Goal: Task Accomplishment & Management: Complete application form

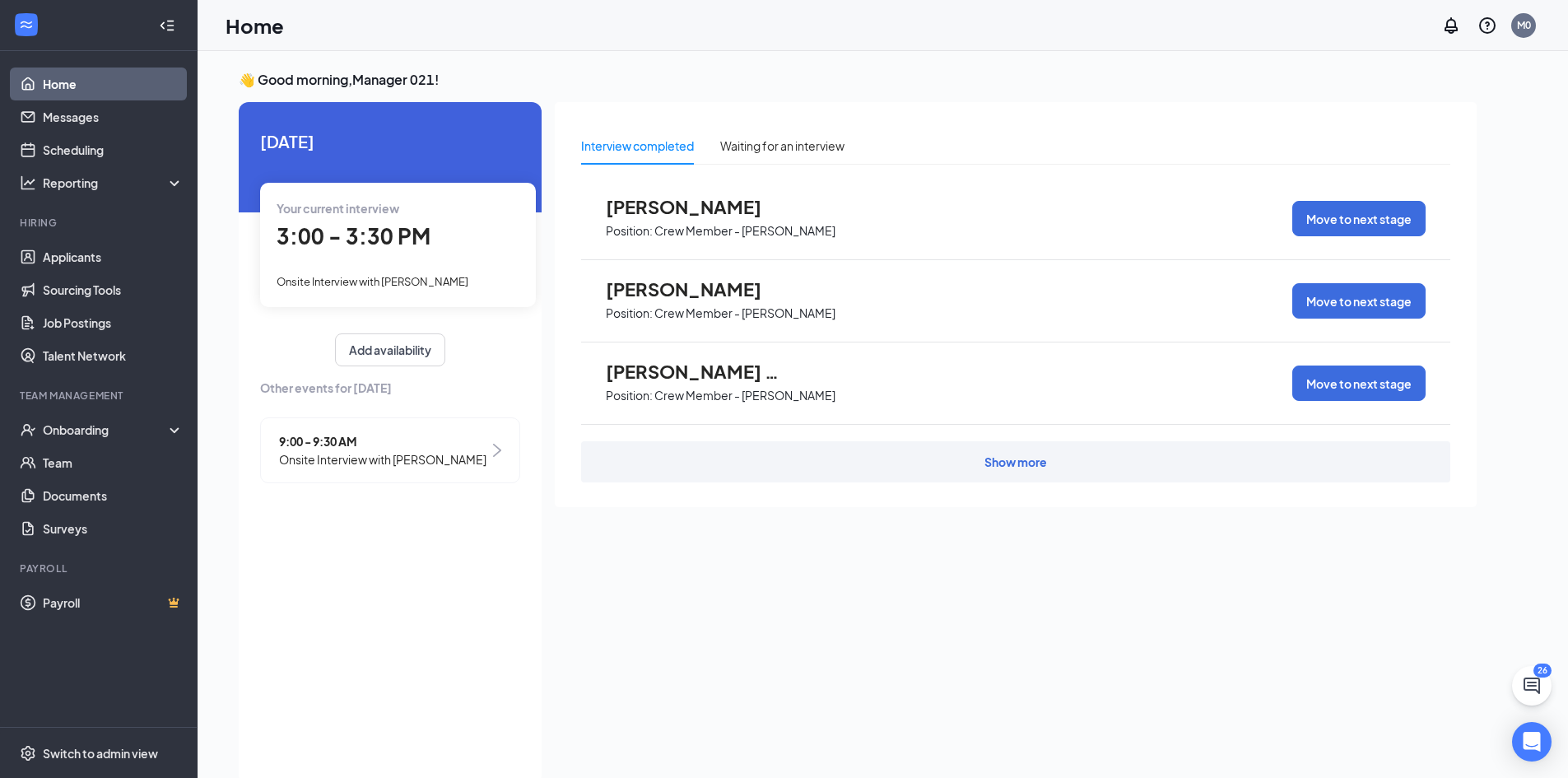
click at [373, 276] on span "Onsite Interview with [PERSON_NAME]" at bounding box center [373, 282] width 191 height 13
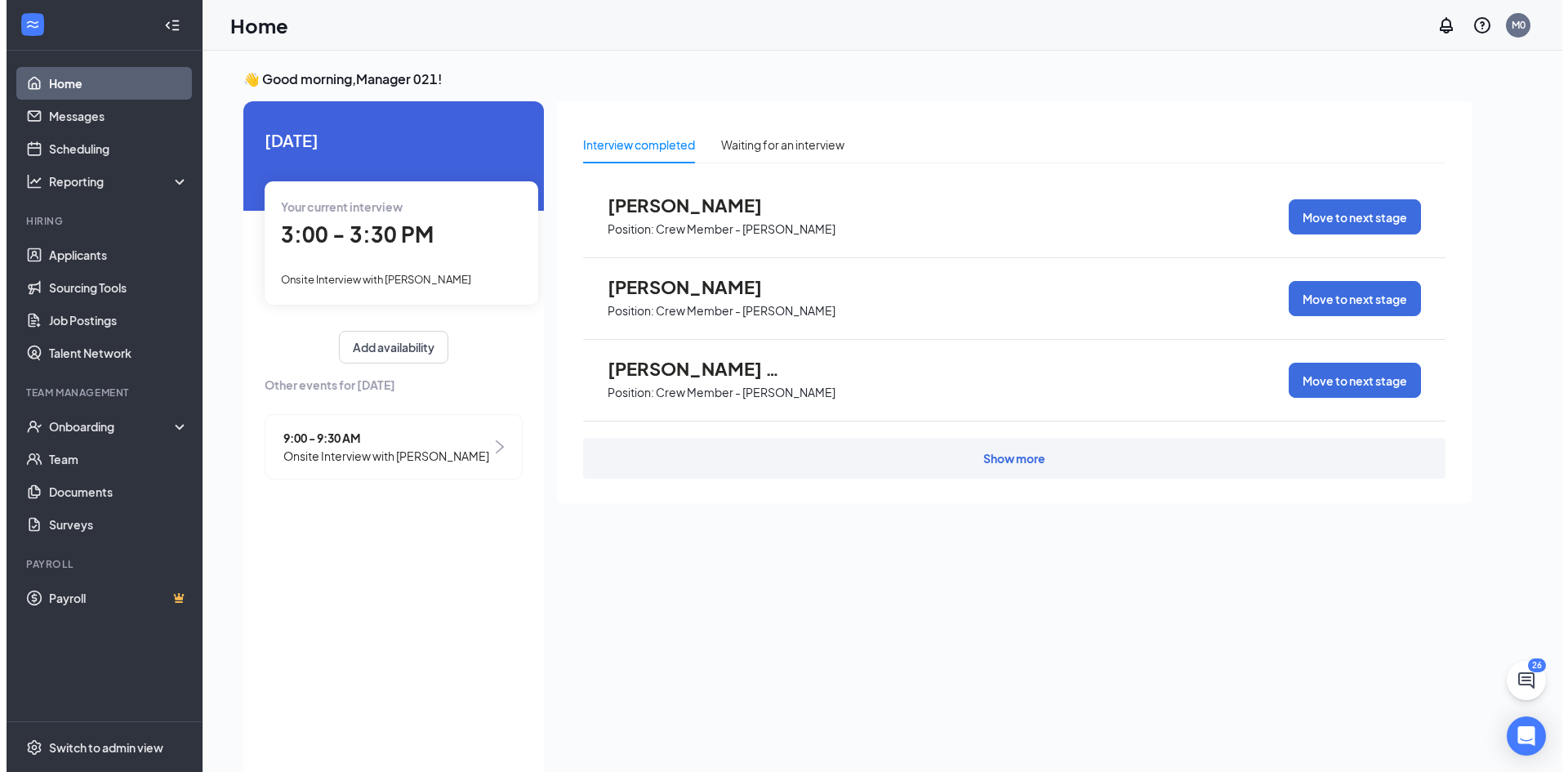
scroll to position [7, 0]
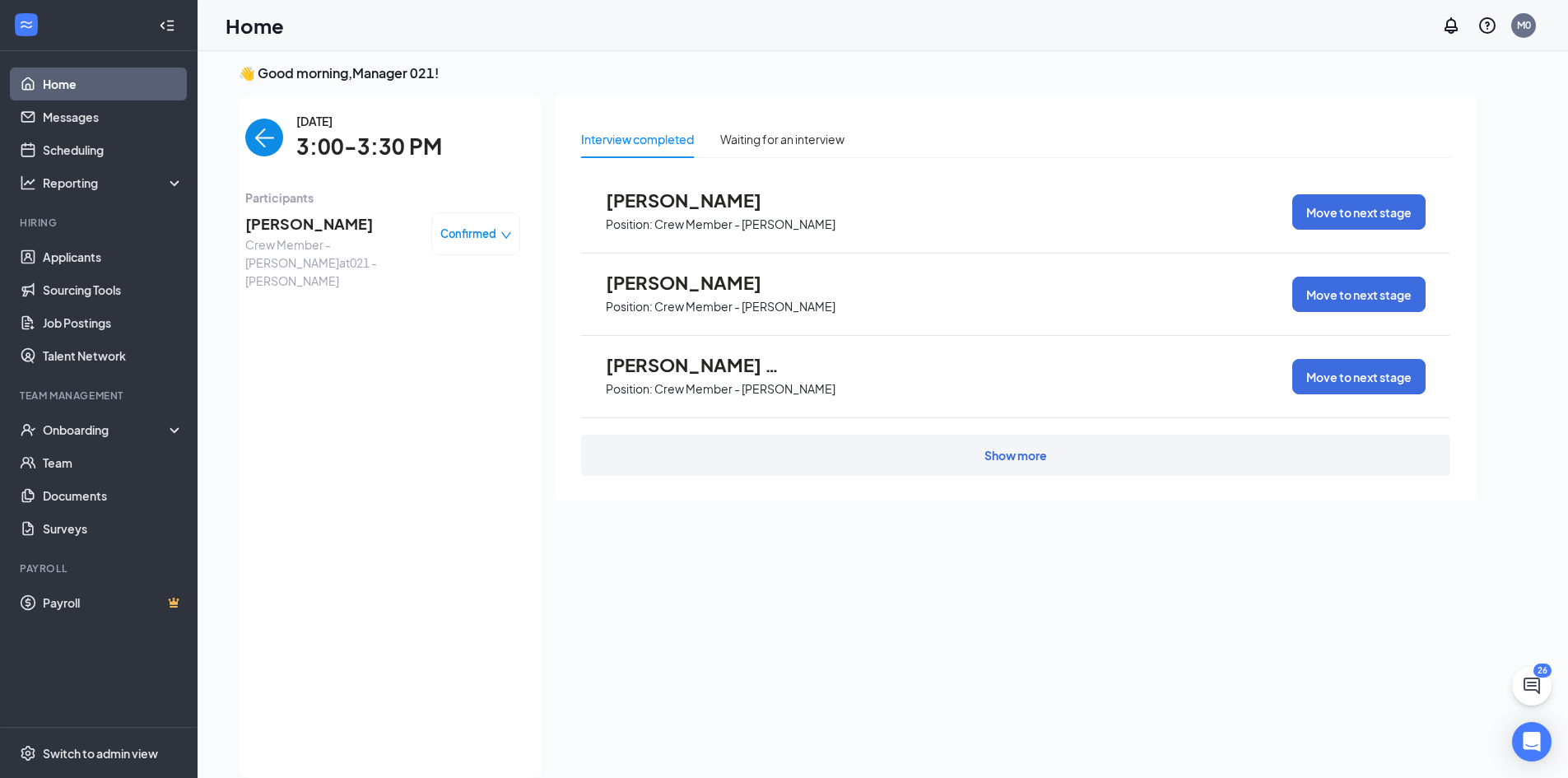
click at [285, 229] on span "Walter Chavez" at bounding box center [331, 223] width 173 height 23
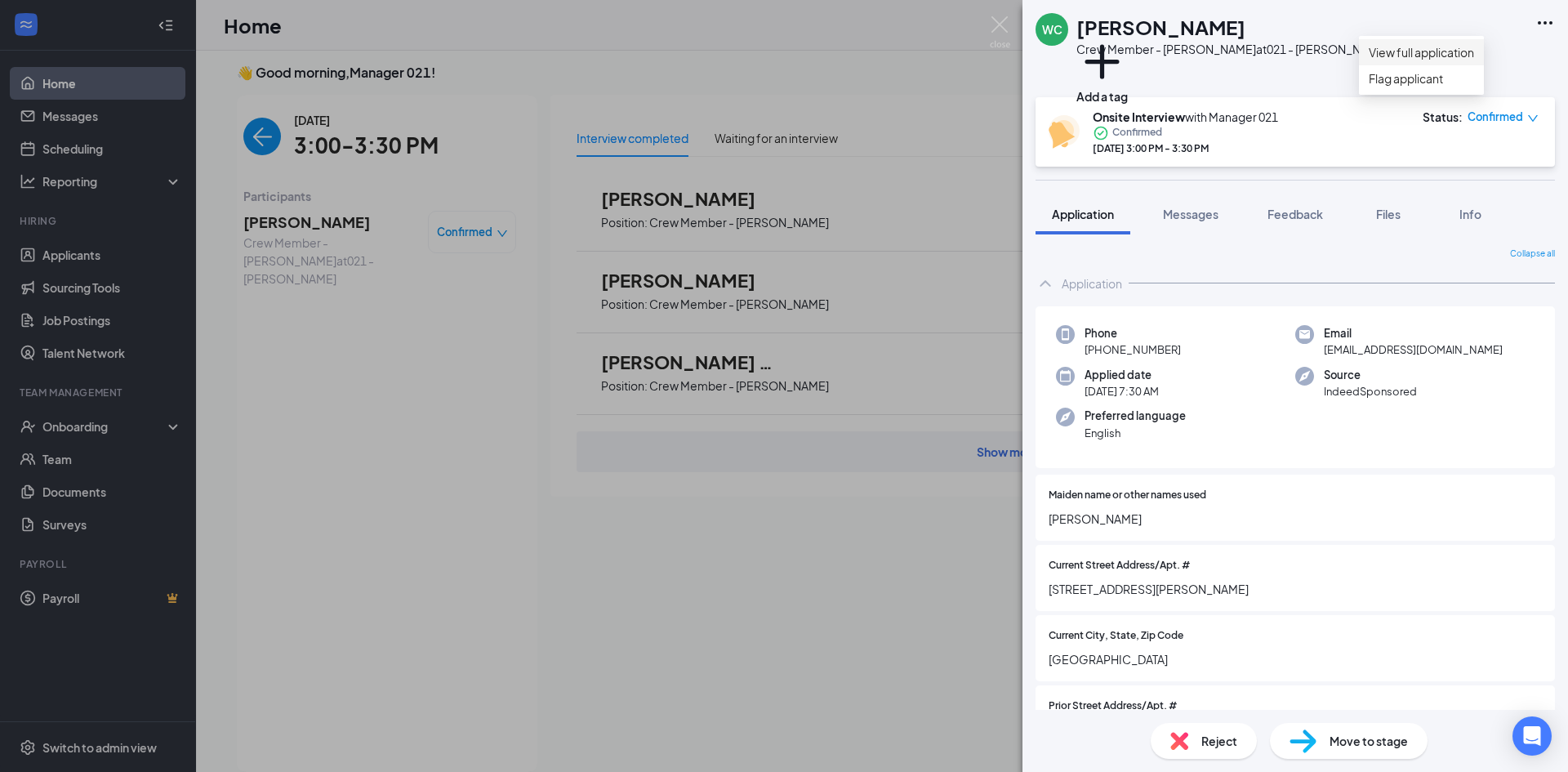
click at [1471, 61] on link "View full application" at bounding box center [1421, 51] width 105 height 18
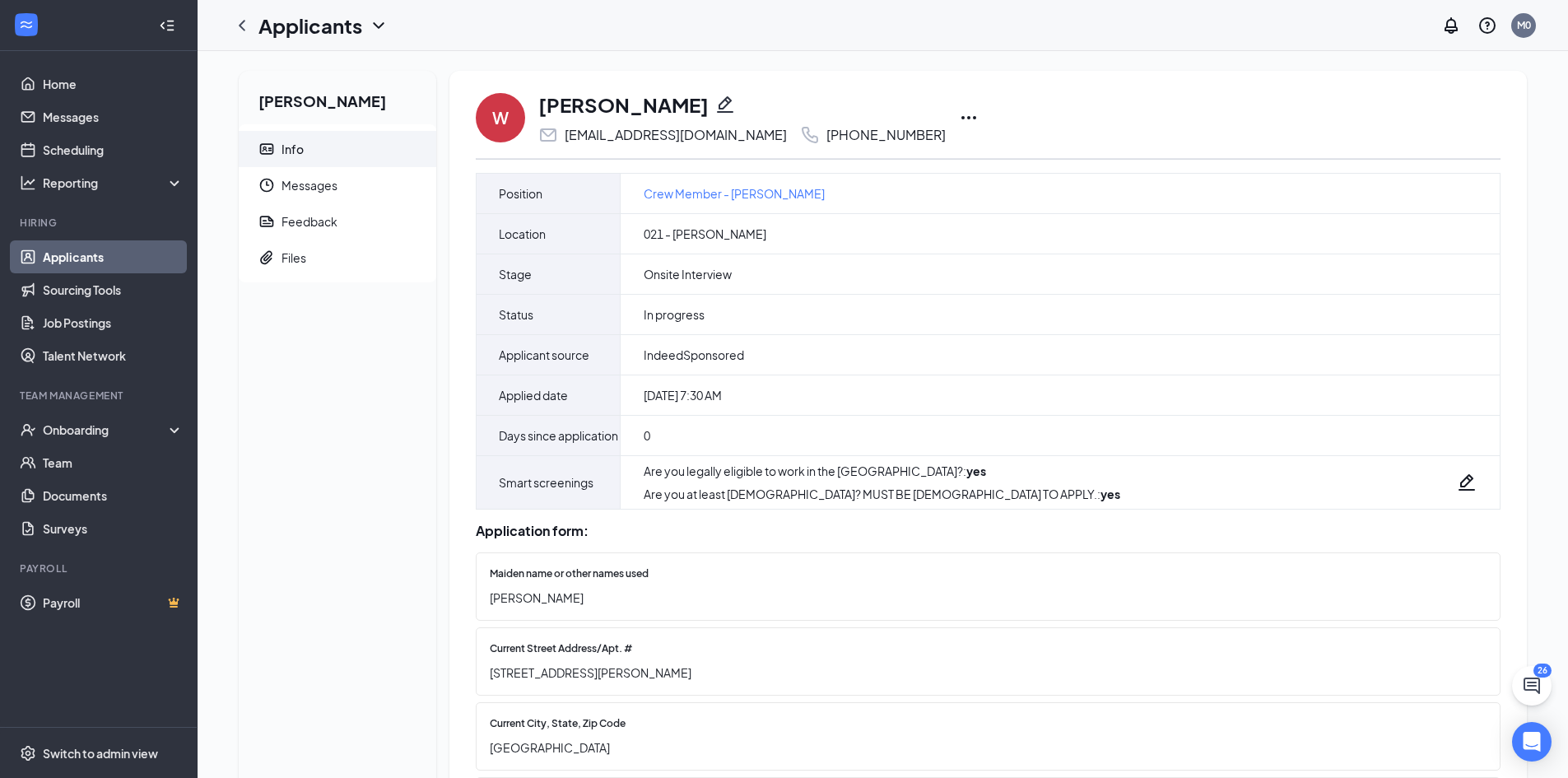
click at [959, 116] on icon "Ellipses" at bounding box center [968, 117] width 20 height 20
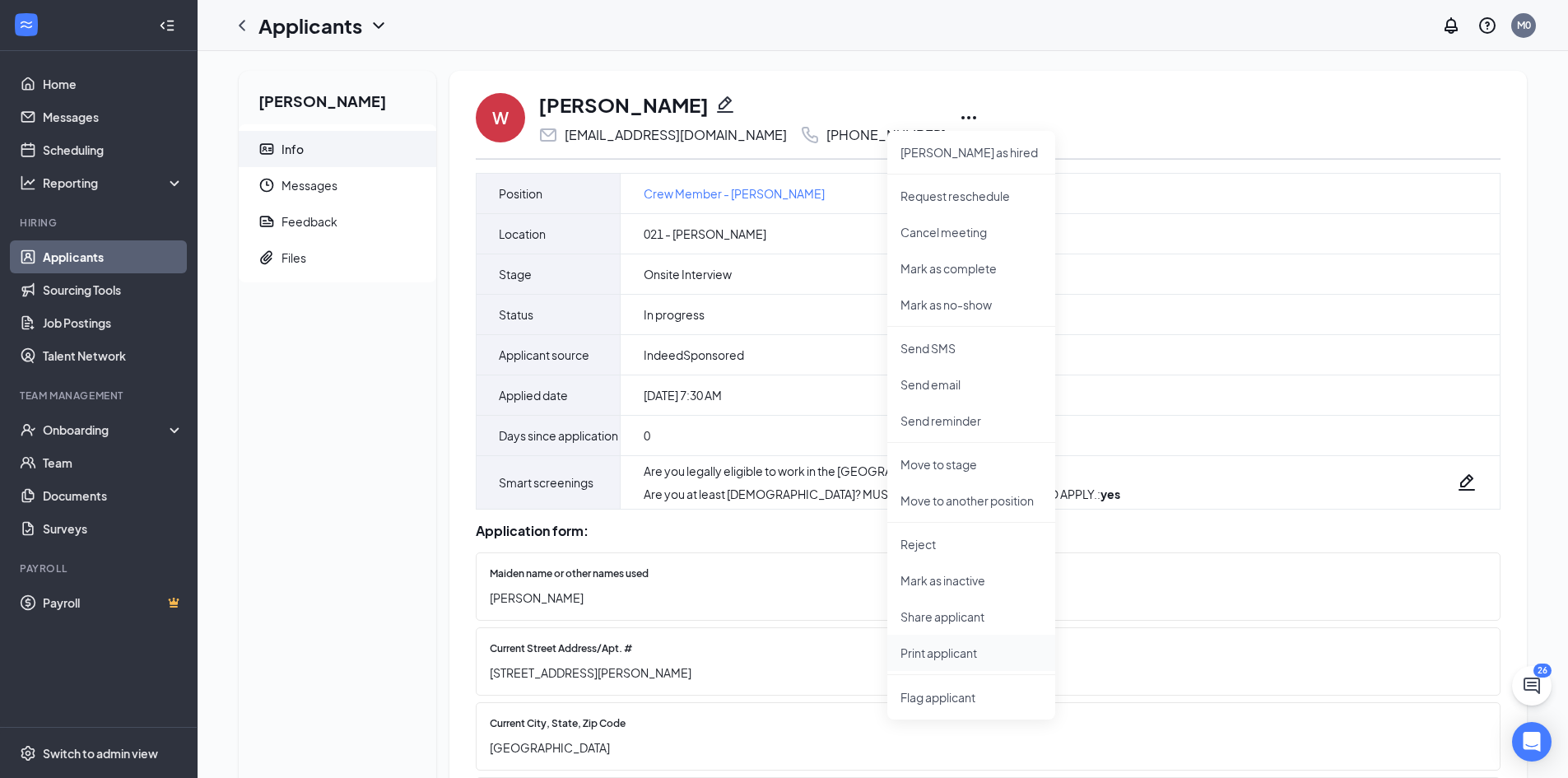
click at [973, 654] on p "Print applicant" at bounding box center [971, 653] width 142 height 17
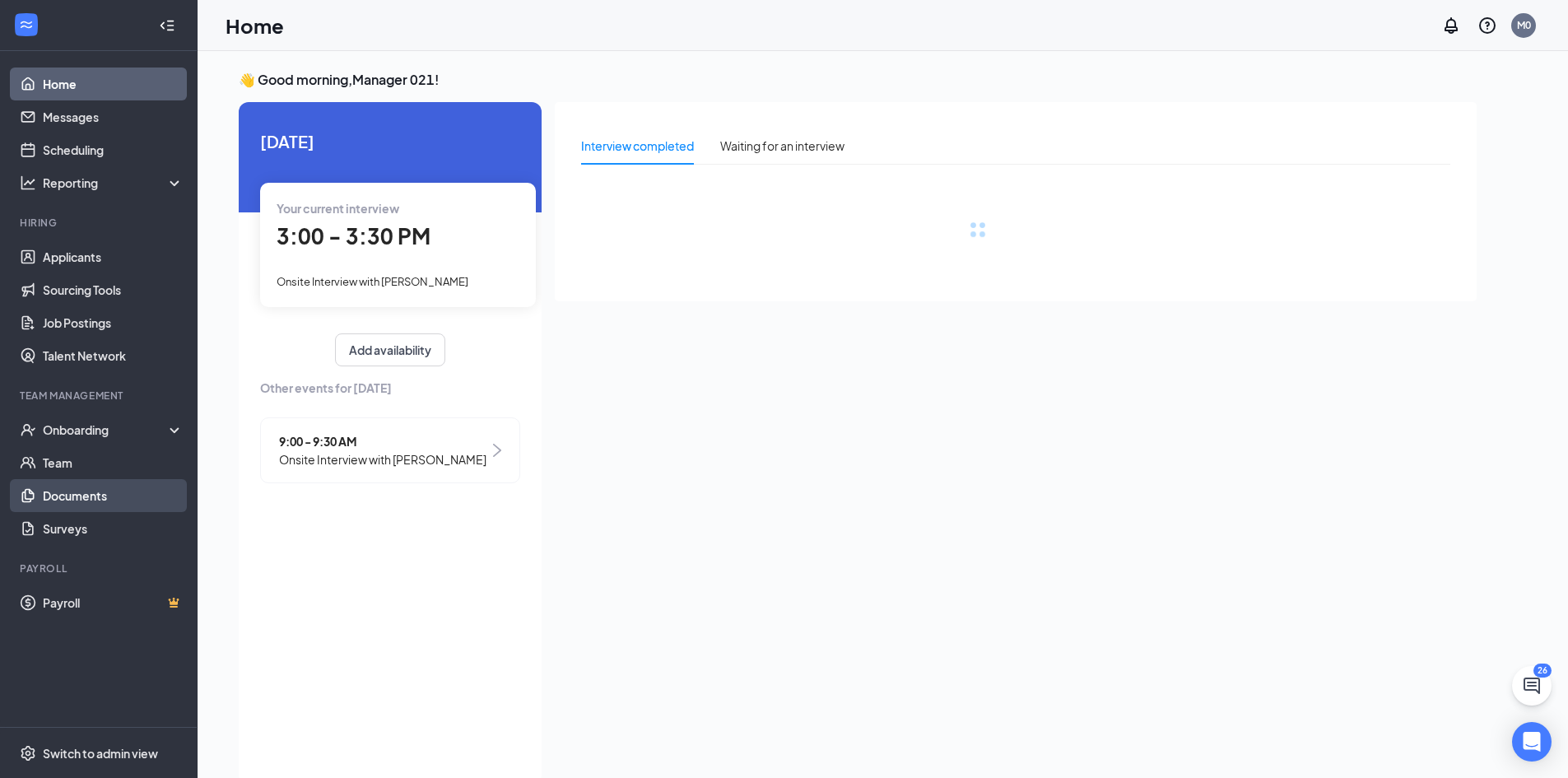
click at [84, 495] on link "Documents" at bounding box center [114, 495] width 141 height 33
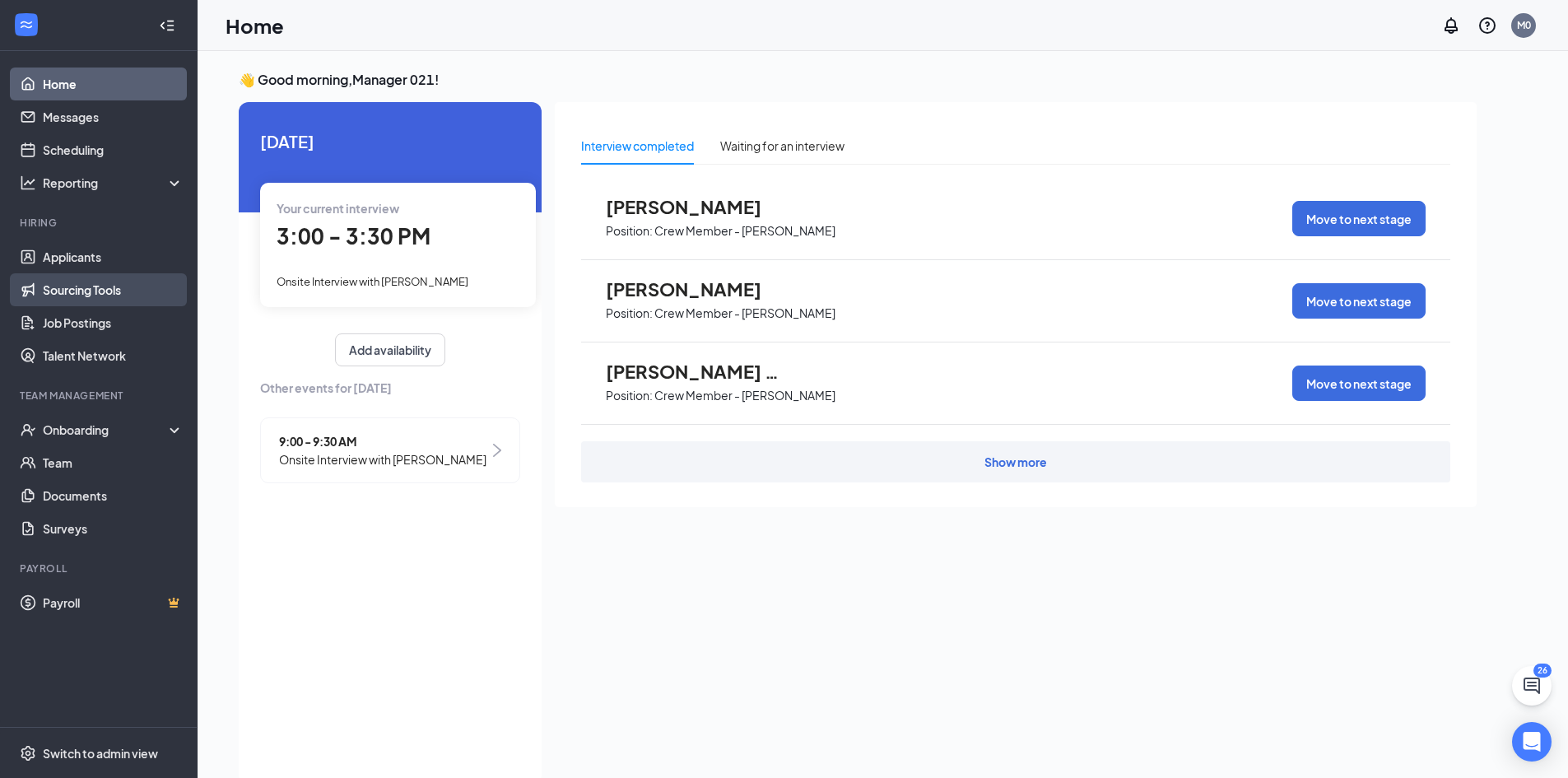
click at [69, 292] on link "Sourcing Tools" at bounding box center [114, 289] width 141 height 33
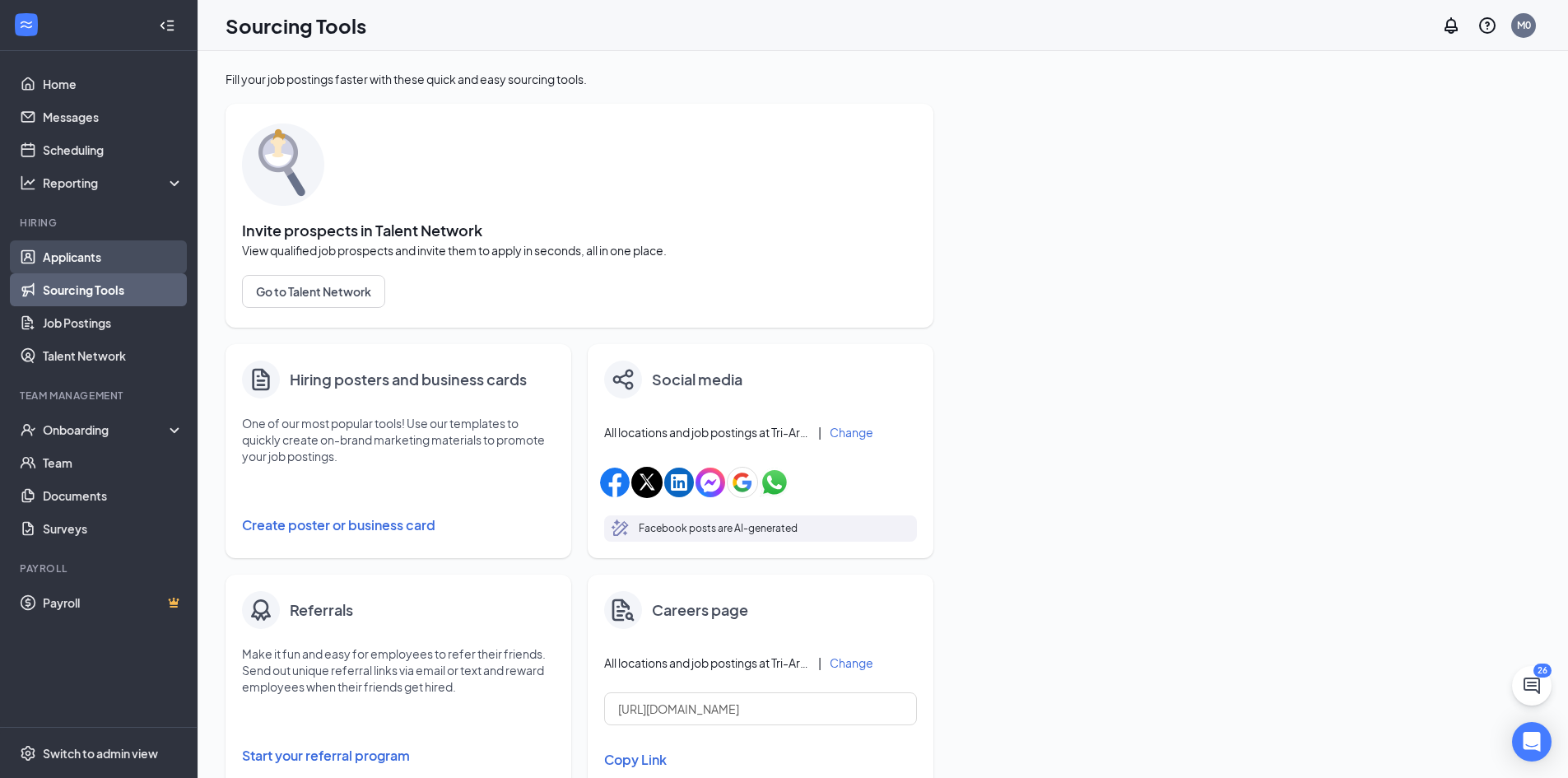
click at [62, 258] on link "Applicants" at bounding box center [114, 256] width 141 height 33
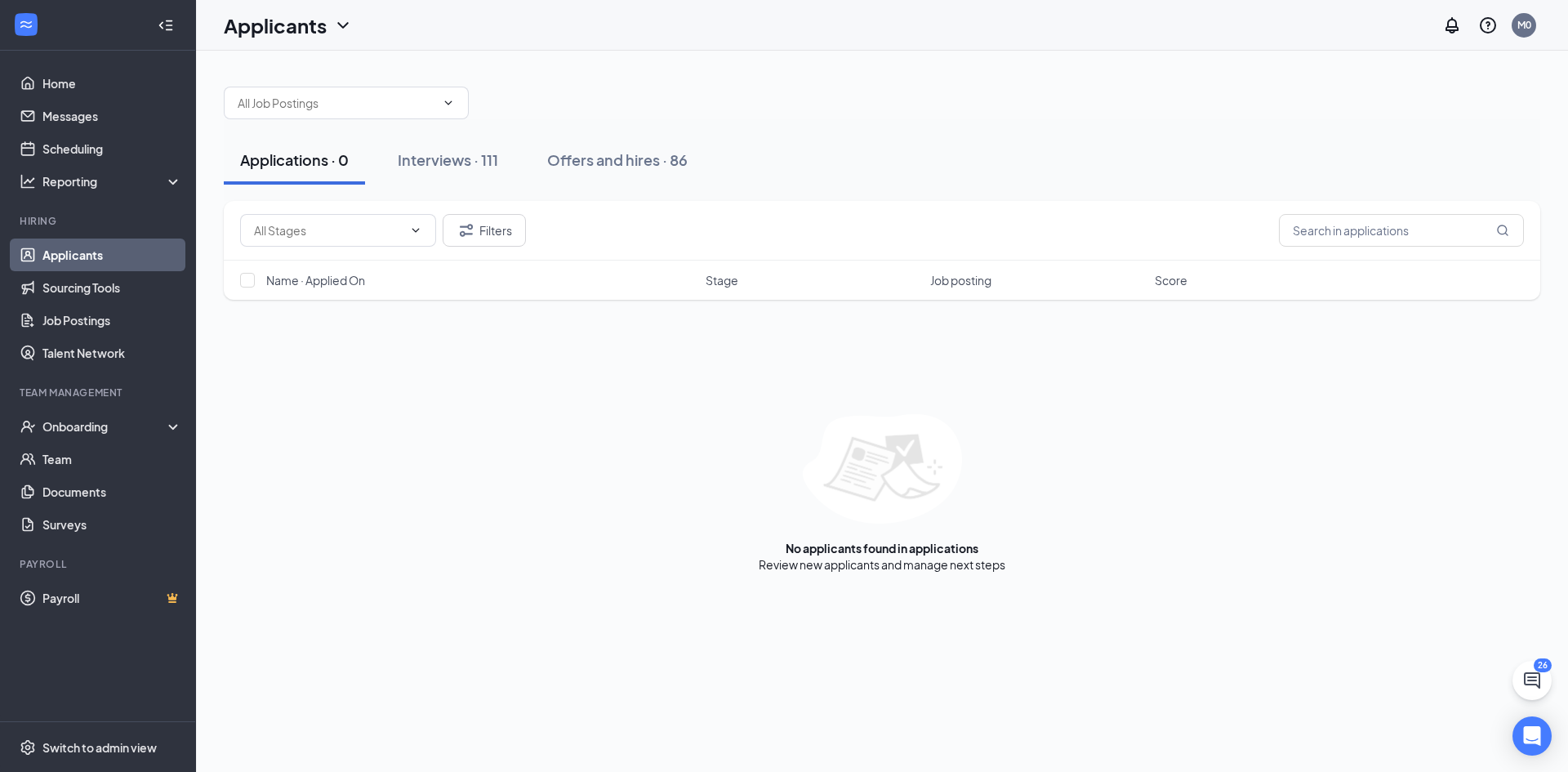
drag, startPoint x: 61, startPoint y: 256, endPoint x: 210, endPoint y: 186, distance: 164.6
click at [210, 186] on div "Applications · 0 Interviews · 111 Offers and hires · 86 Filters Name · Applied …" at bounding box center [883, 321] width 1372 height 542
click at [43, 493] on link "Documents" at bounding box center [113, 491] width 140 height 33
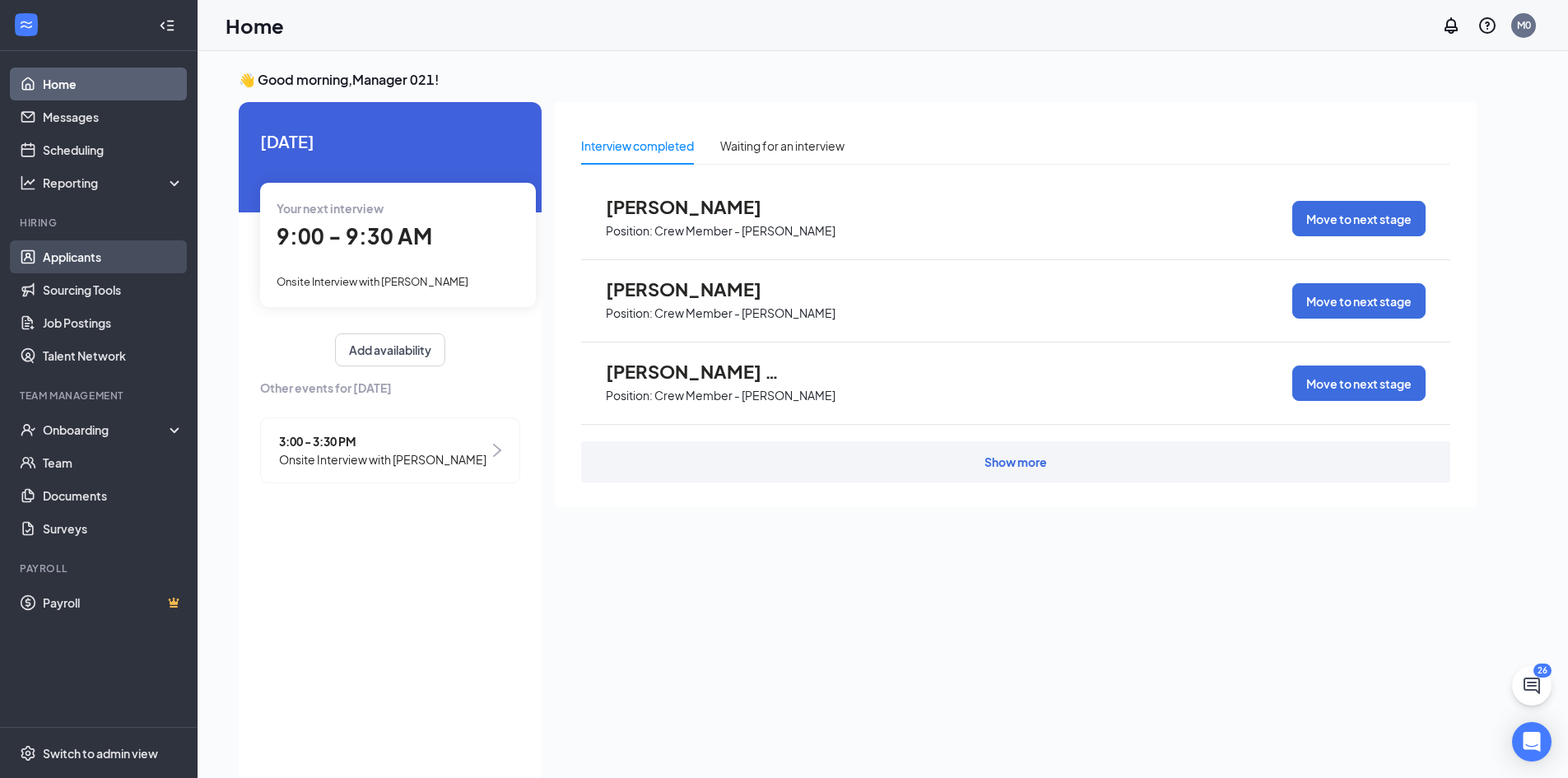
click at [70, 261] on link "Applicants" at bounding box center [114, 256] width 141 height 33
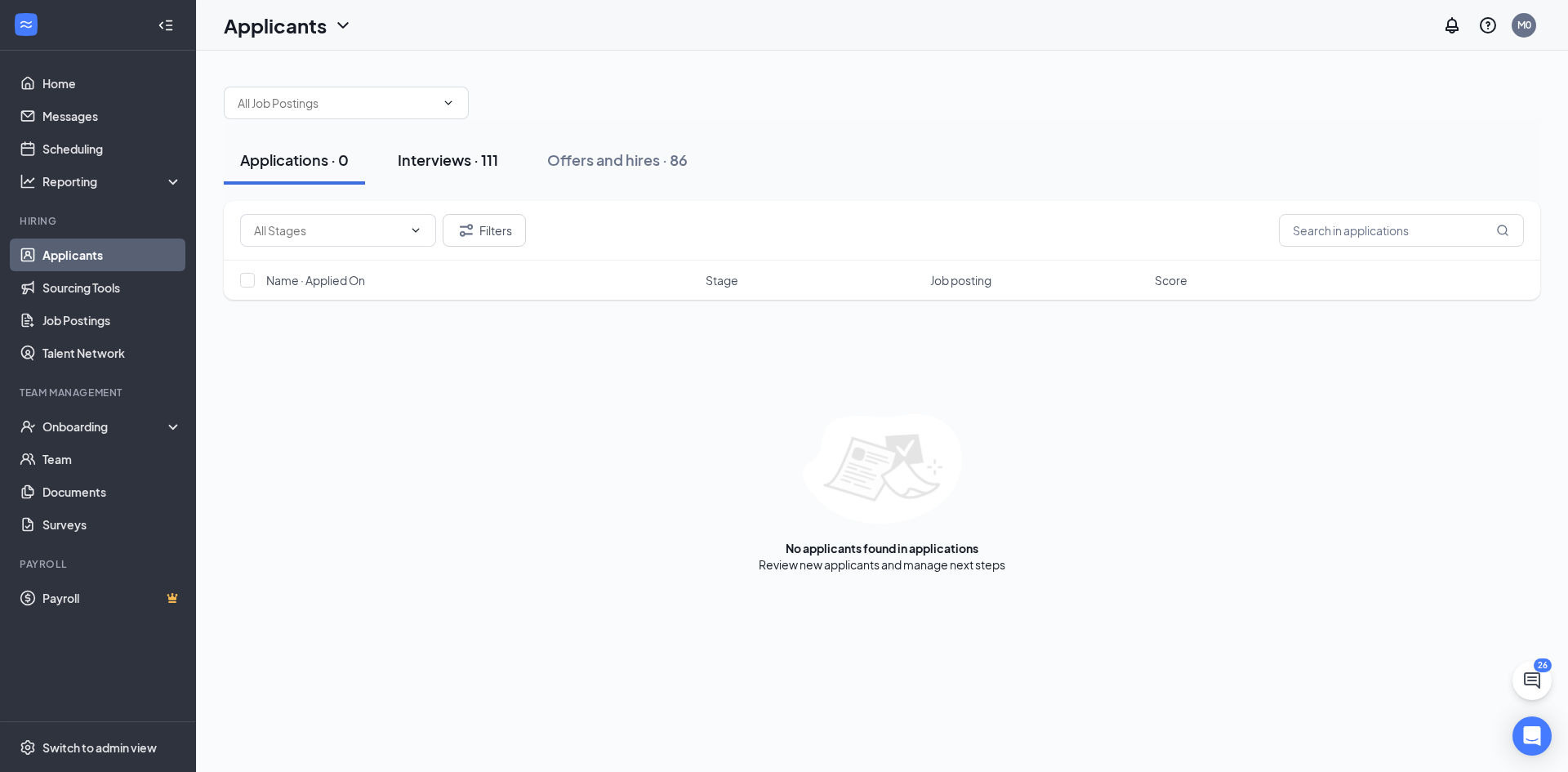
click at [435, 164] on div "Interviews · 111" at bounding box center [448, 160] width 101 height 20
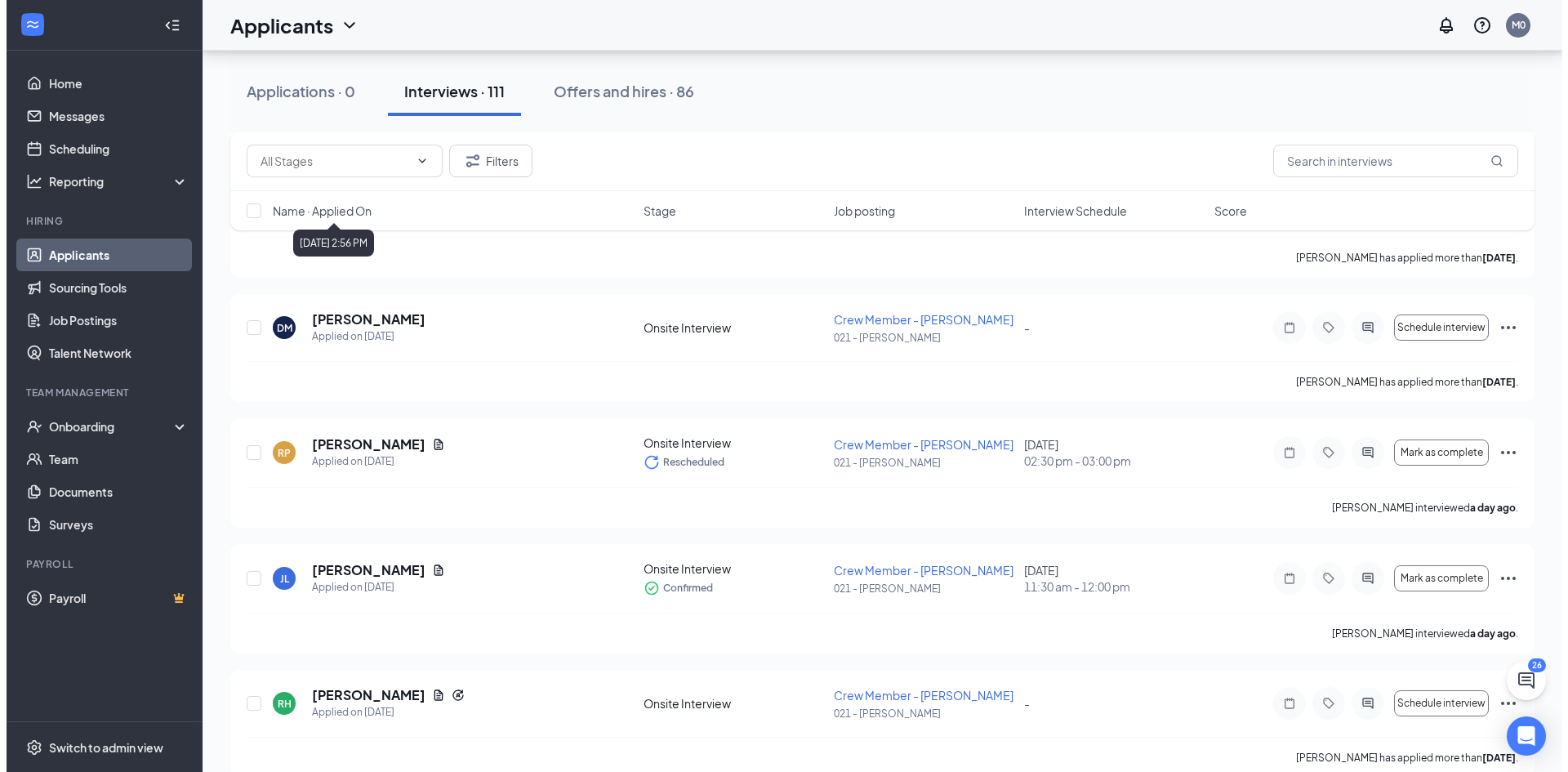
scroll to position [1552, 0]
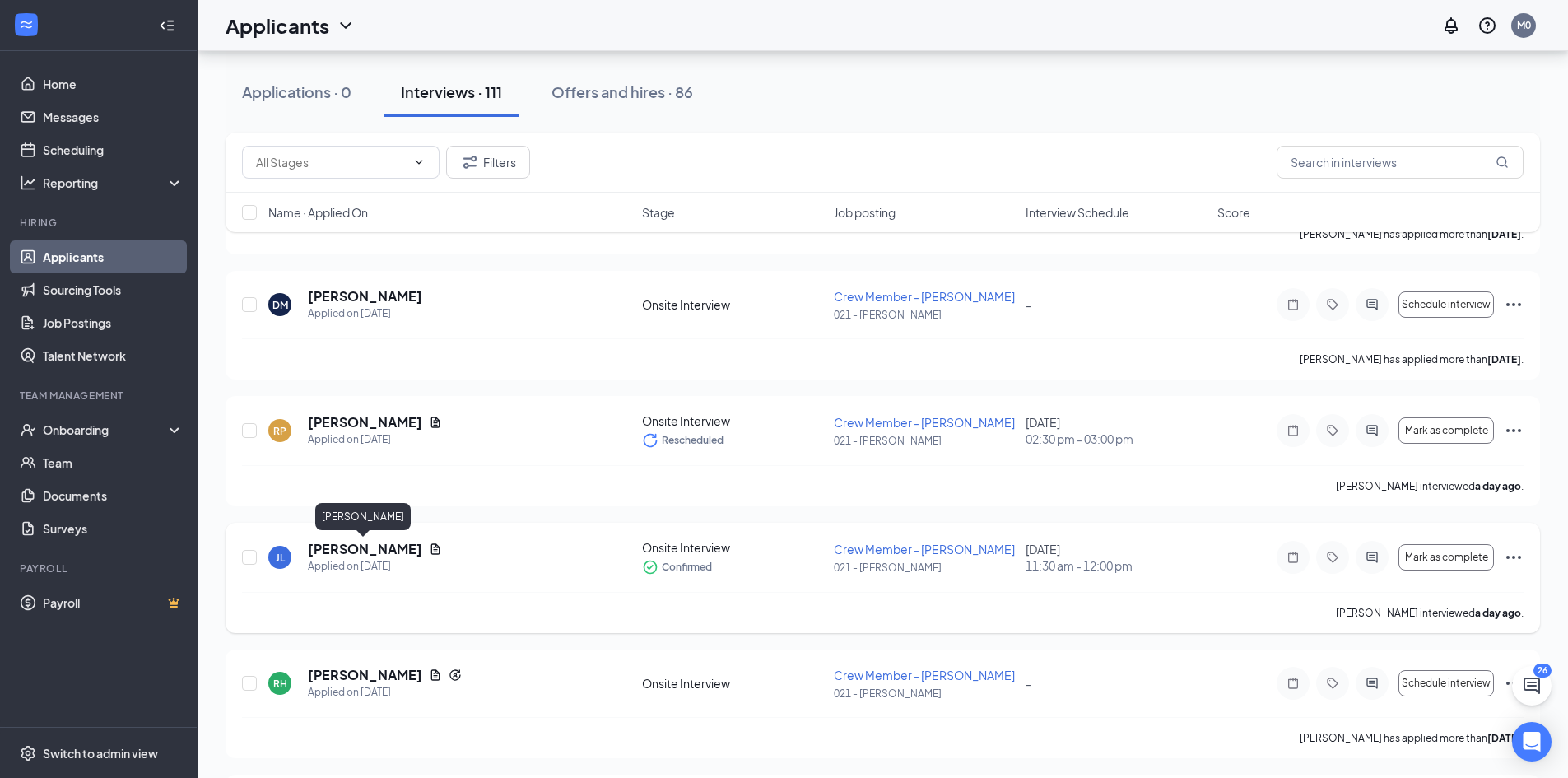
click at [348, 552] on h5 "Jonathan Lackey" at bounding box center [365, 548] width 114 height 18
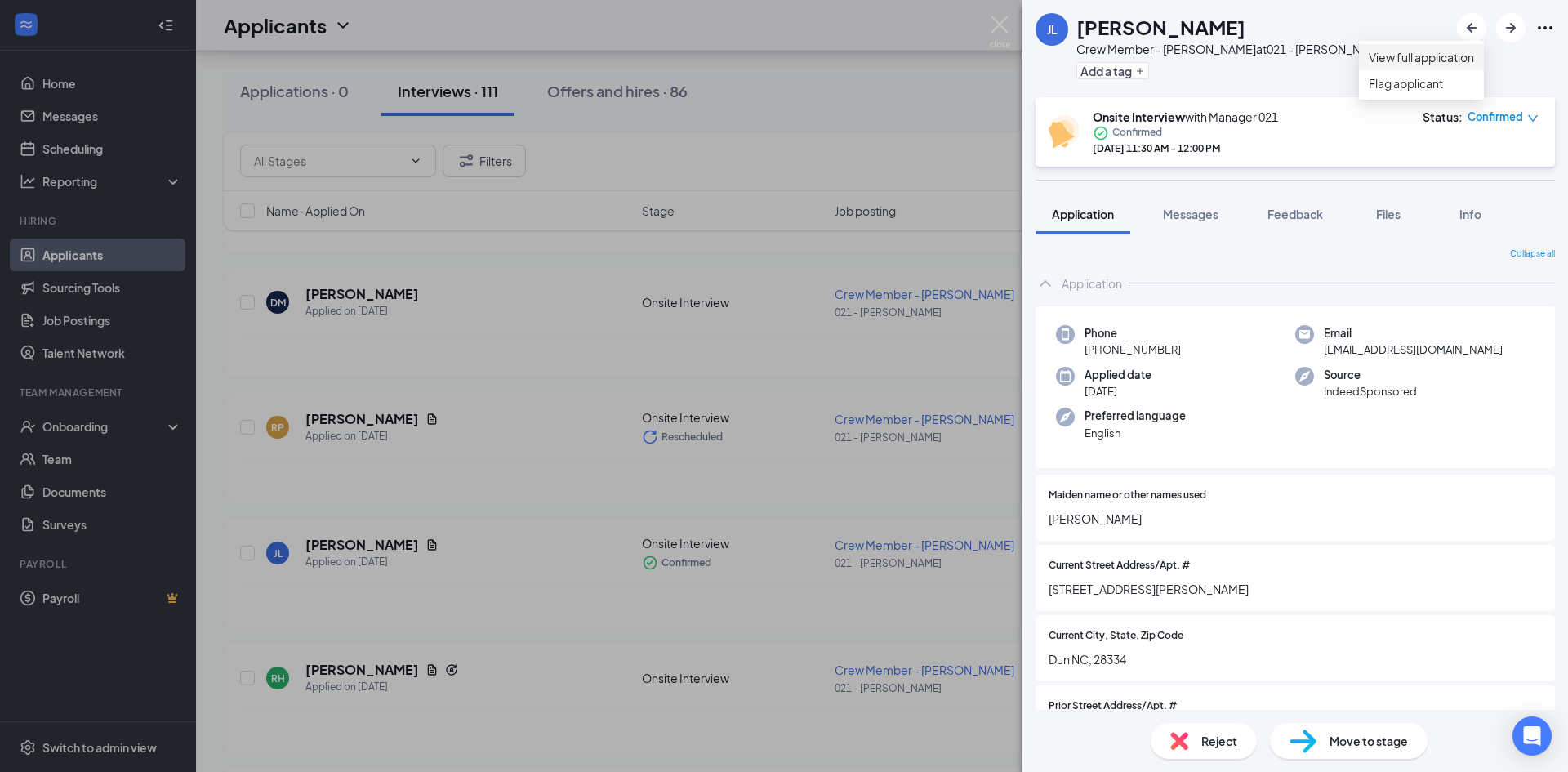
click at [1449, 62] on link "View full application" at bounding box center [1421, 57] width 105 height 18
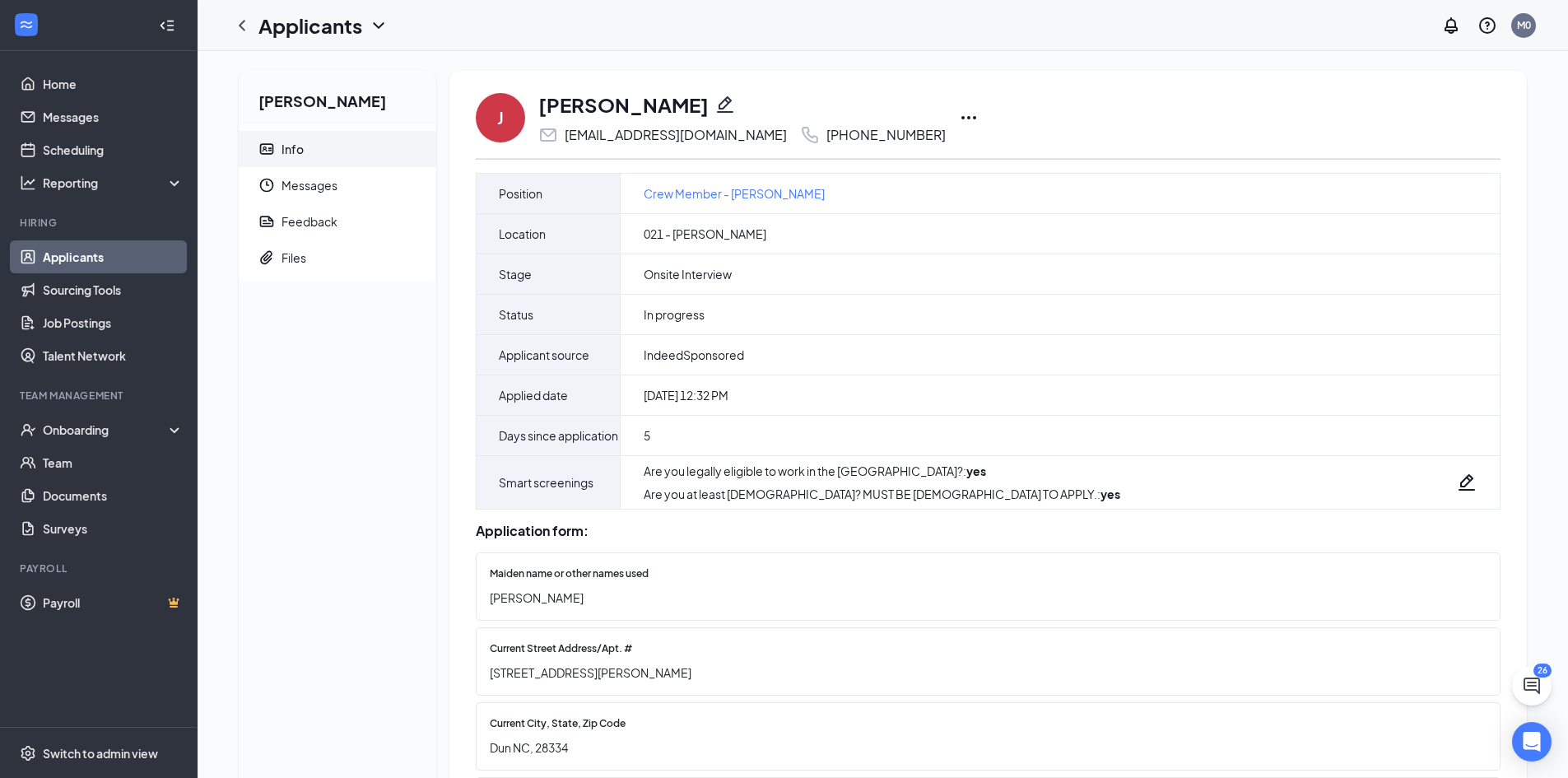
click at [959, 117] on icon "Ellipses" at bounding box center [968, 117] width 20 height 20
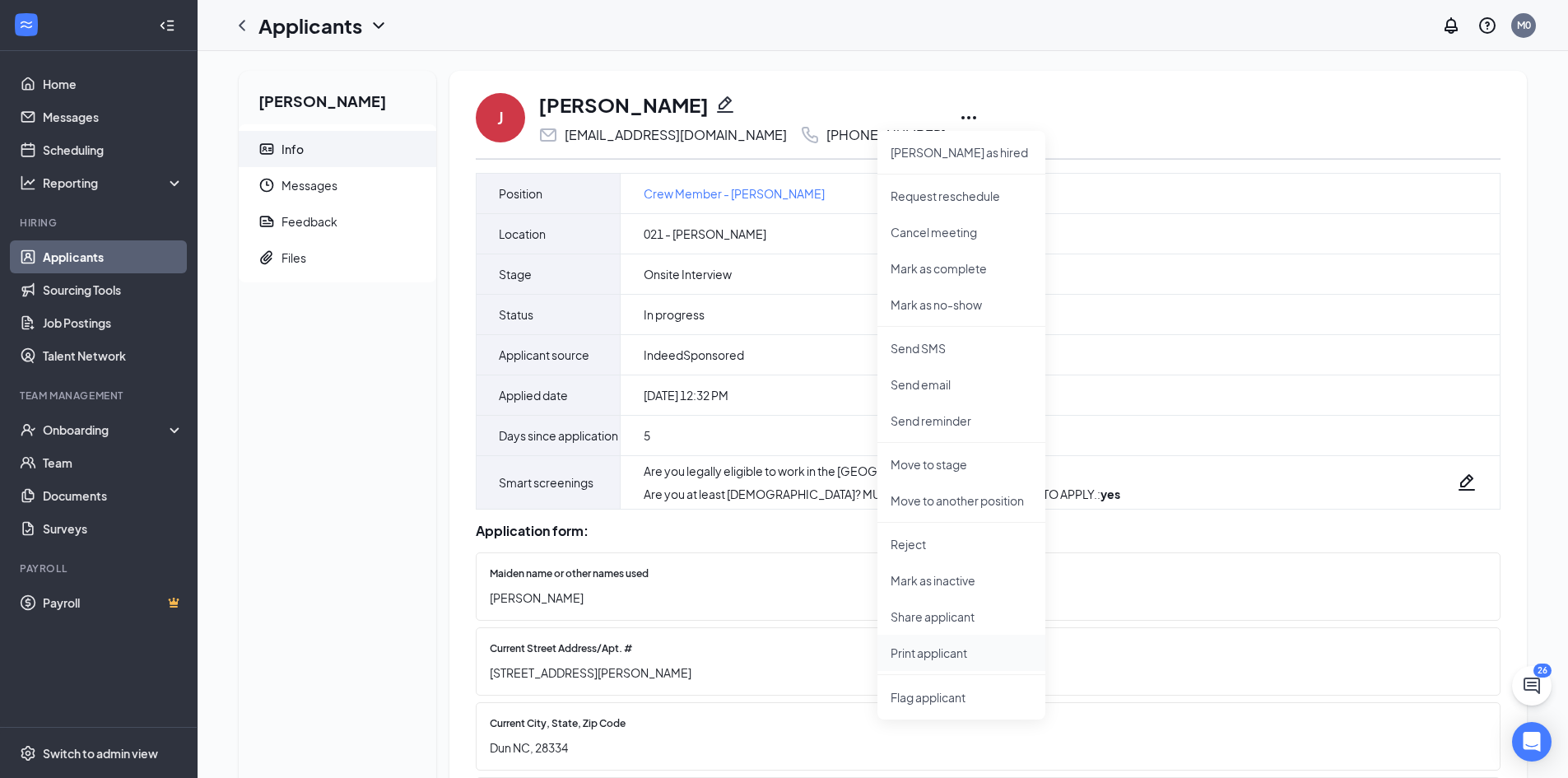
click at [942, 656] on p "Print applicant" at bounding box center [961, 653] width 142 height 17
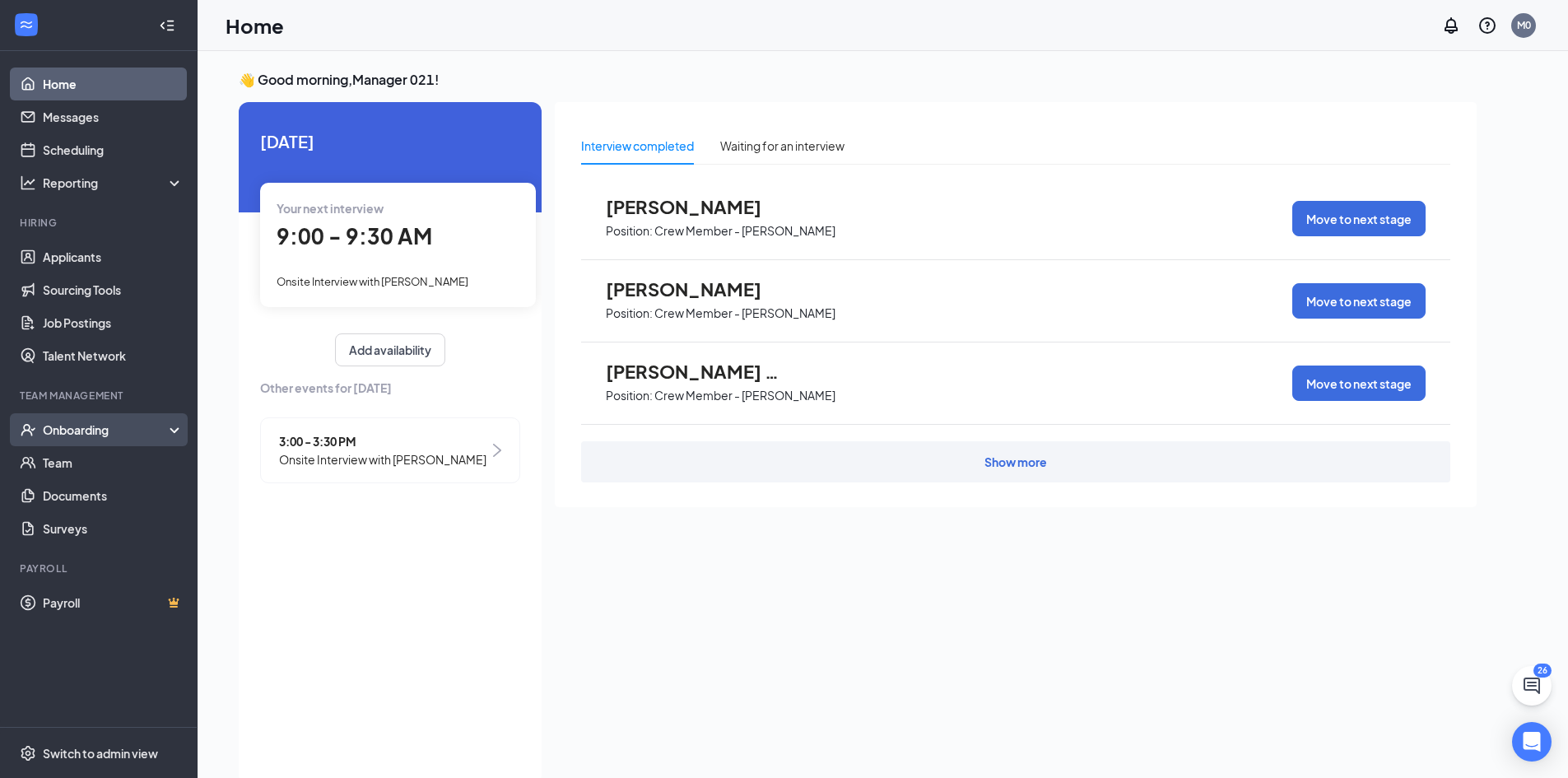
click at [104, 431] on div "Onboarding" at bounding box center [106, 430] width 127 height 17
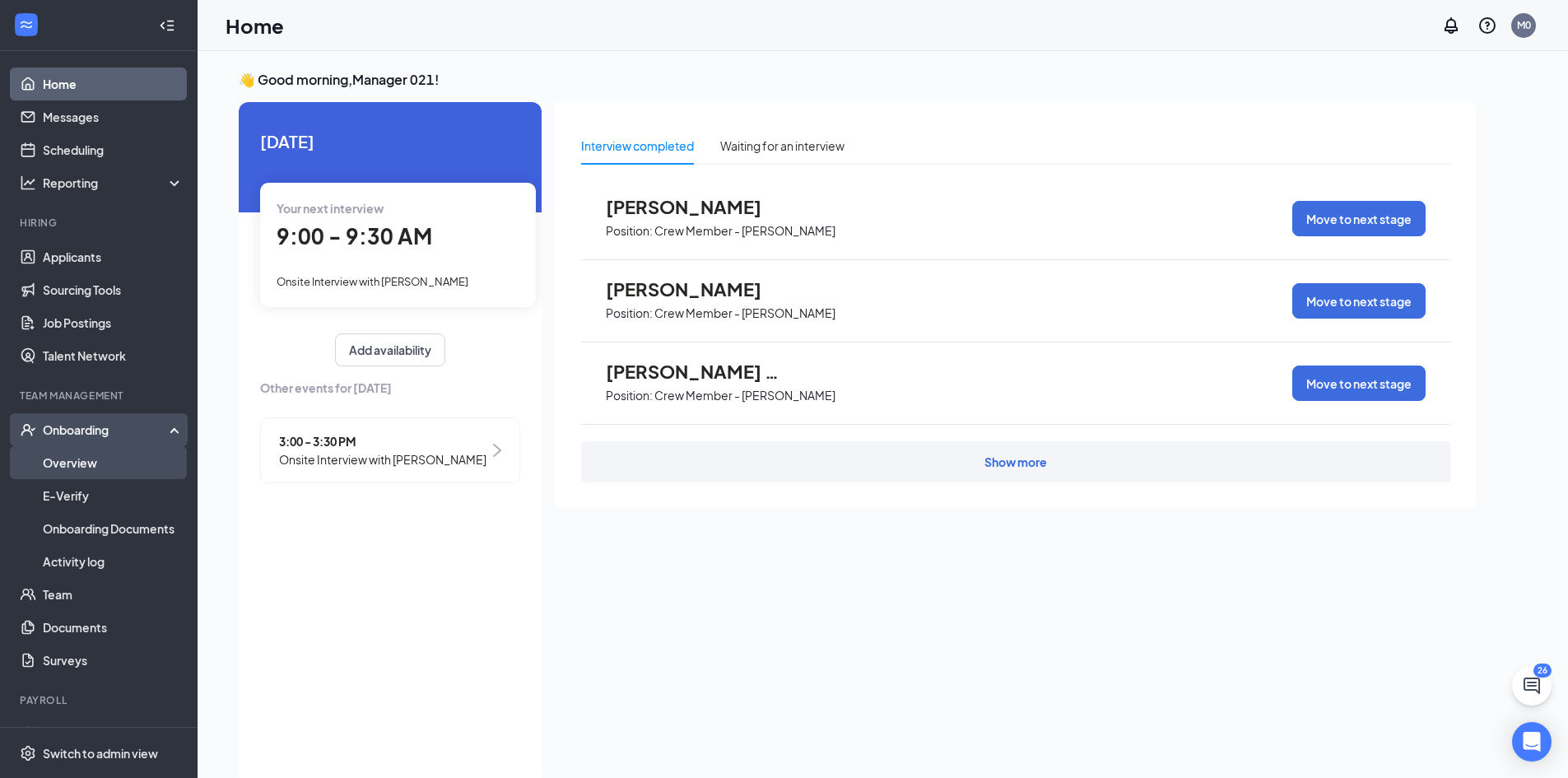
click at [104, 454] on link "Overview" at bounding box center [114, 462] width 141 height 33
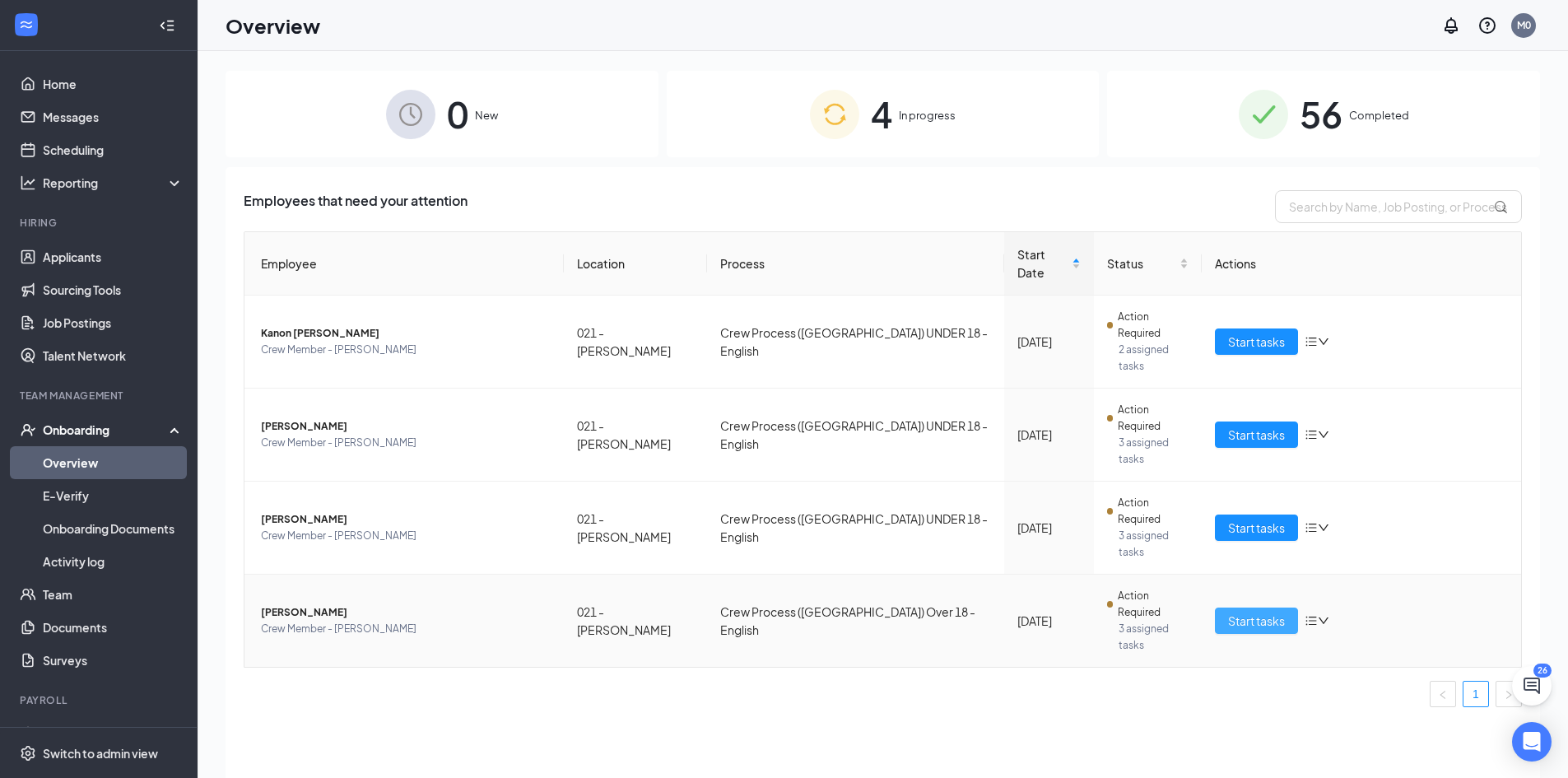
click at [1239, 612] on span "Start tasks" at bounding box center [1256, 620] width 57 height 18
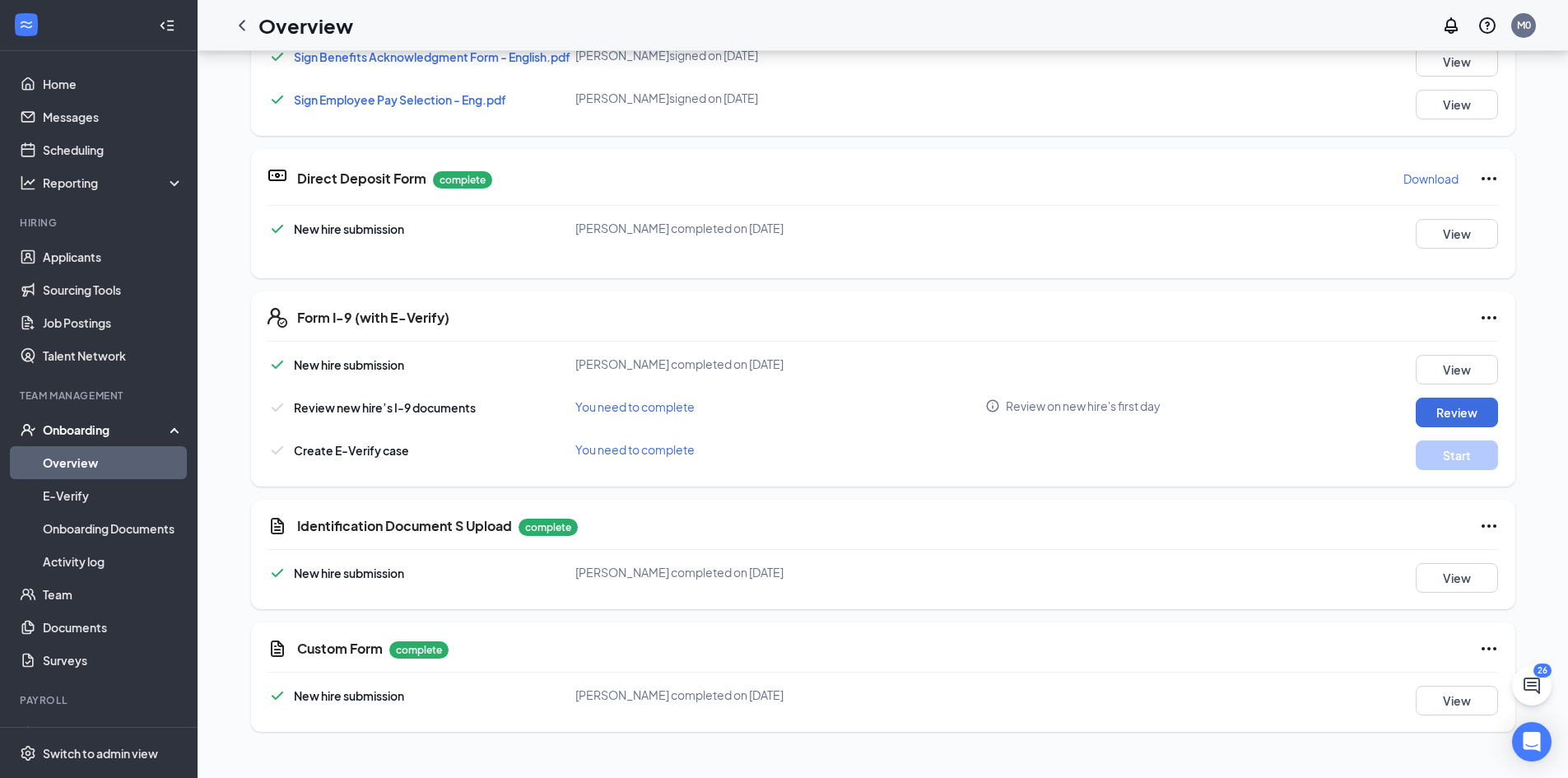
scroll to position [329, 0]
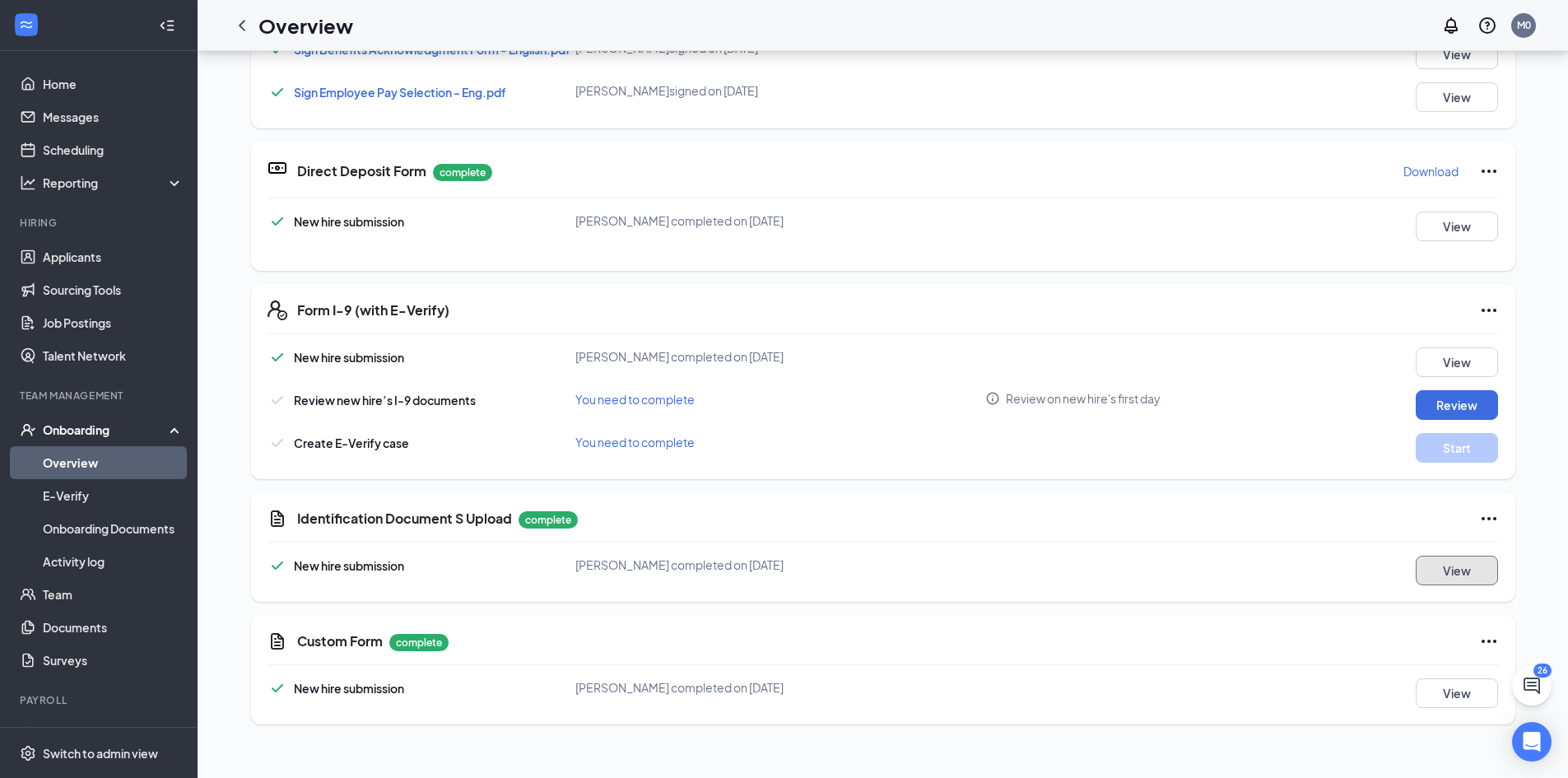
click at [1448, 578] on button "View" at bounding box center [1457, 571] width 83 height 30
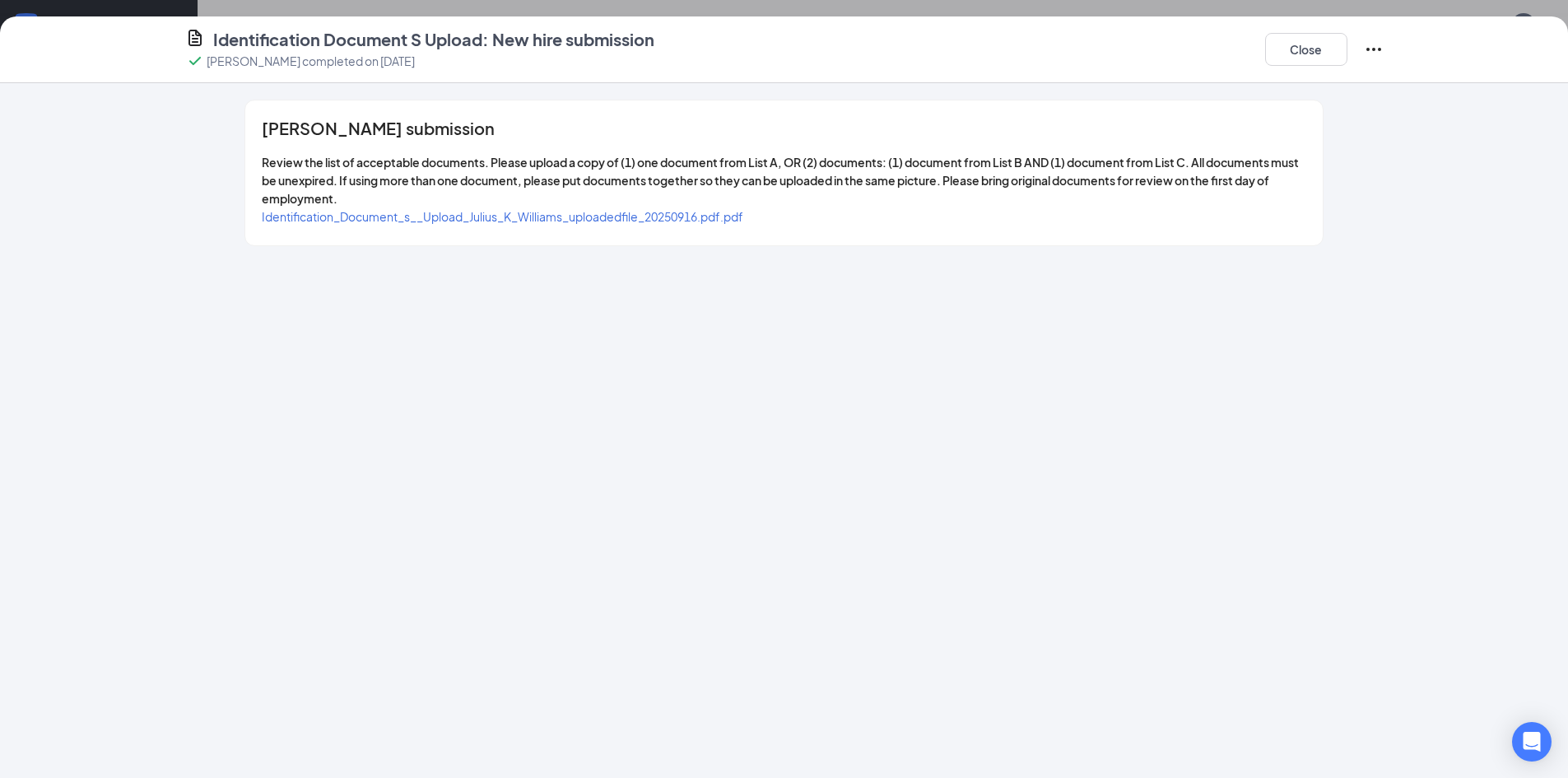
click at [576, 218] on span "Identification_Document_s__Upload_Julius_K_Williams_uploadedfile_20250916.pdf.p…" at bounding box center [502, 217] width 481 height 15
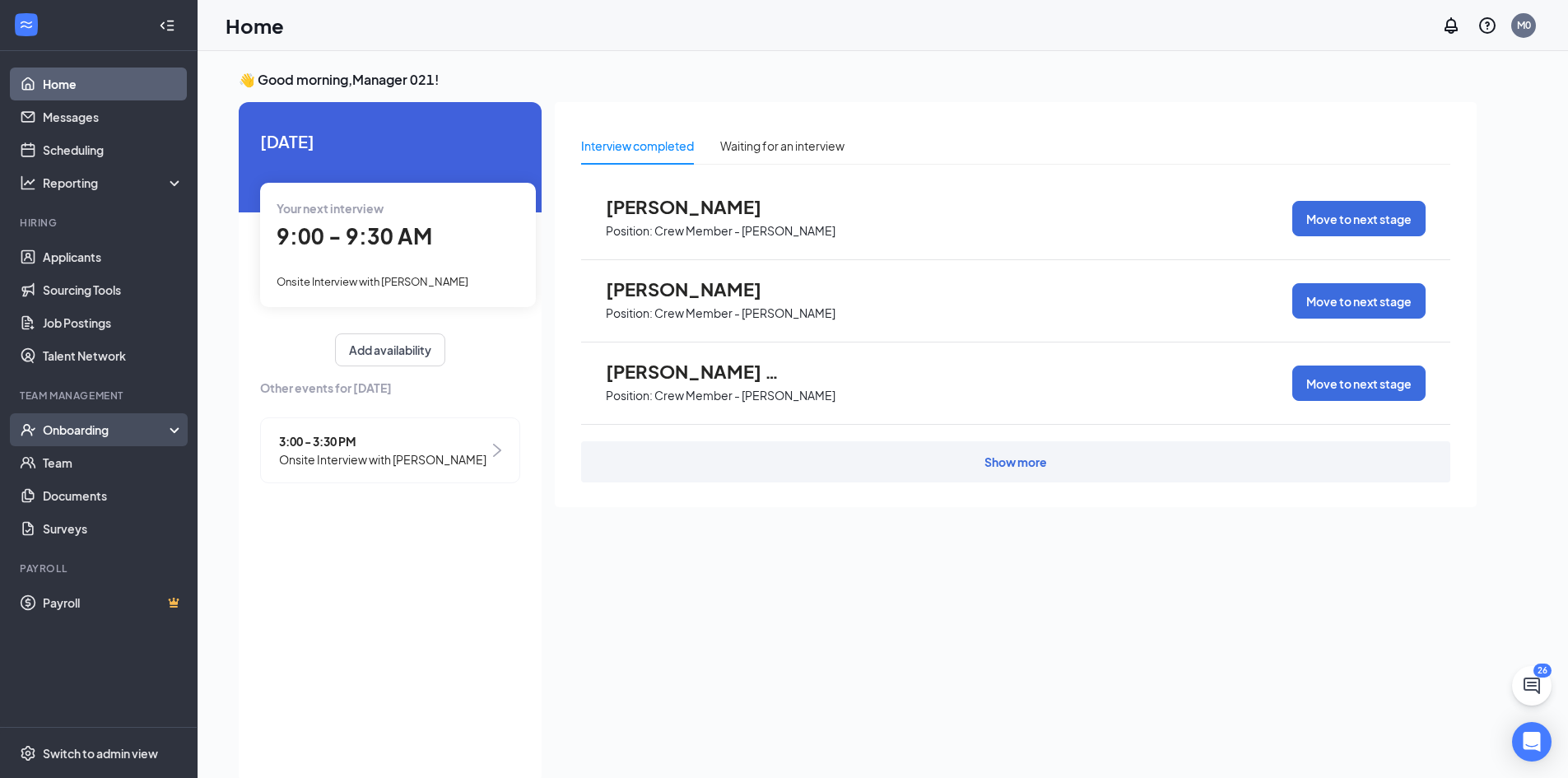
click at [90, 425] on div "Onboarding" at bounding box center [106, 430] width 127 height 17
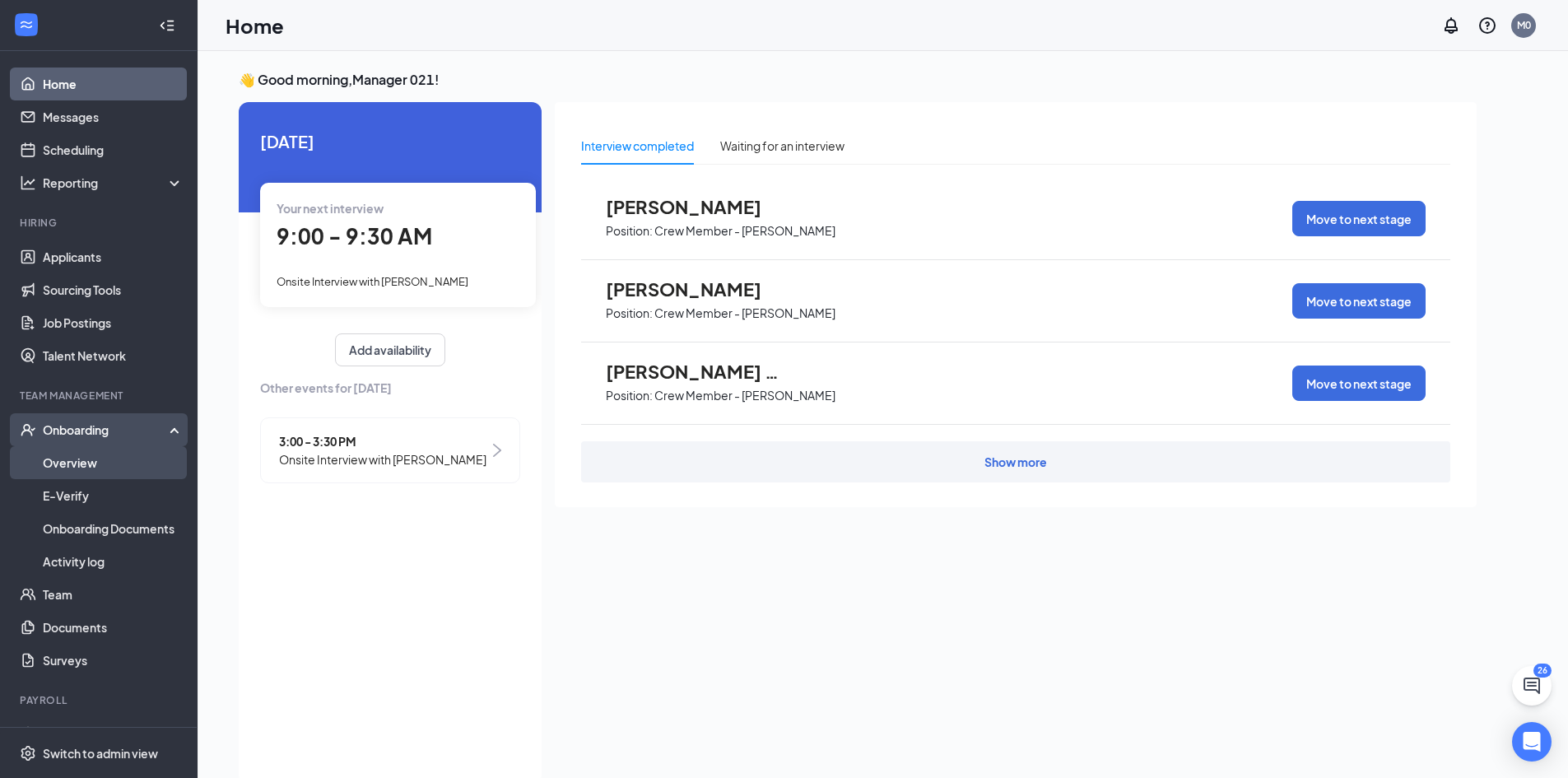
click at [90, 459] on link "Overview" at bounding box center [114, 462] width 141 height 33
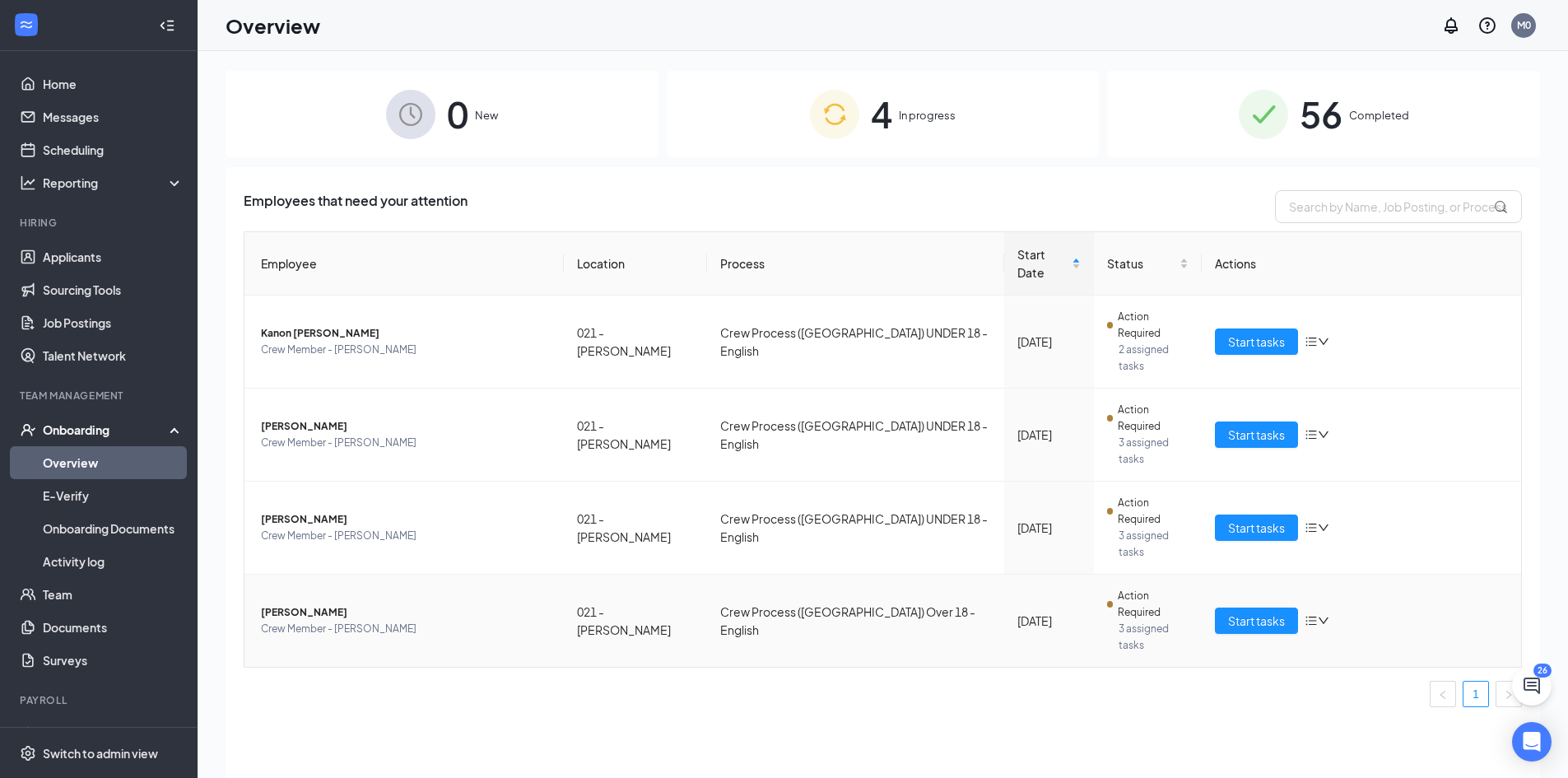
click at [1322, 615] on icon "down" at bounding box center [1323, 620] width 11 height 11
click at [1252, 612] on span "Start tasks" at bounding box center [1256, 620] width 57 height 18
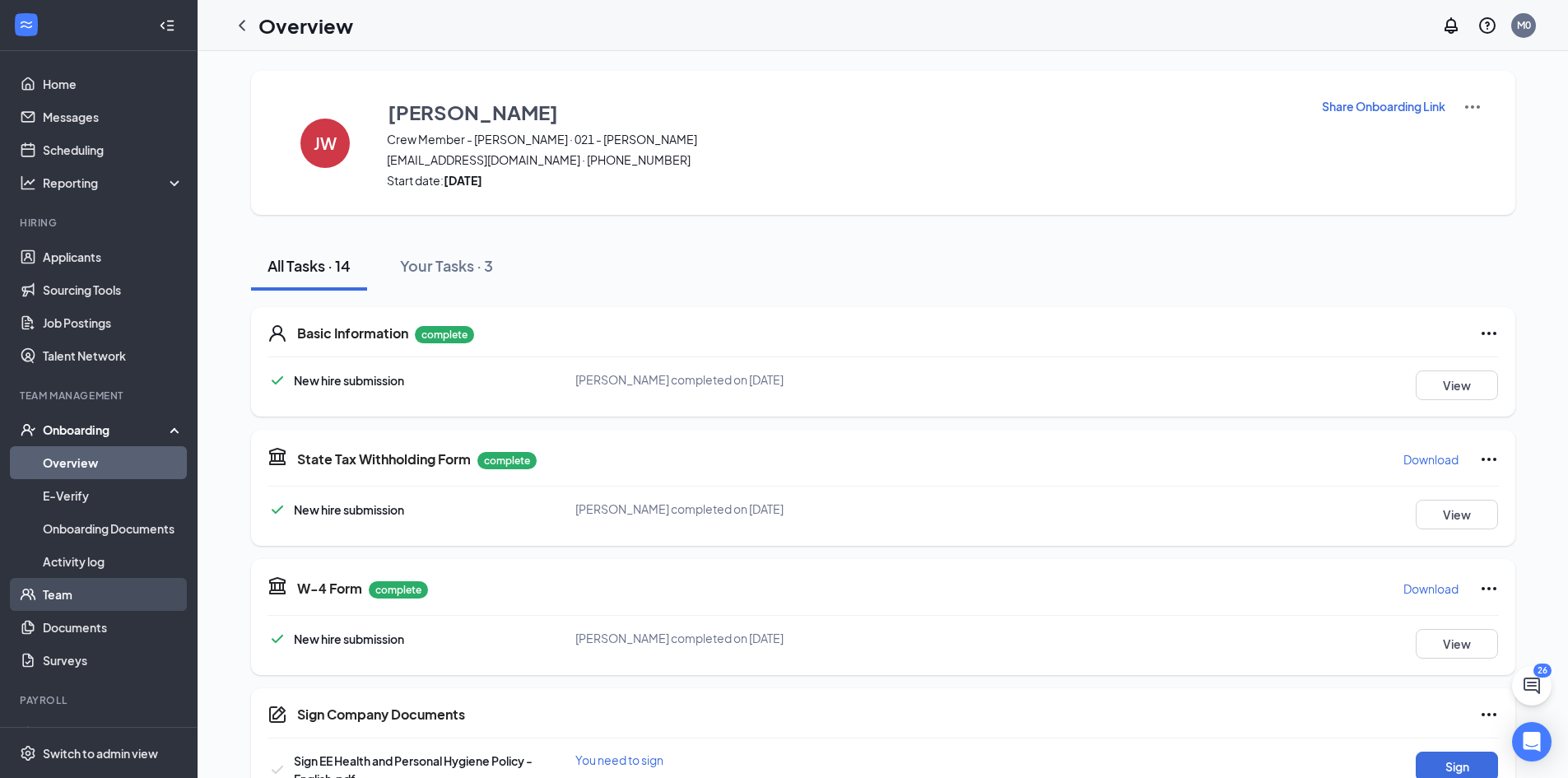
click at [56, 599] on link "Team" at bounding box center [114, 594] width 141 height 33
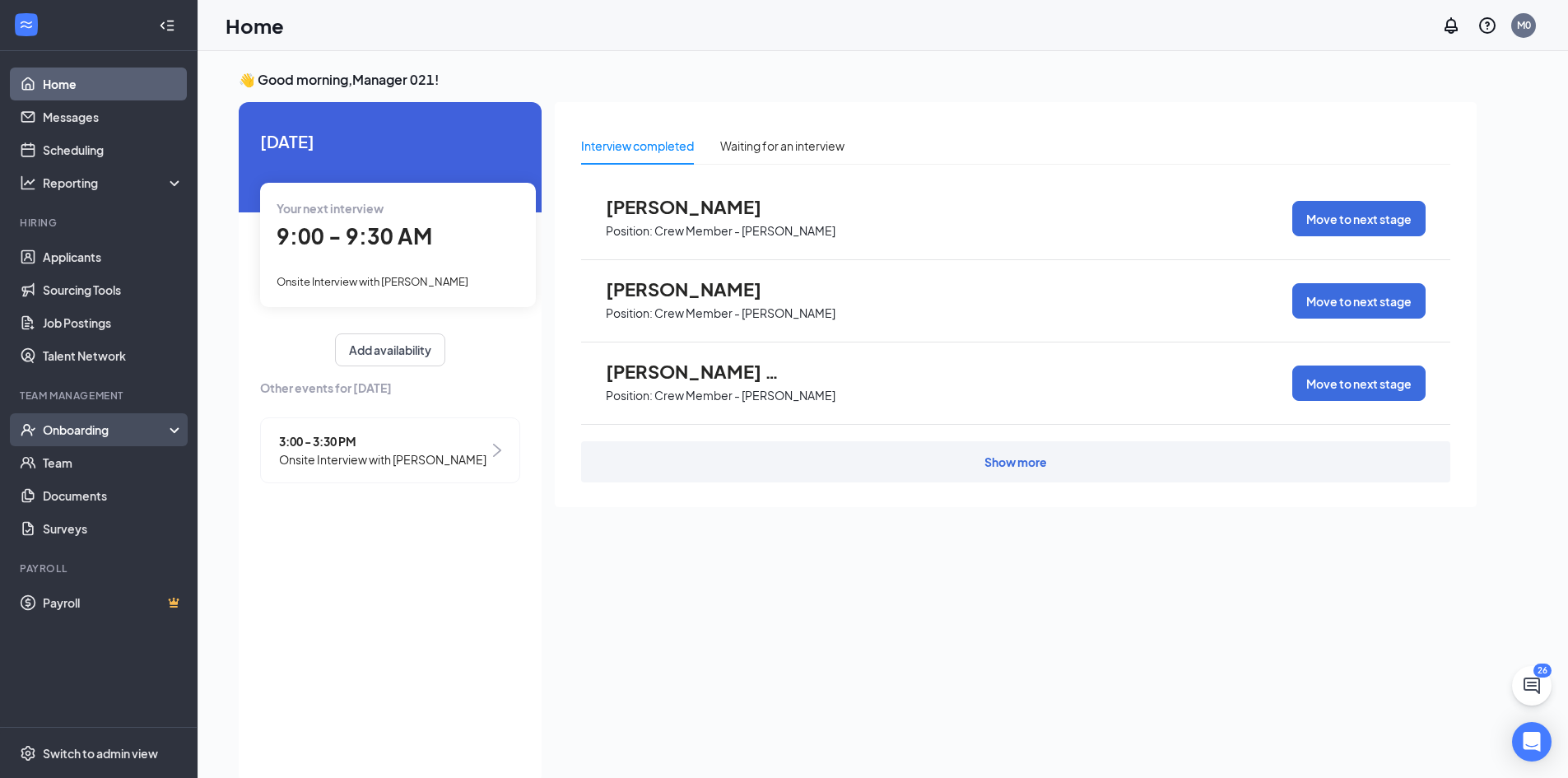
click at [124, 437] on div "Onboarding" at bounding box center [106, 430] width 127 height 17
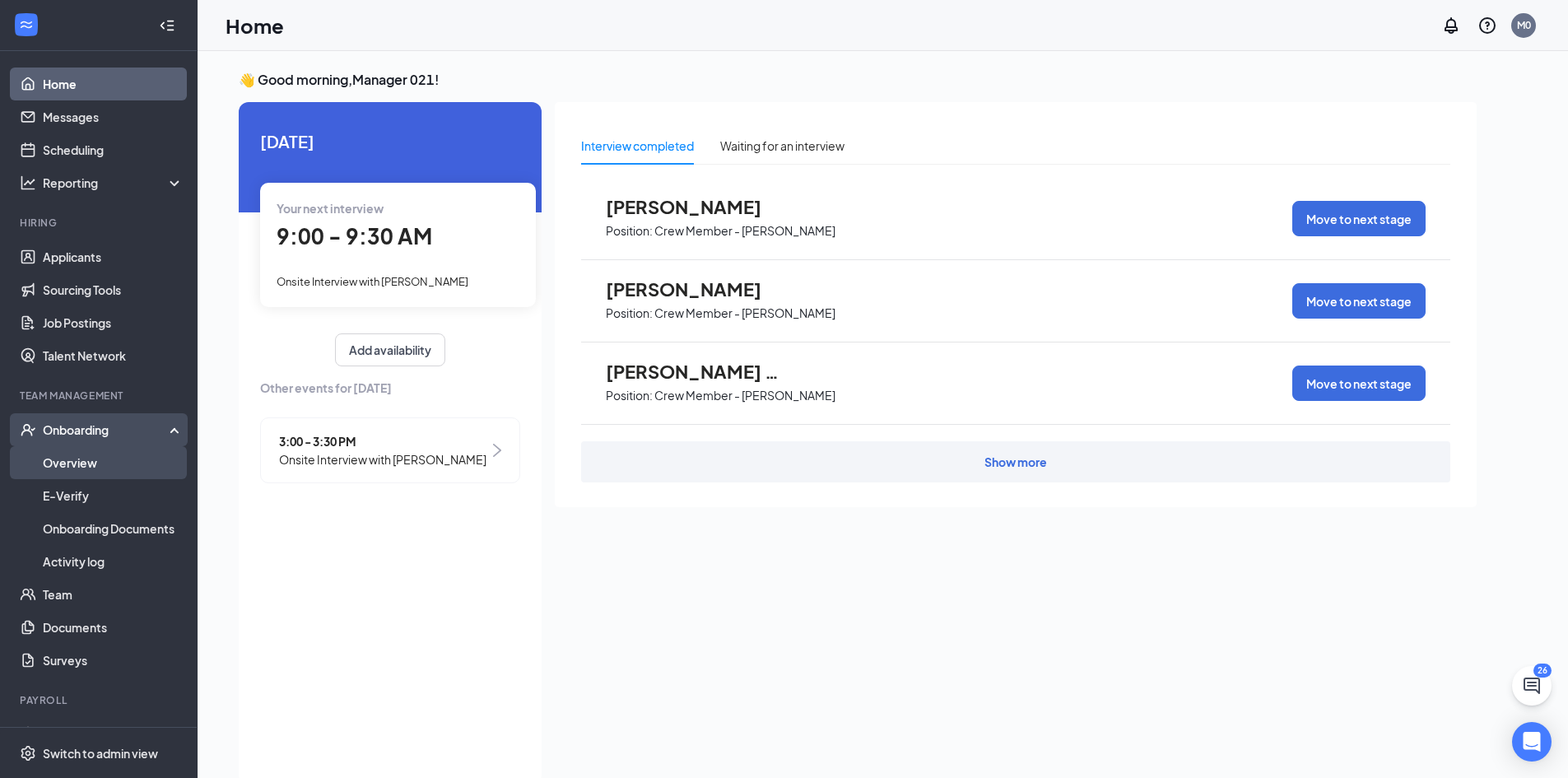
click at [122, 453] on link "Overview" at bounding box center [114, 462] width 141 height 33
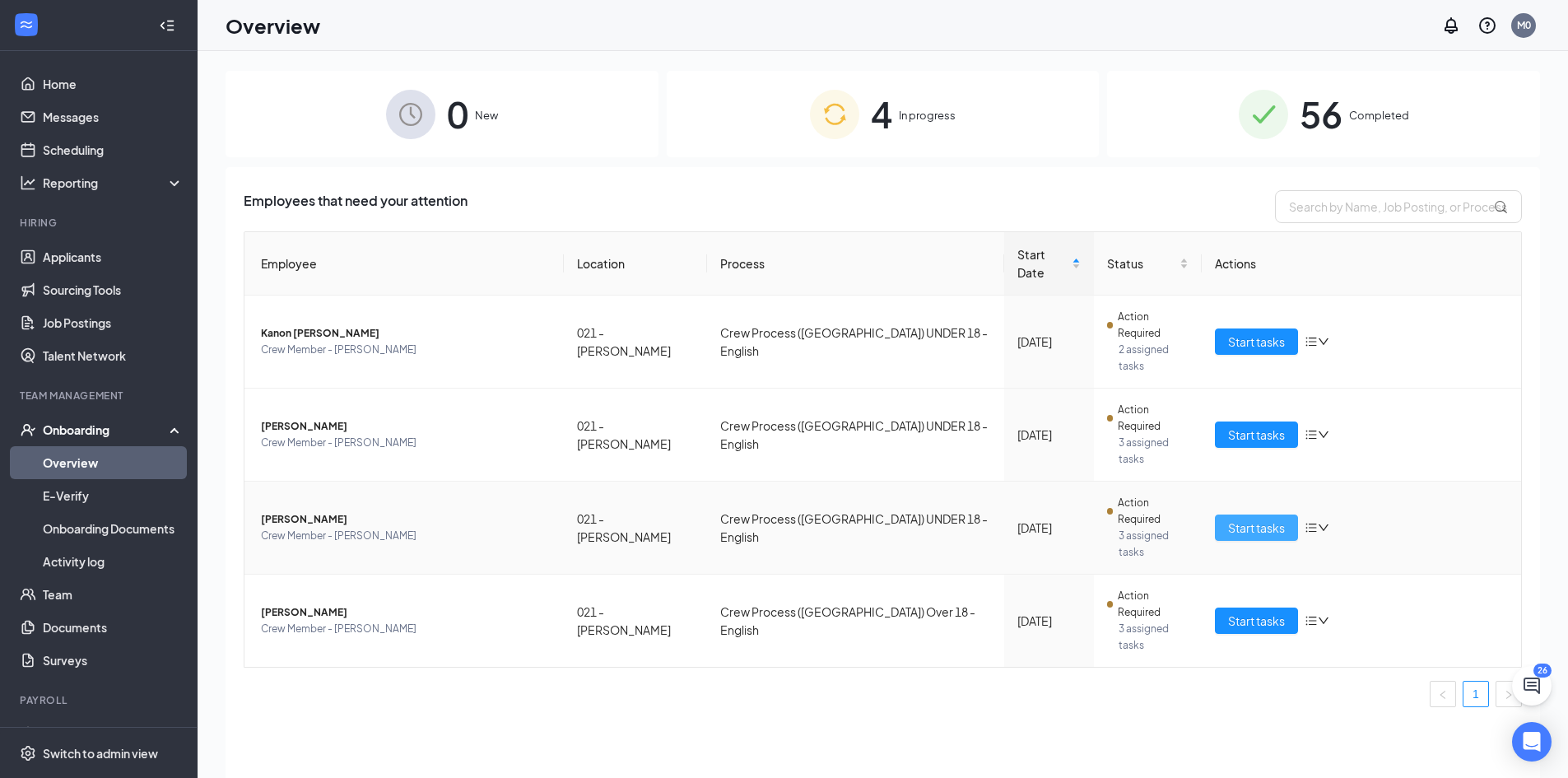
click at [1249, 519] on span "Start tasks" at bounding box center [1256, 527] width 57 height 18
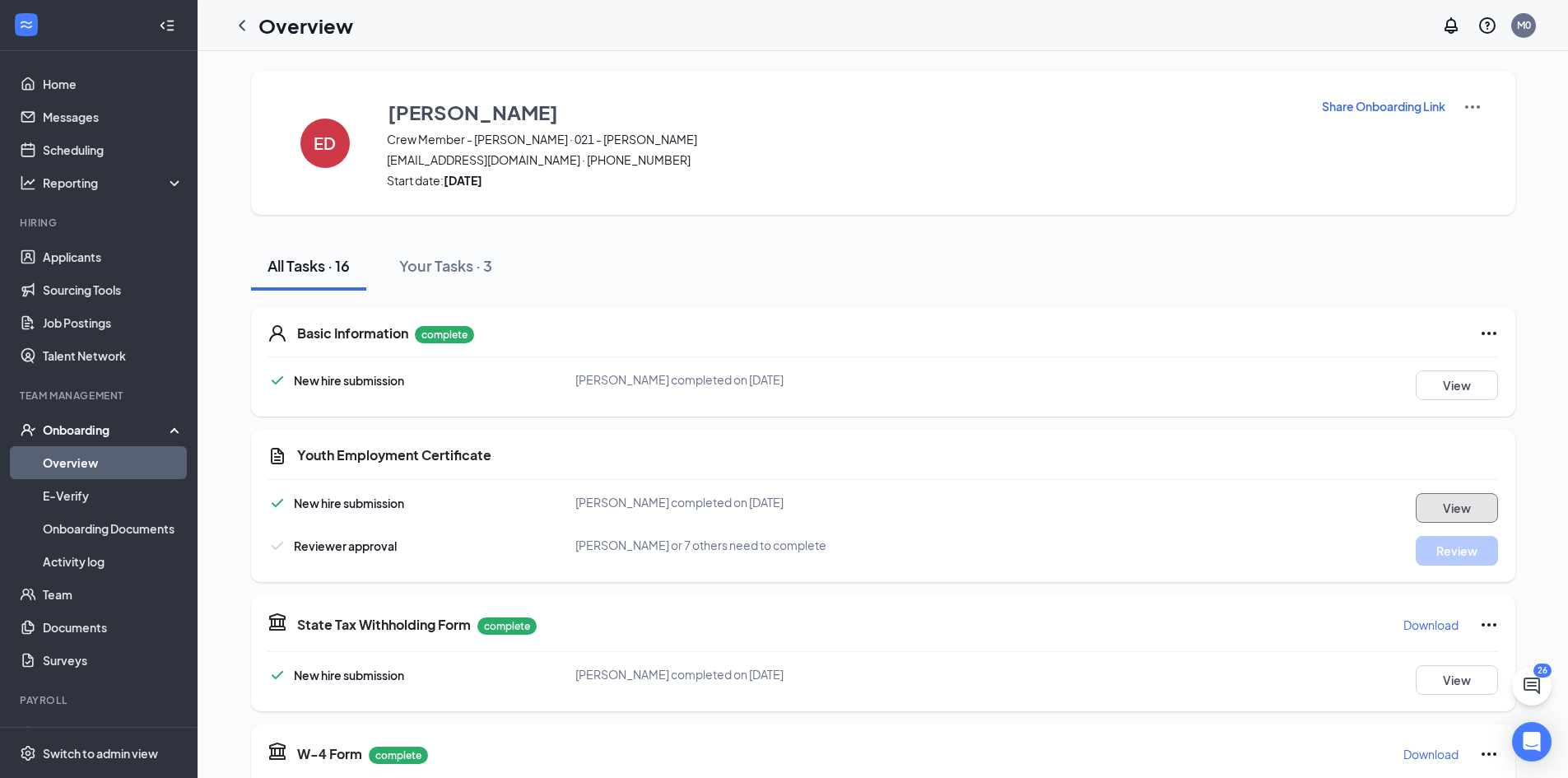
click at [1445, 517] on button "View" at bounding box center [1457, 508] width 83 height 30
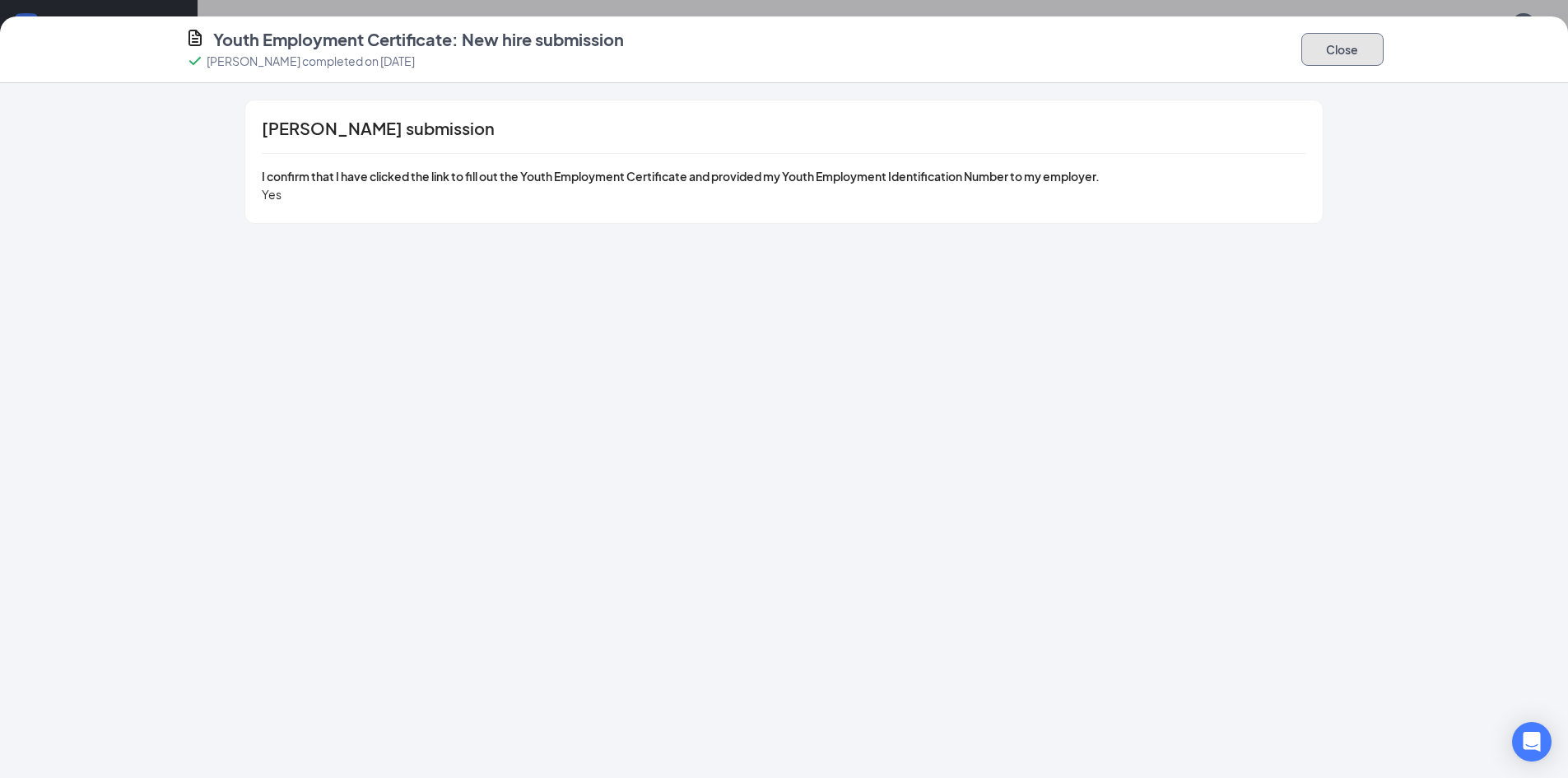
click at [1350, 58] on button "Close" at bounding box center [1343, 49] width 83 height 33
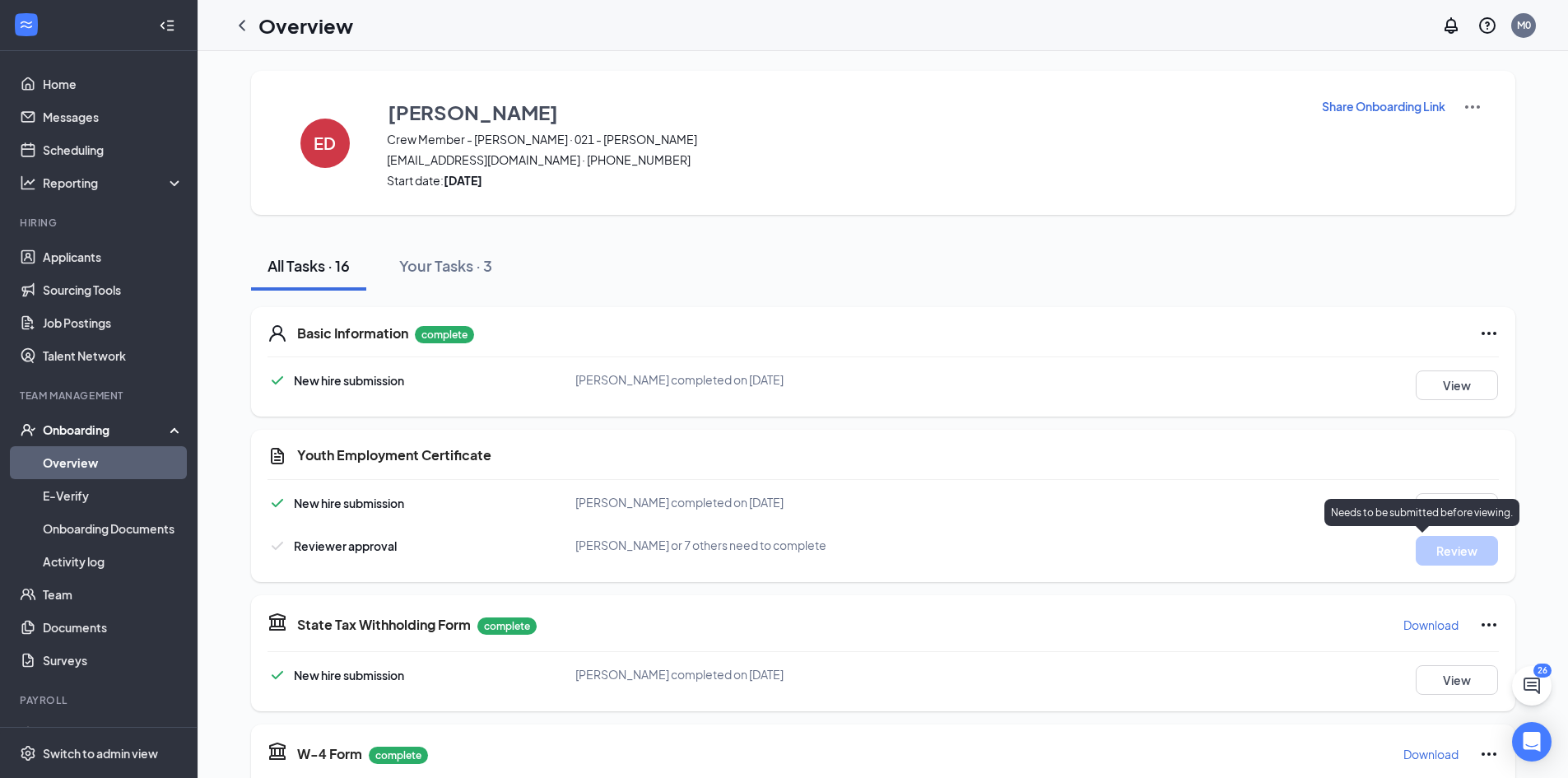
click at [1492, 519] on p "Needs to be submitted before viewing." at bounding box center [1422, 512] width 182 height 14
click at [689, 546] on span "[PERSON_NAME] or 7 others need to complete" at bounding box center [701, 545] width 251 height 15
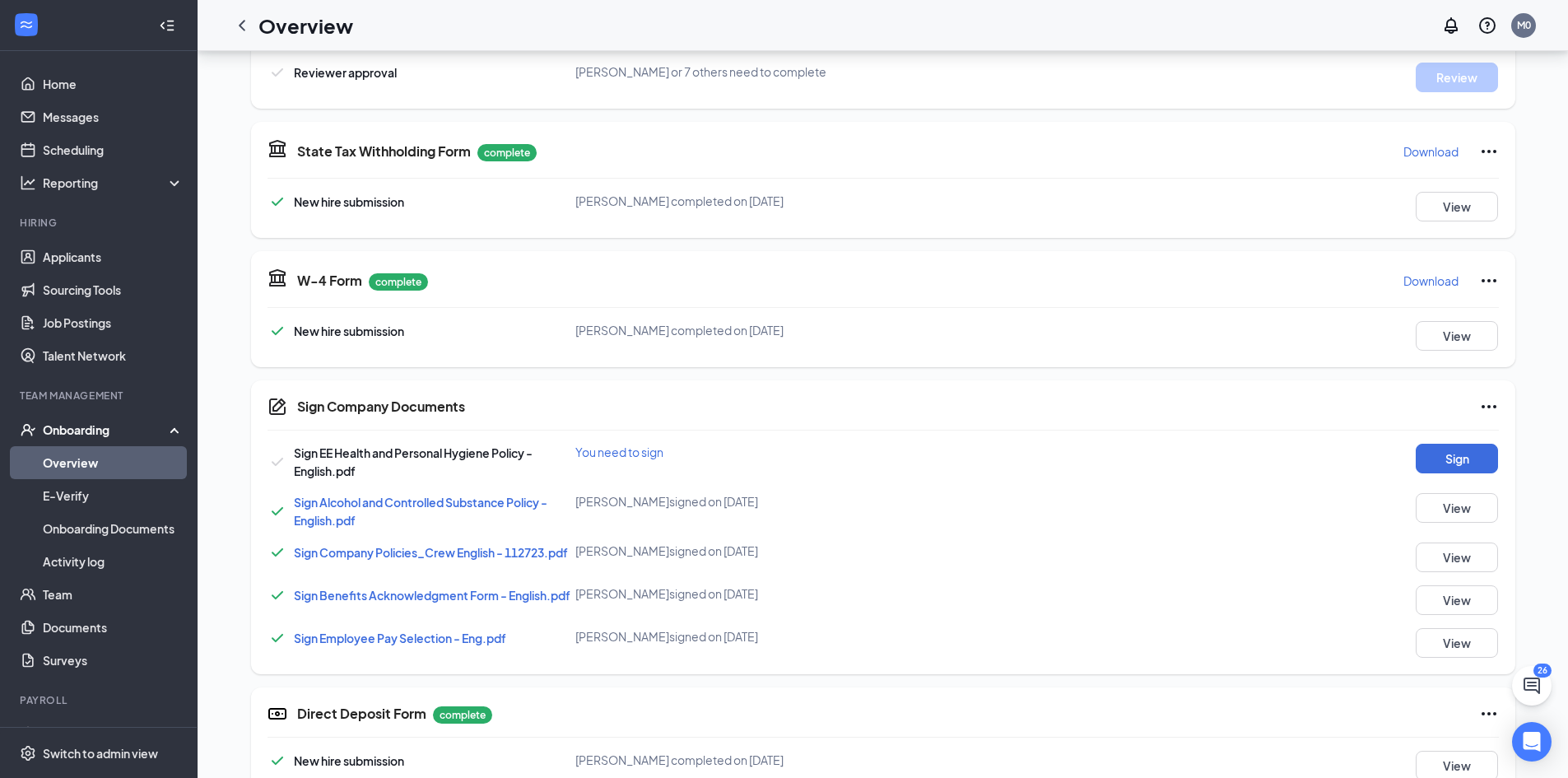
scroll to position [494, 0]
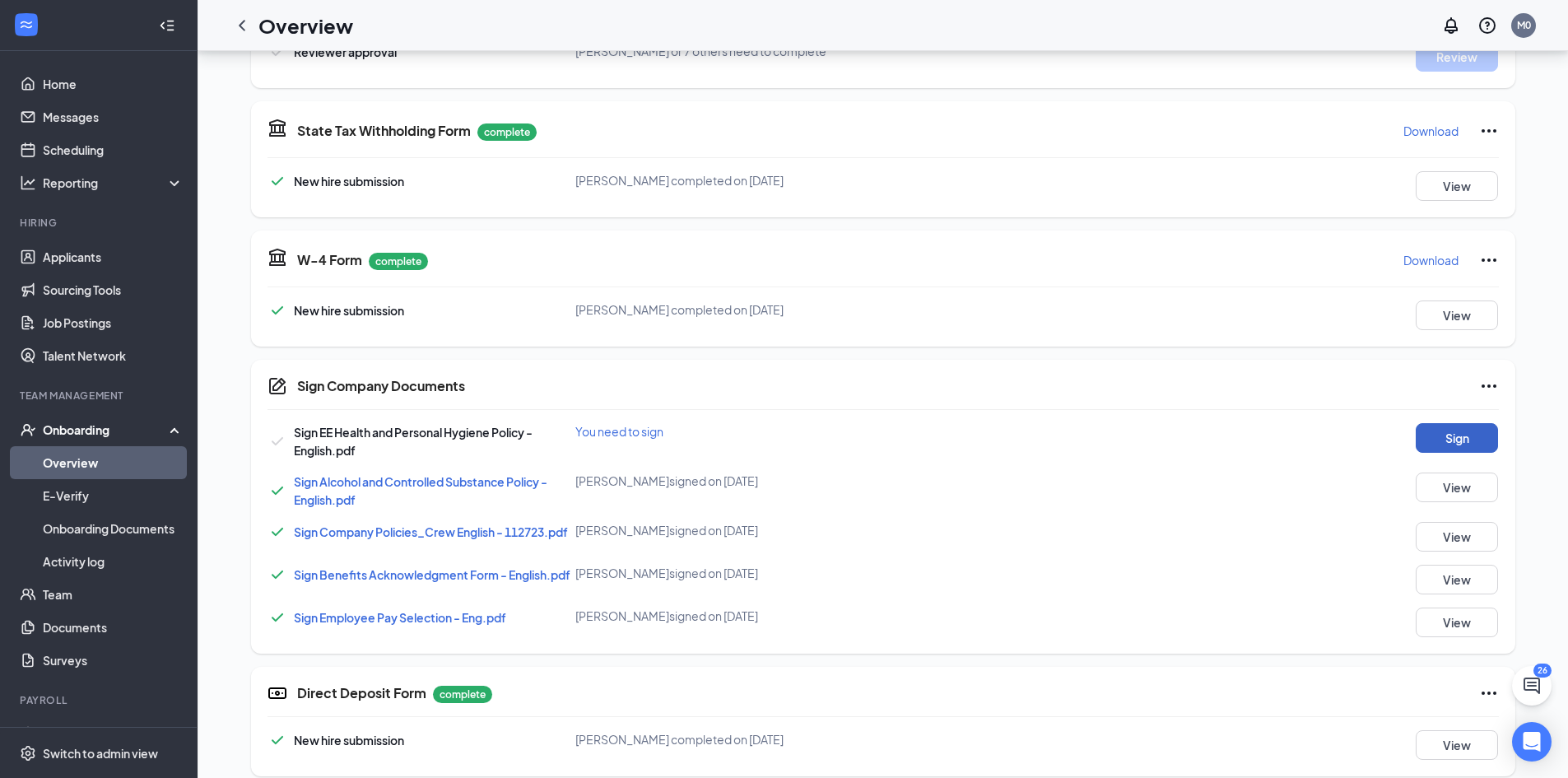
click at [1432, 435] on button "Sign" at bounding box center [1457, 438] width 83 height 30
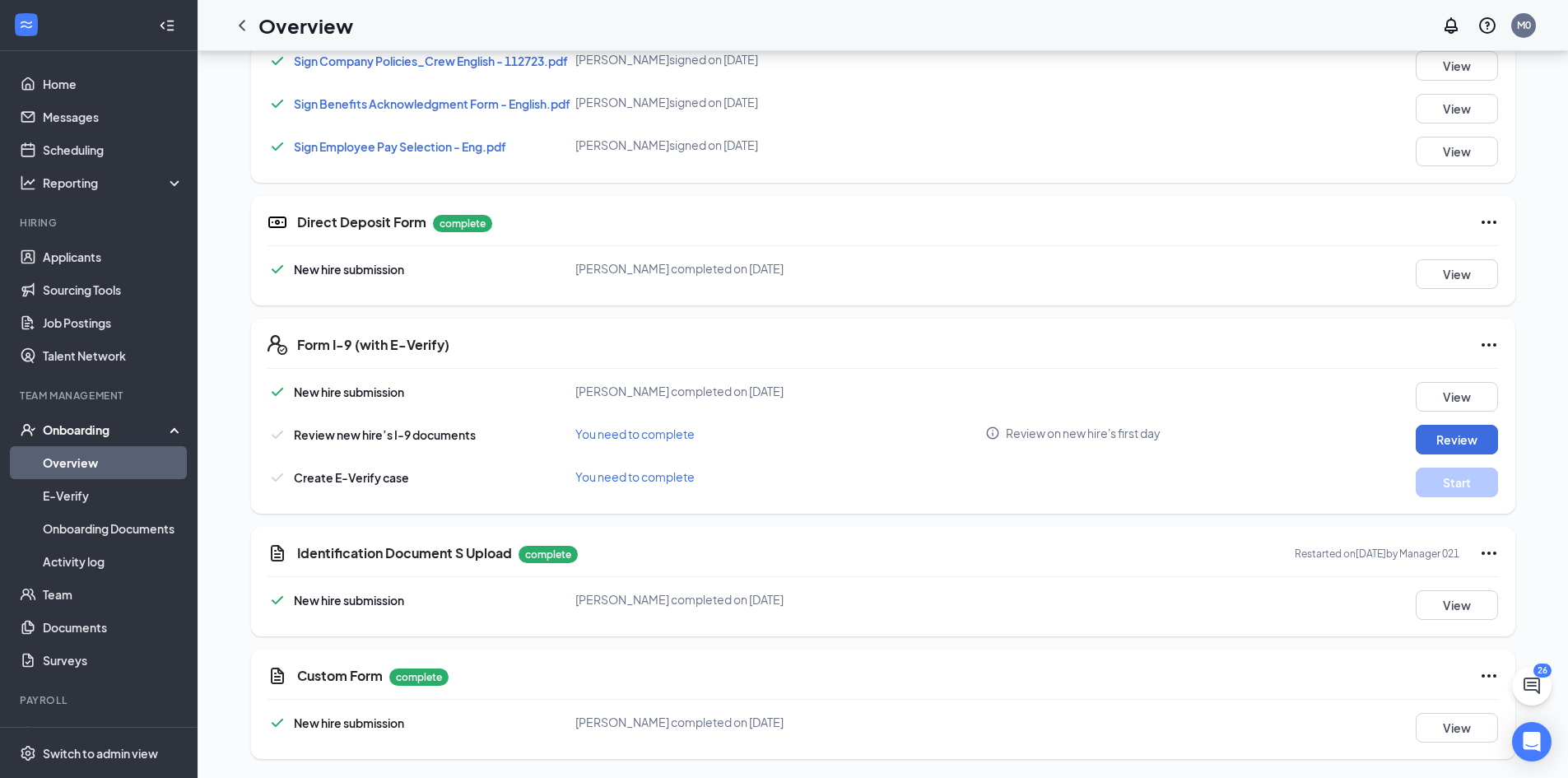
scroll to position [972, 0]
click at [1454, 604] on button "View" at bounding box center [1457, 604] width 83 height 30
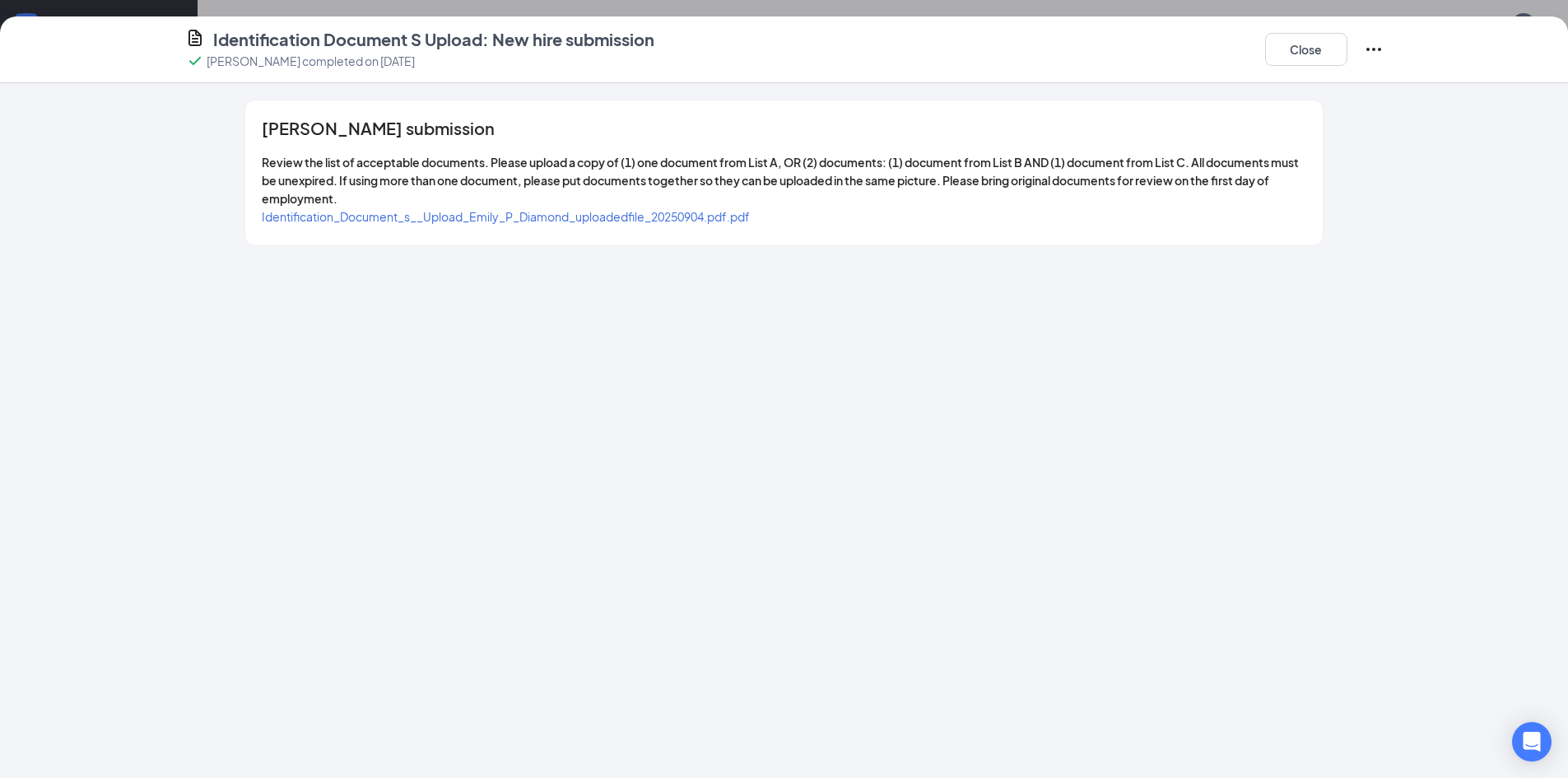
click at [700, 221] on span "Identification_Document_s__Upload_Emily_P_Diamond_uploadedfile_20250904.pdf.pdf" at bounding box center [506, 217] width 488 height 15
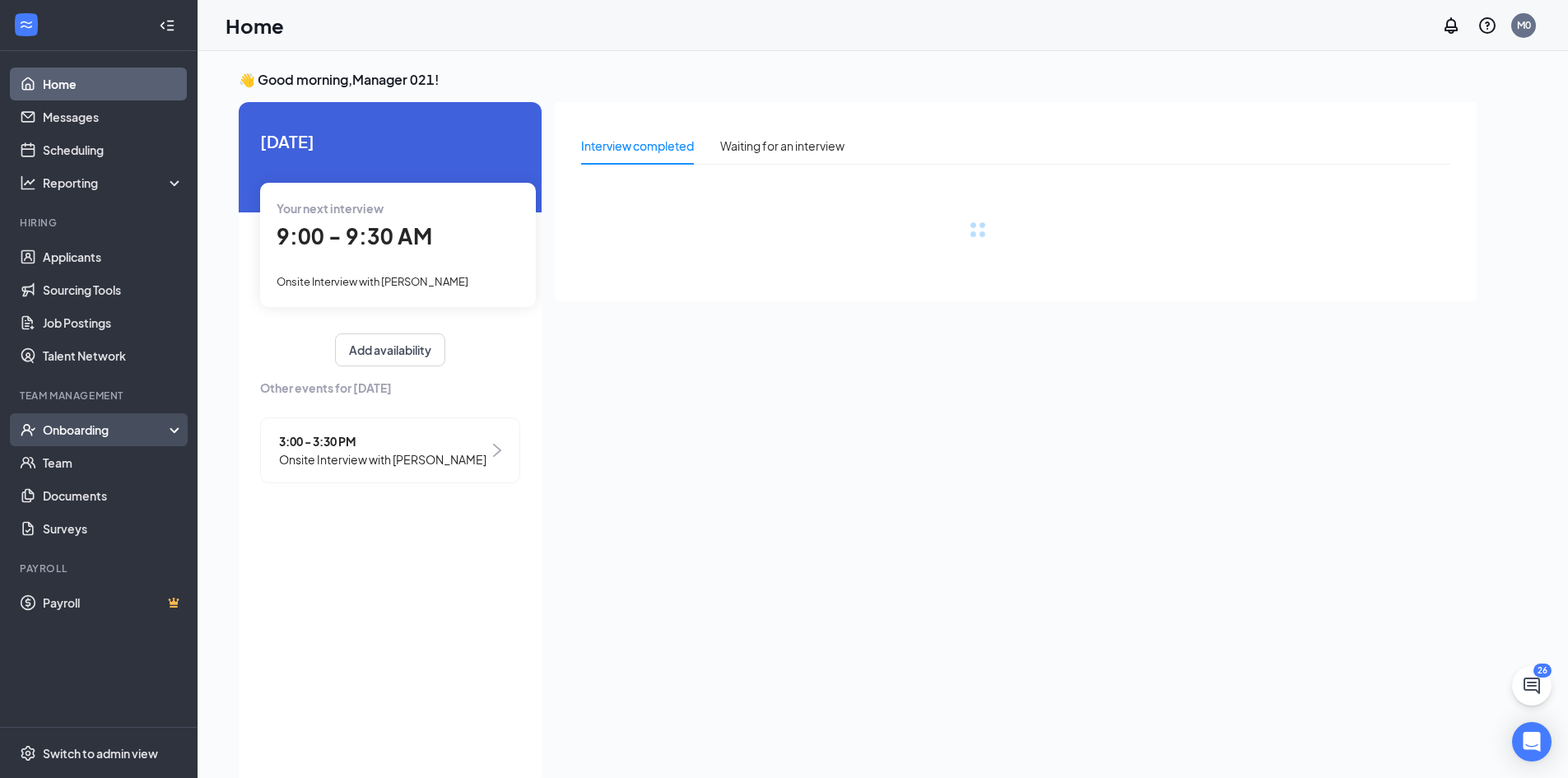
click at [110, 424] on div "Onboarding" at bounding box center [106, 430] width 127 height 17
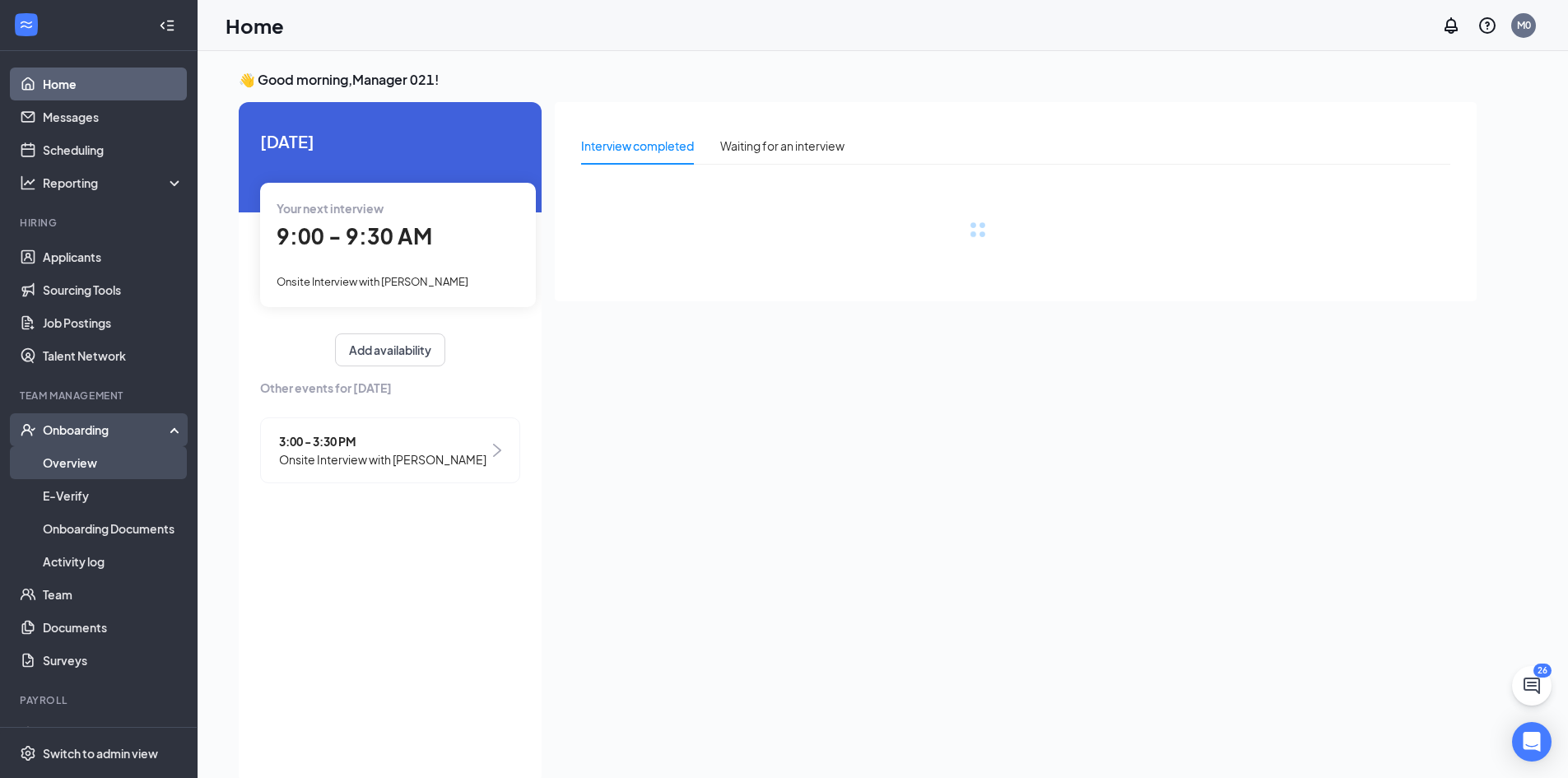
click at [110, 452] on link "Overview" at bounding box center [114, 462] width 141 height 33
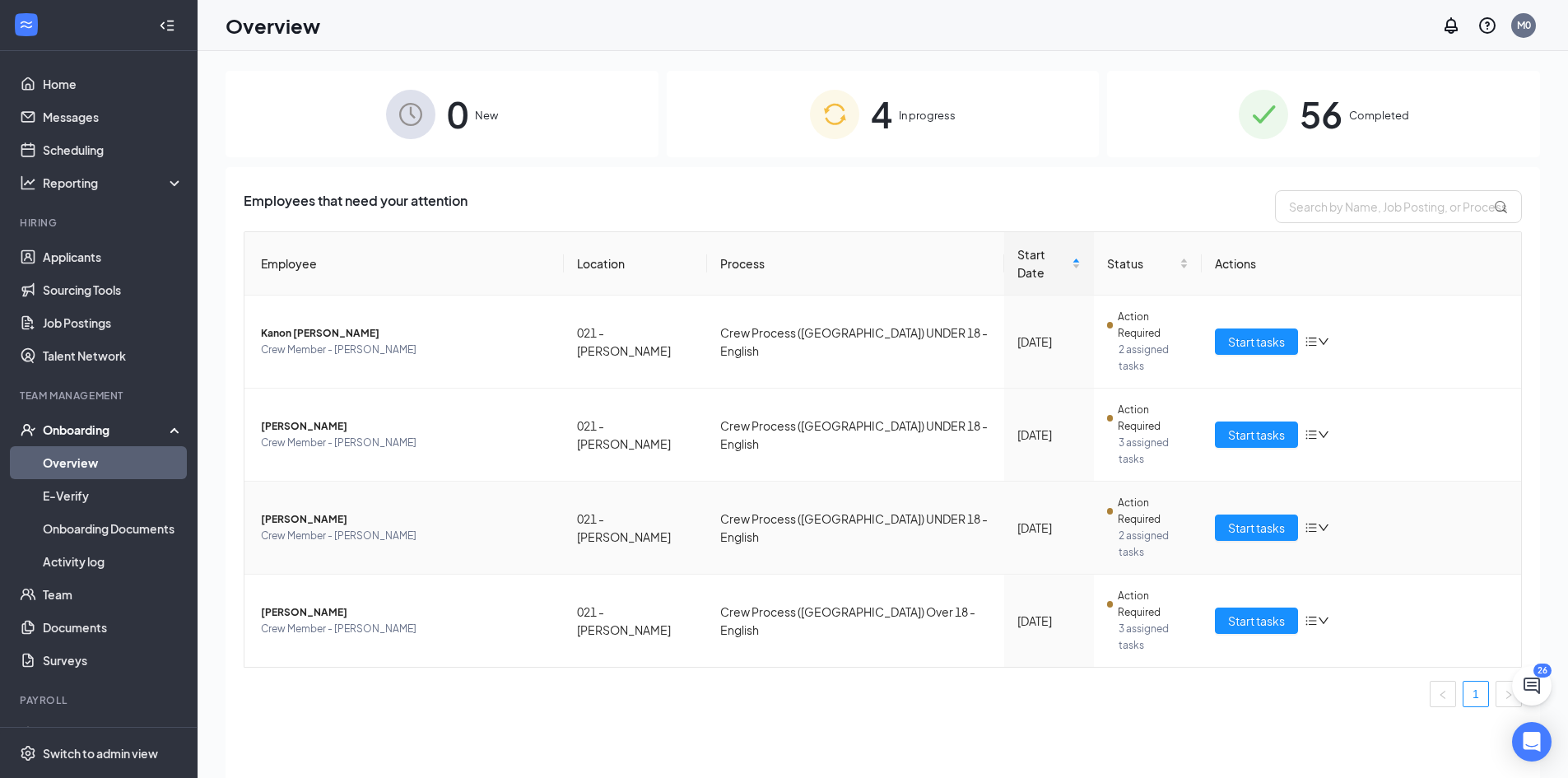
click at [329, 527] on span "Crew Member - [PERSON_NAME]" at bounding box center [405, 536] width 290 height 17
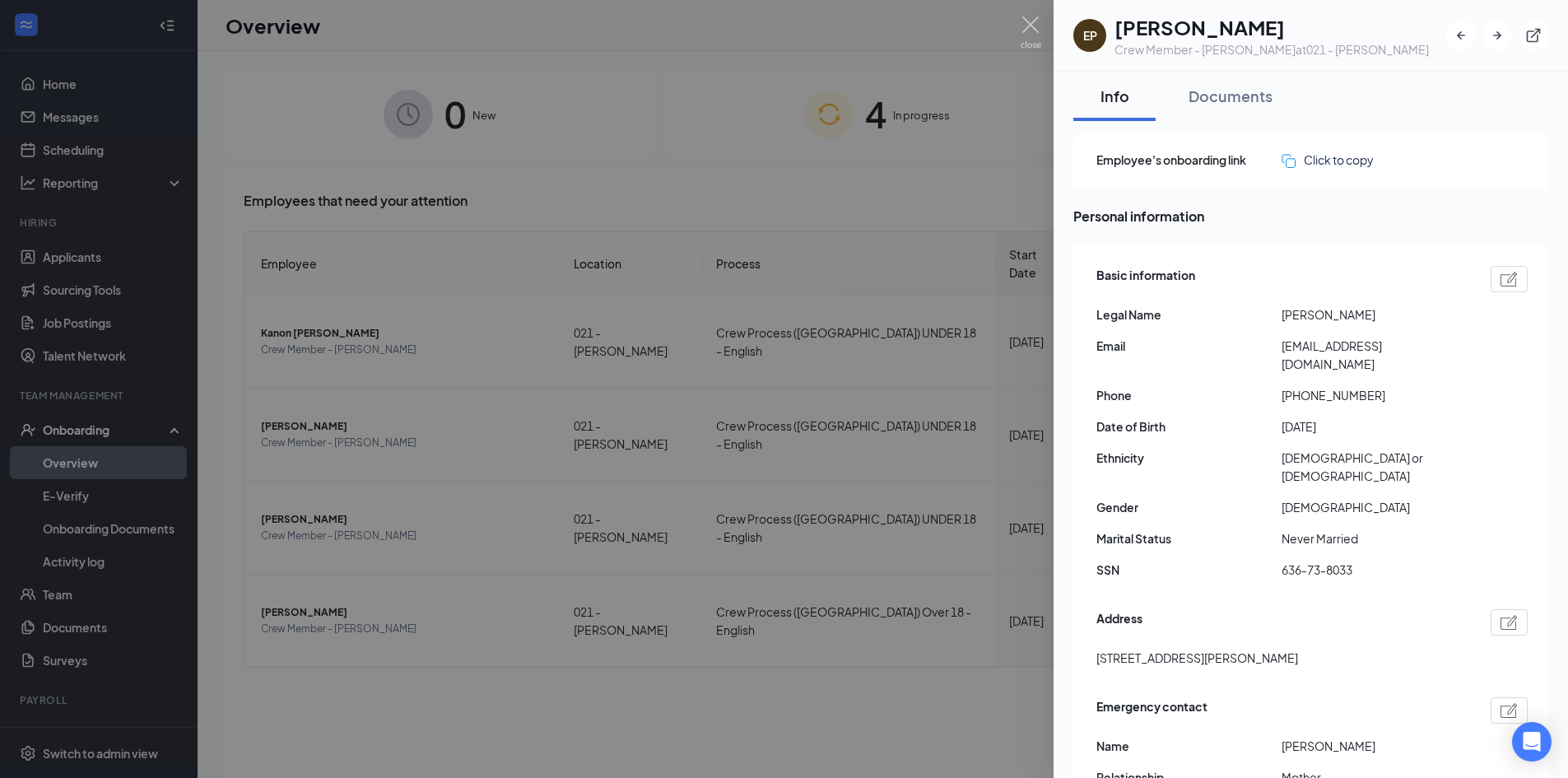
click at [331, 429] on div at bounding box center [784, 389] width 1568 height 778
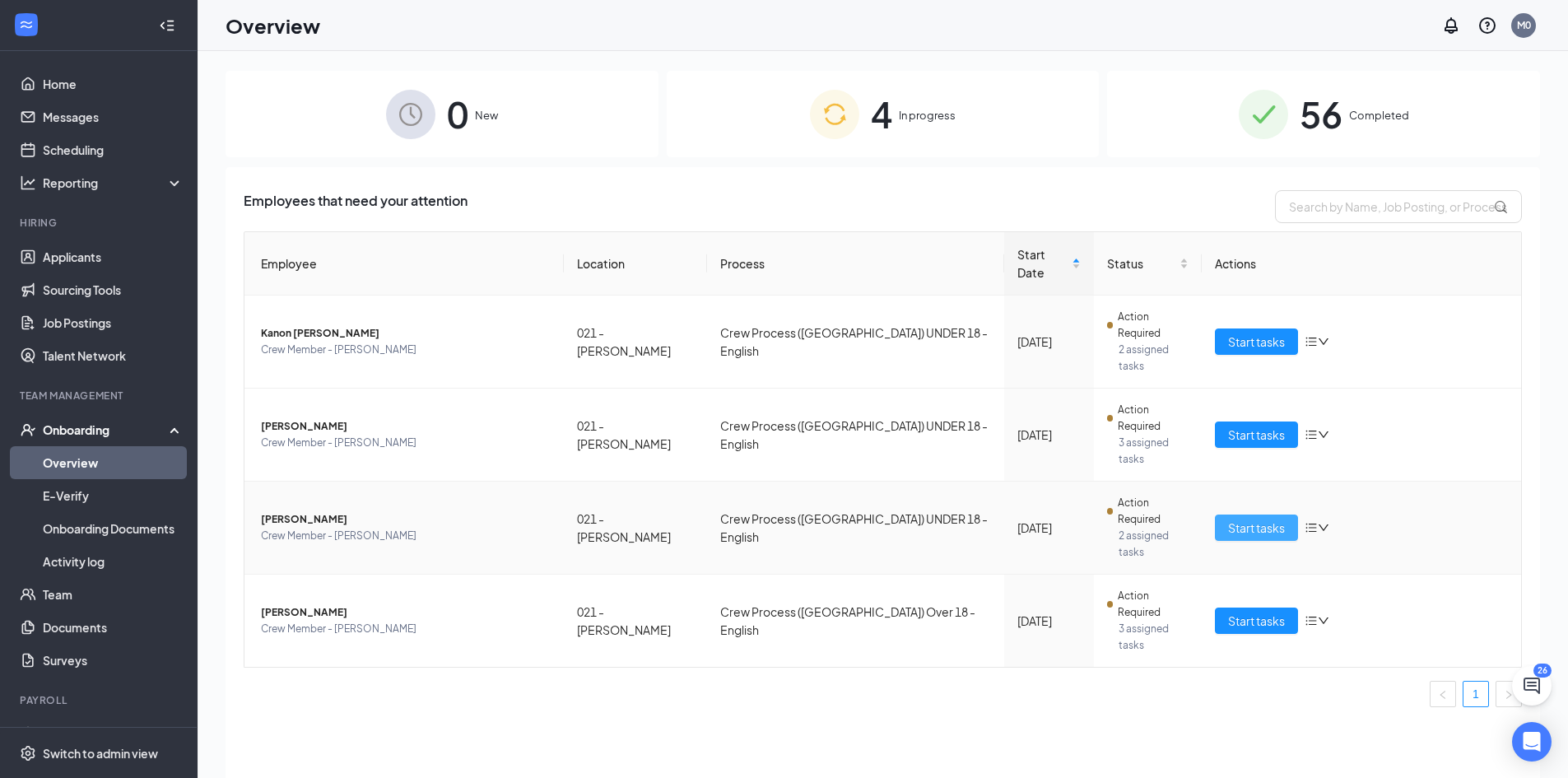
click at [1256, 519] on span "Start tasks" at bounding box center [1256, 527] width 57 height 18
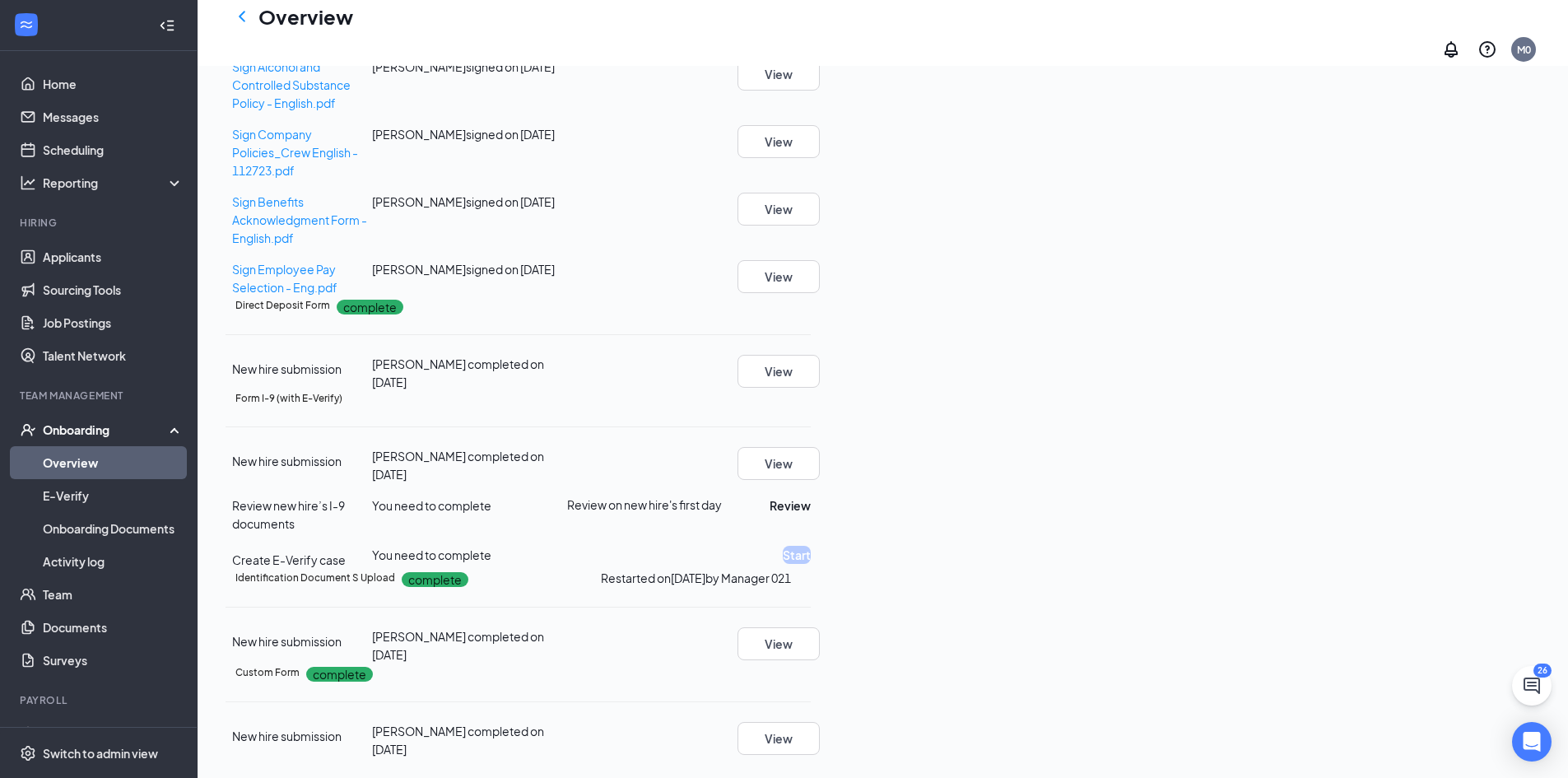
scroll to position [972, 0]
click at [811, 496] on button "Review" at bounding box center [790, 505] width 41 height 18
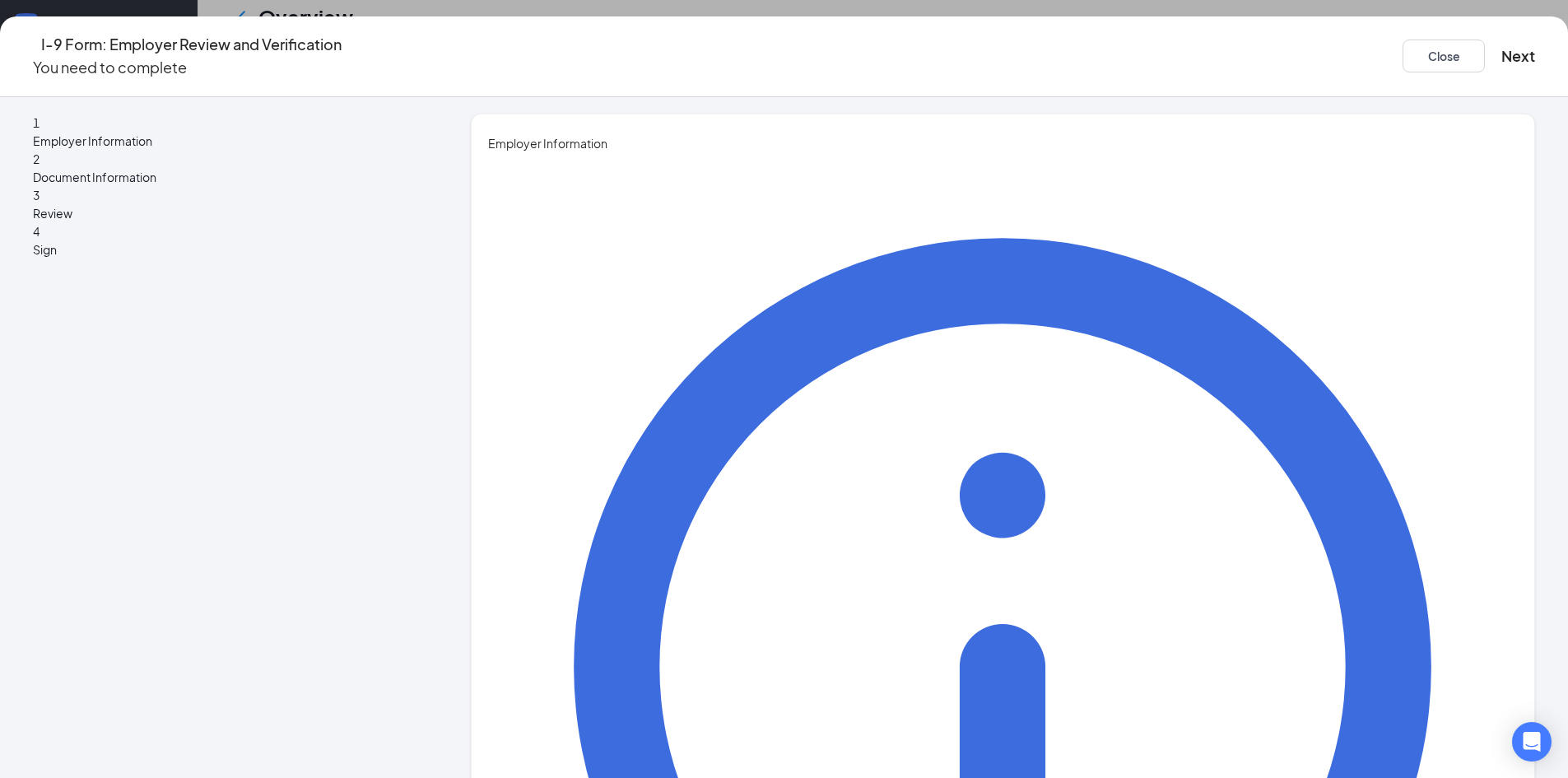
type input "Edwinia"
type input "[PERSON_NAME]"
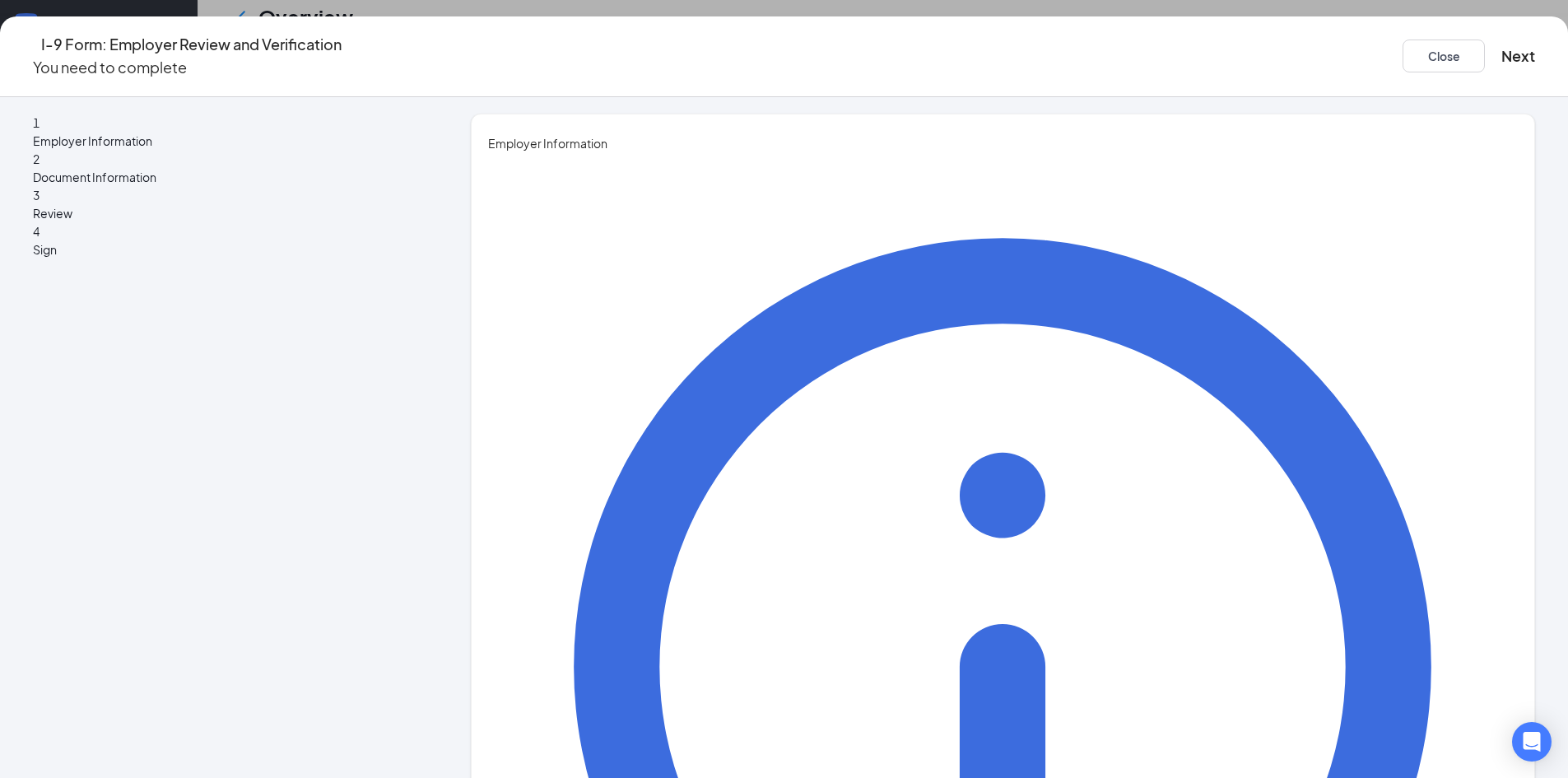
type input "Unit Director"
type input "[EMAIL_ADDRESS][DOMAIN_NAME]"
type input "9108920675"
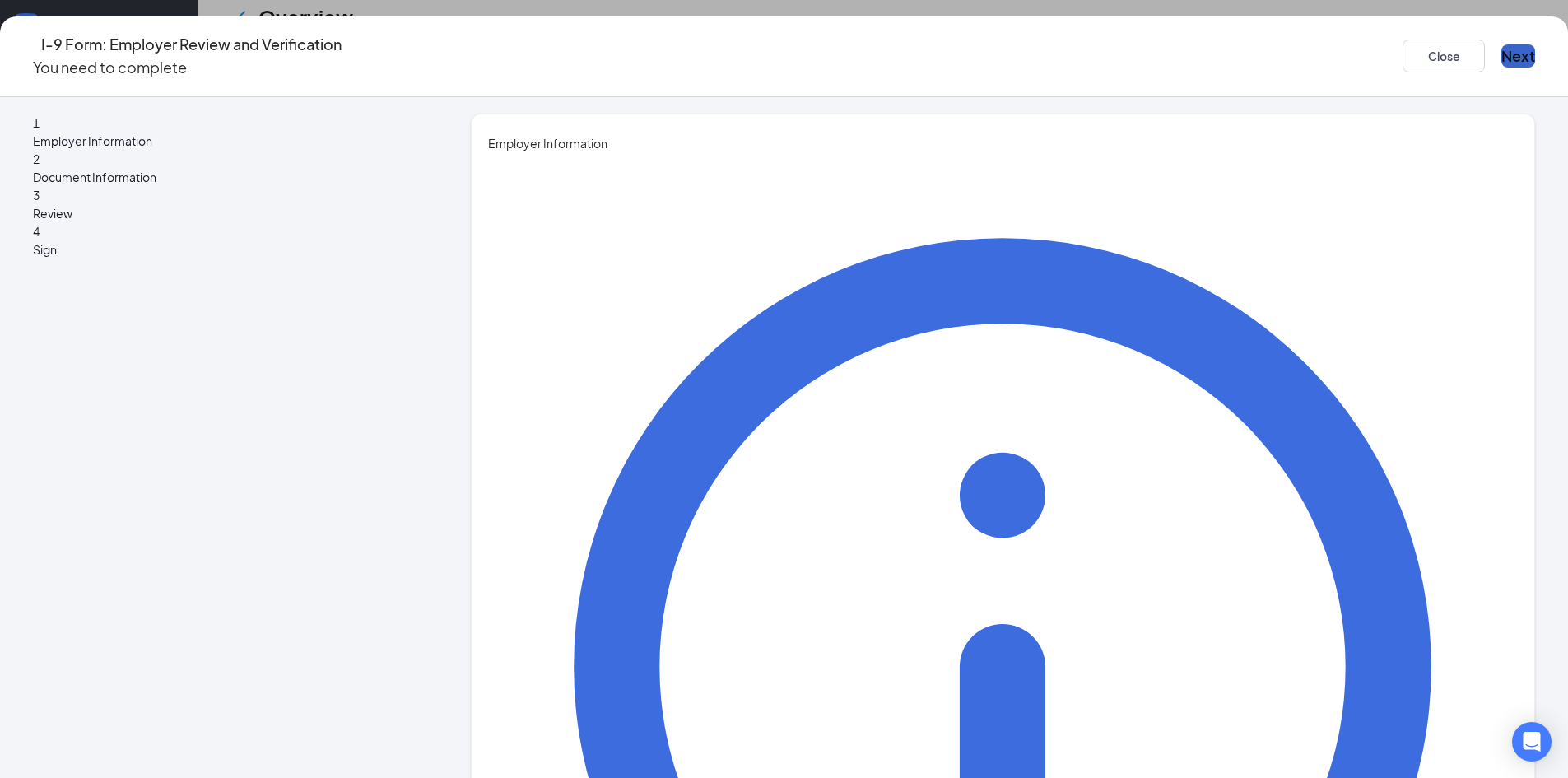
click at [1501, 44] on button "Next" at bounding box center [1518, 55] width 34 height 23
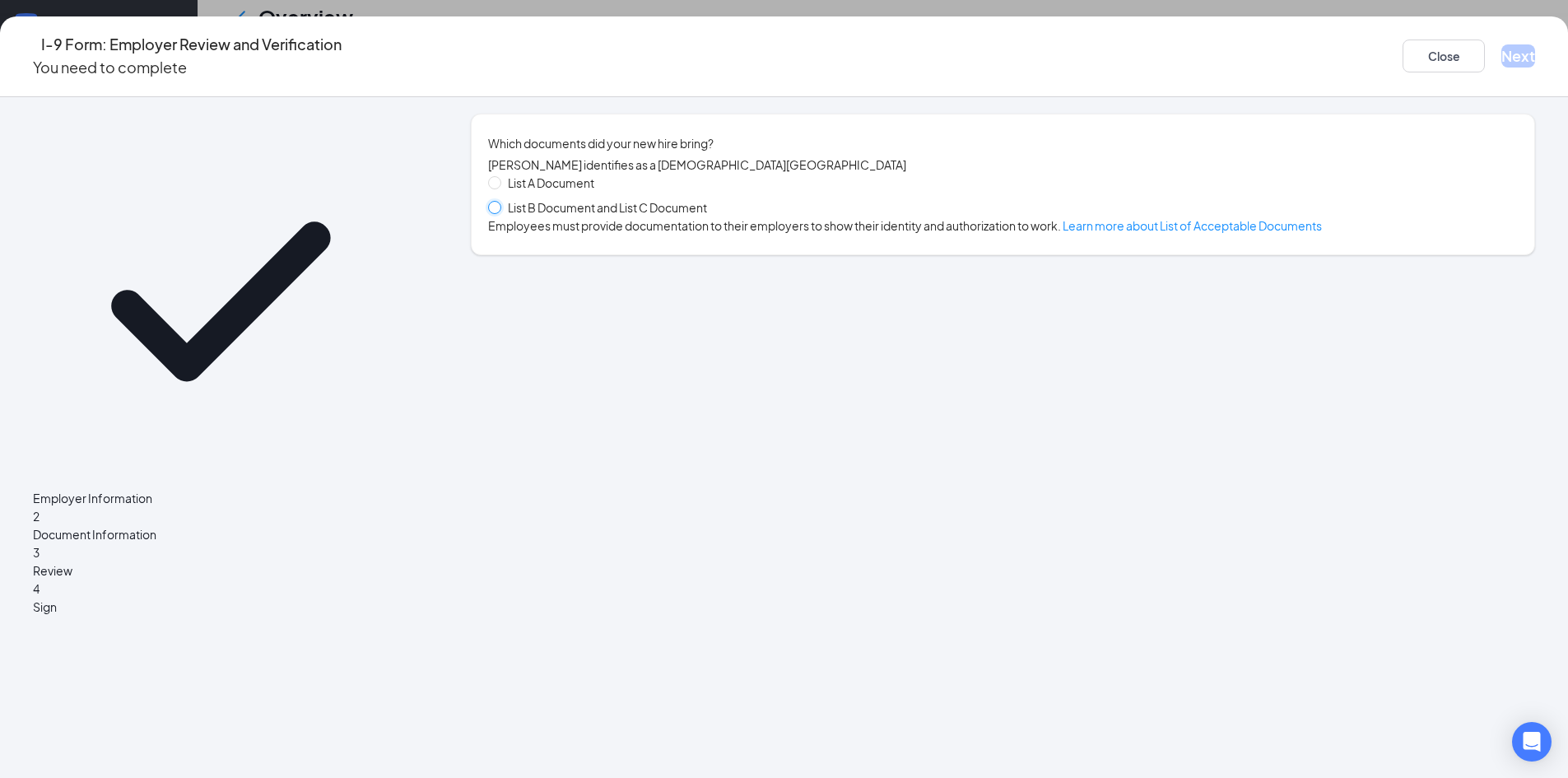
click at [499, 212] on input "List B Document and List C Document" at bounding box center [494, 206] width 11 height 11
radio input "true"
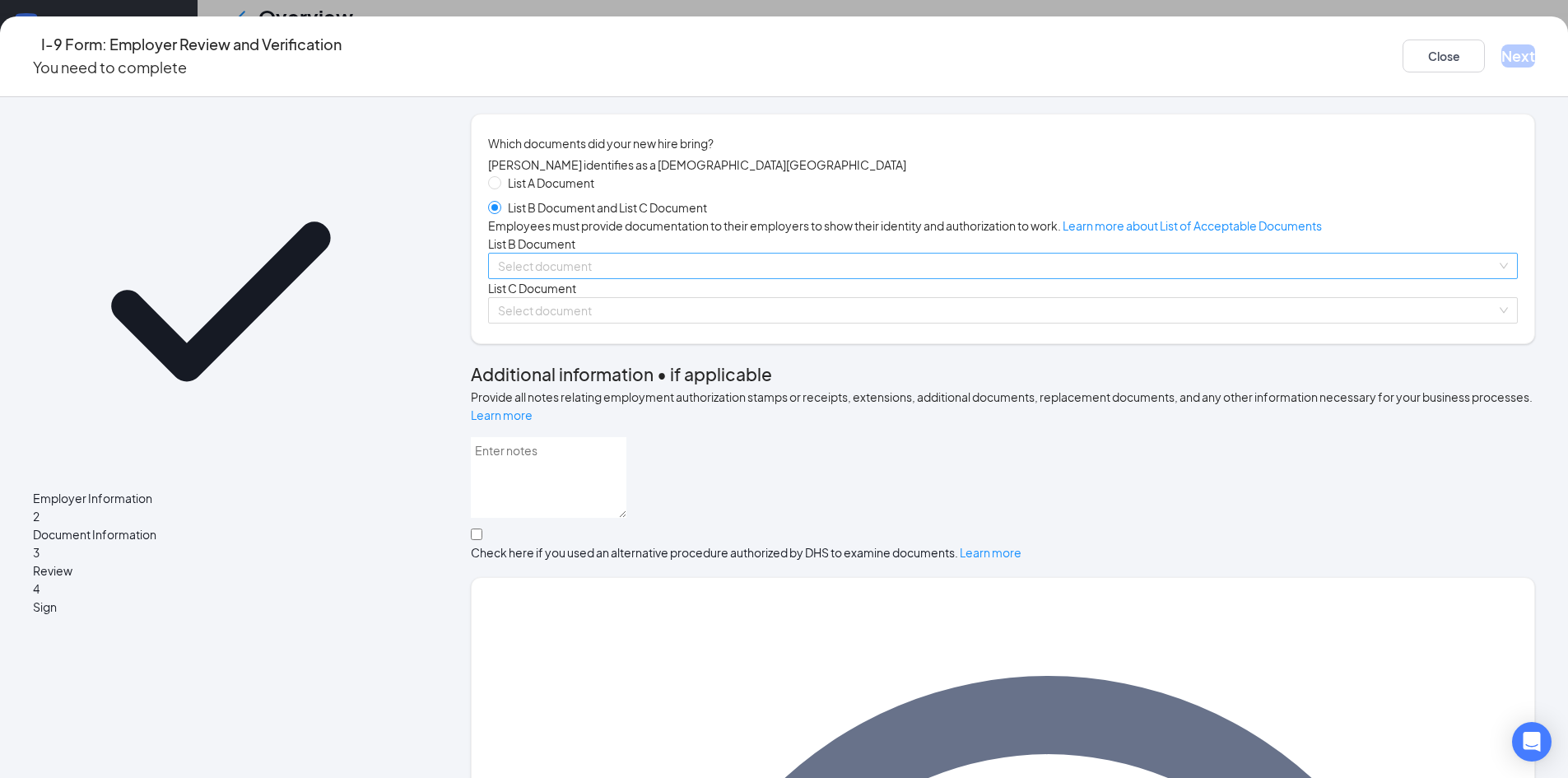
click at [1296, 278] on input "search" at bounding box center [997, 266] width 998 height 24
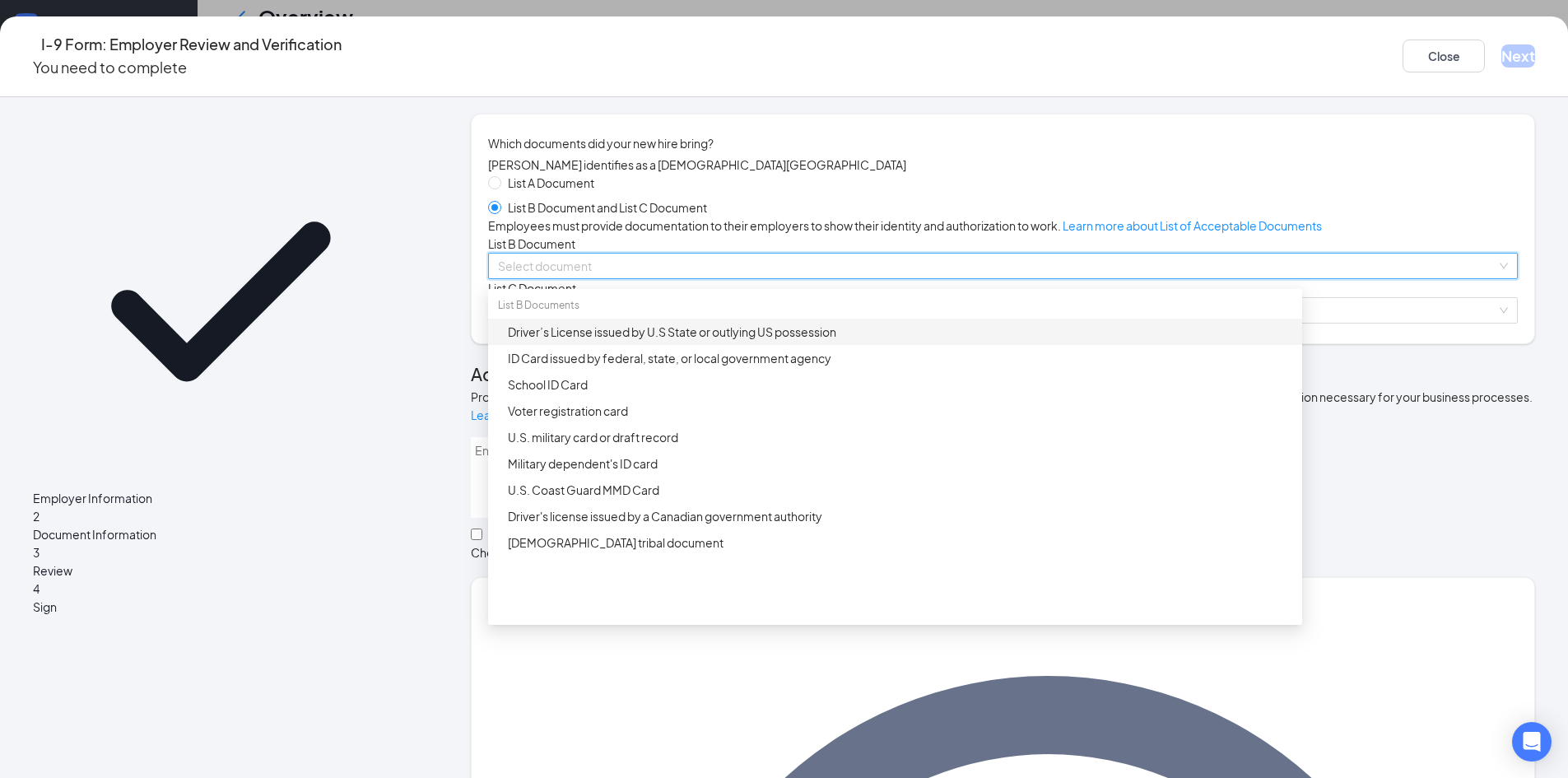
click at [737, 341] on div "Driver’s License issued by U.S State or outlying US possession" at bounding box center [900, 331] width 784 height 18
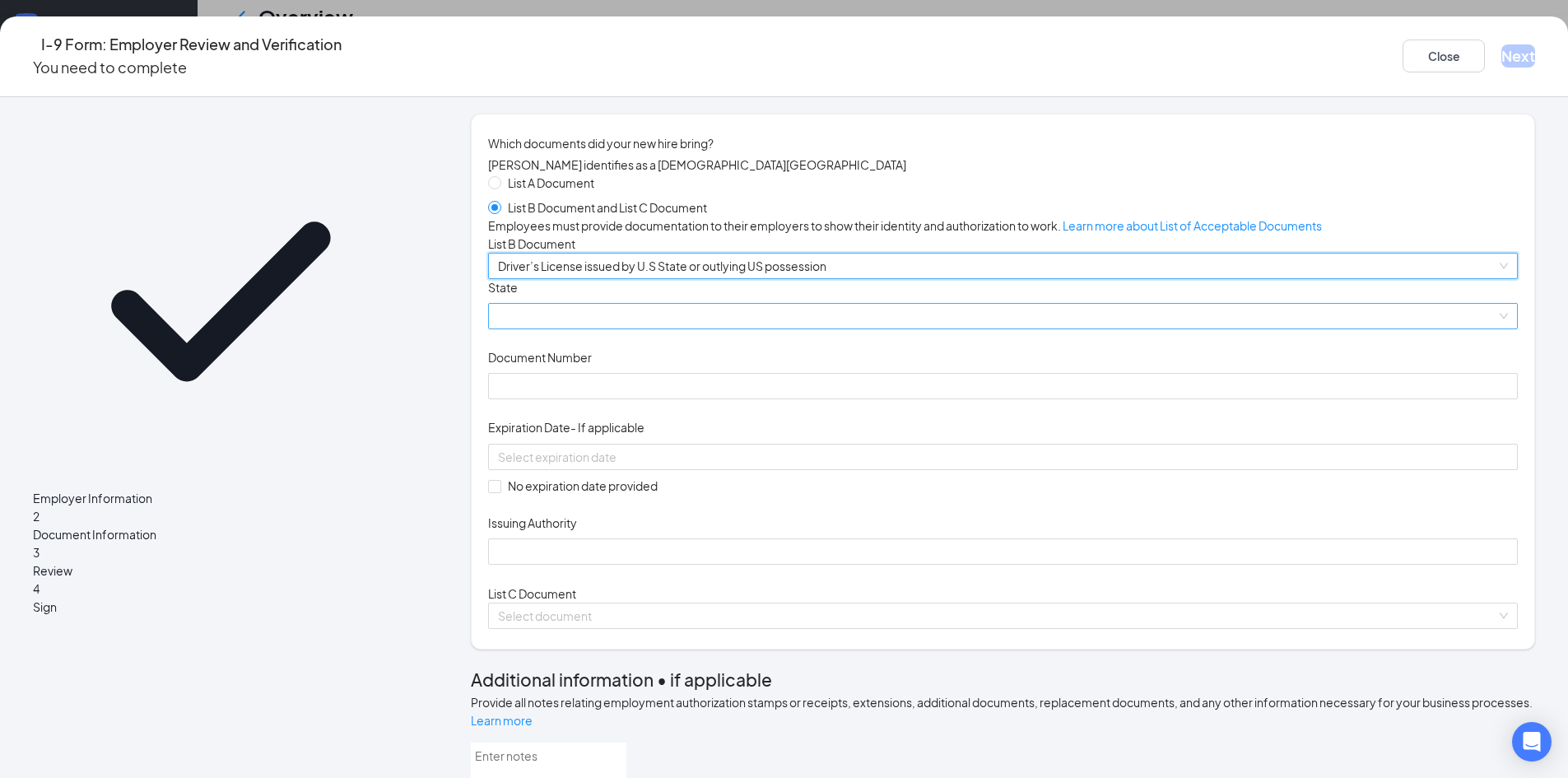
click at [683, 328] on span at bounding box center [1003, 316] width 1010 height 24
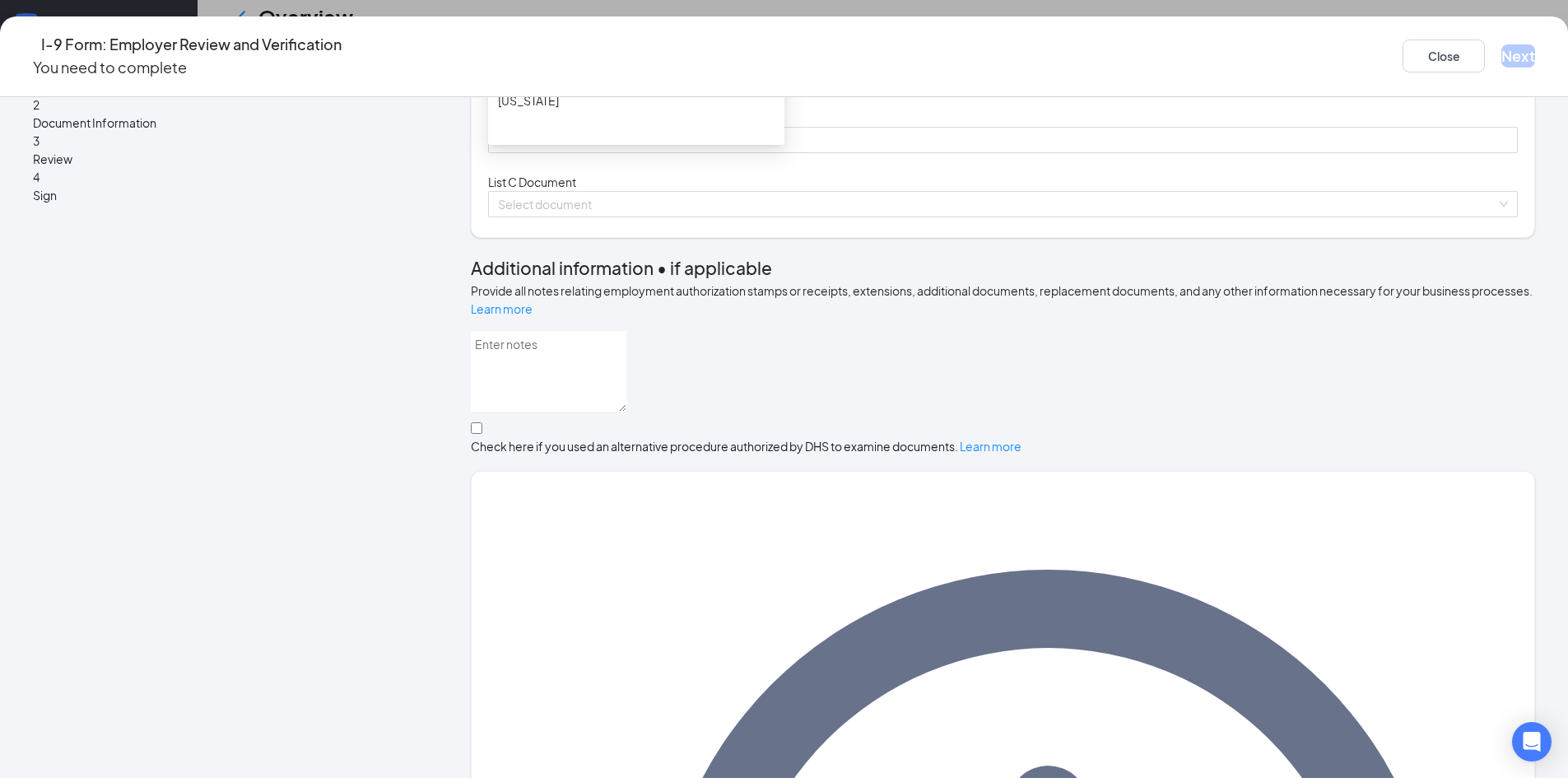
scroll to position [1235, 0]
click at [606, 9] on div "[US_STATE]" at bounding box center [636, -1] width 277 height 18
click at [627, 54] on input at bounding box center [1001, 45] width 1007 height 18
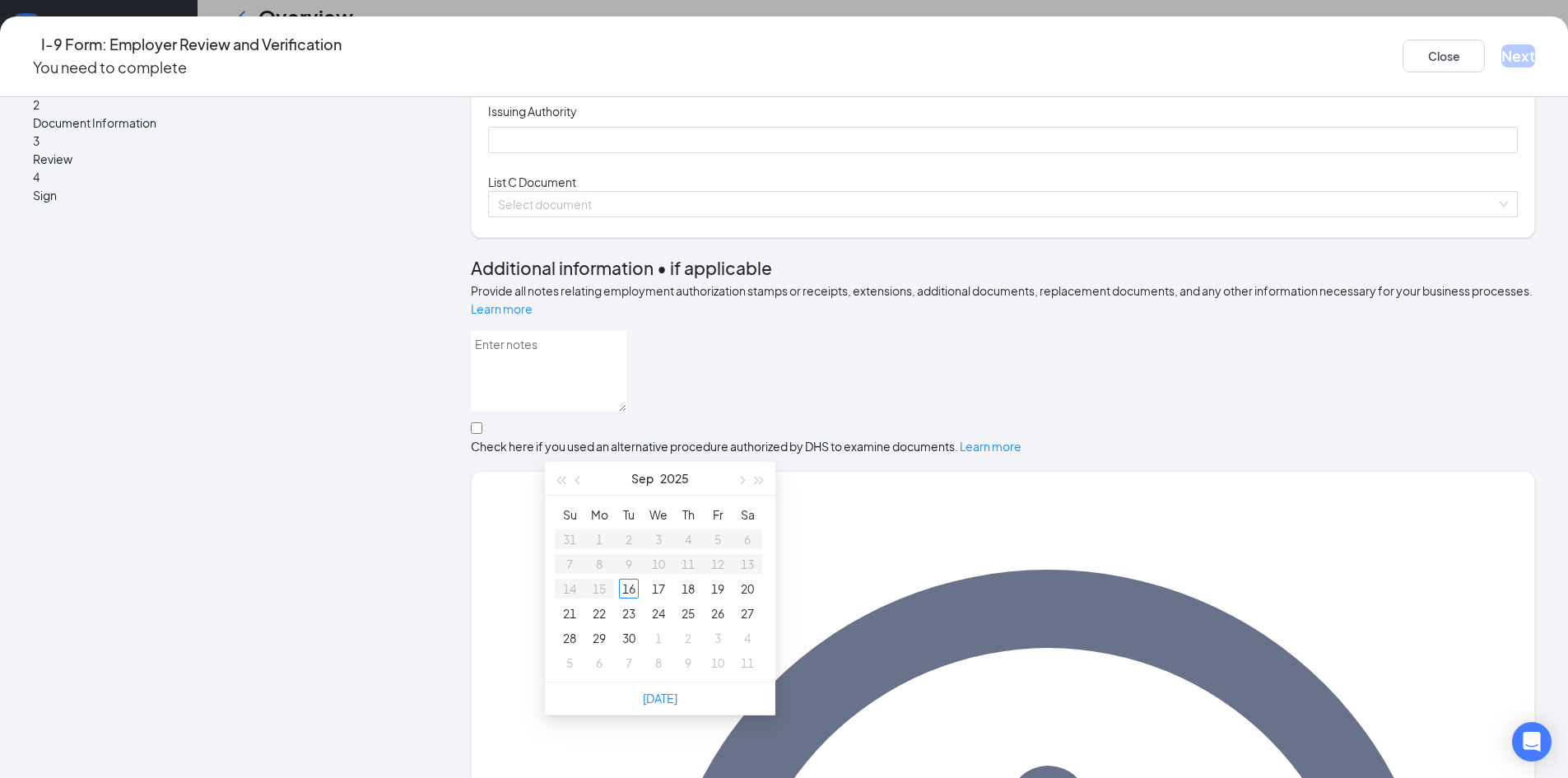
click at [824, 54] on div at bounding box center [1003, 45] width 1010 height 18
click at [742, 477] on span "button" at bounding box center [740, 481] width 8 height 8
type input "[DATE]"
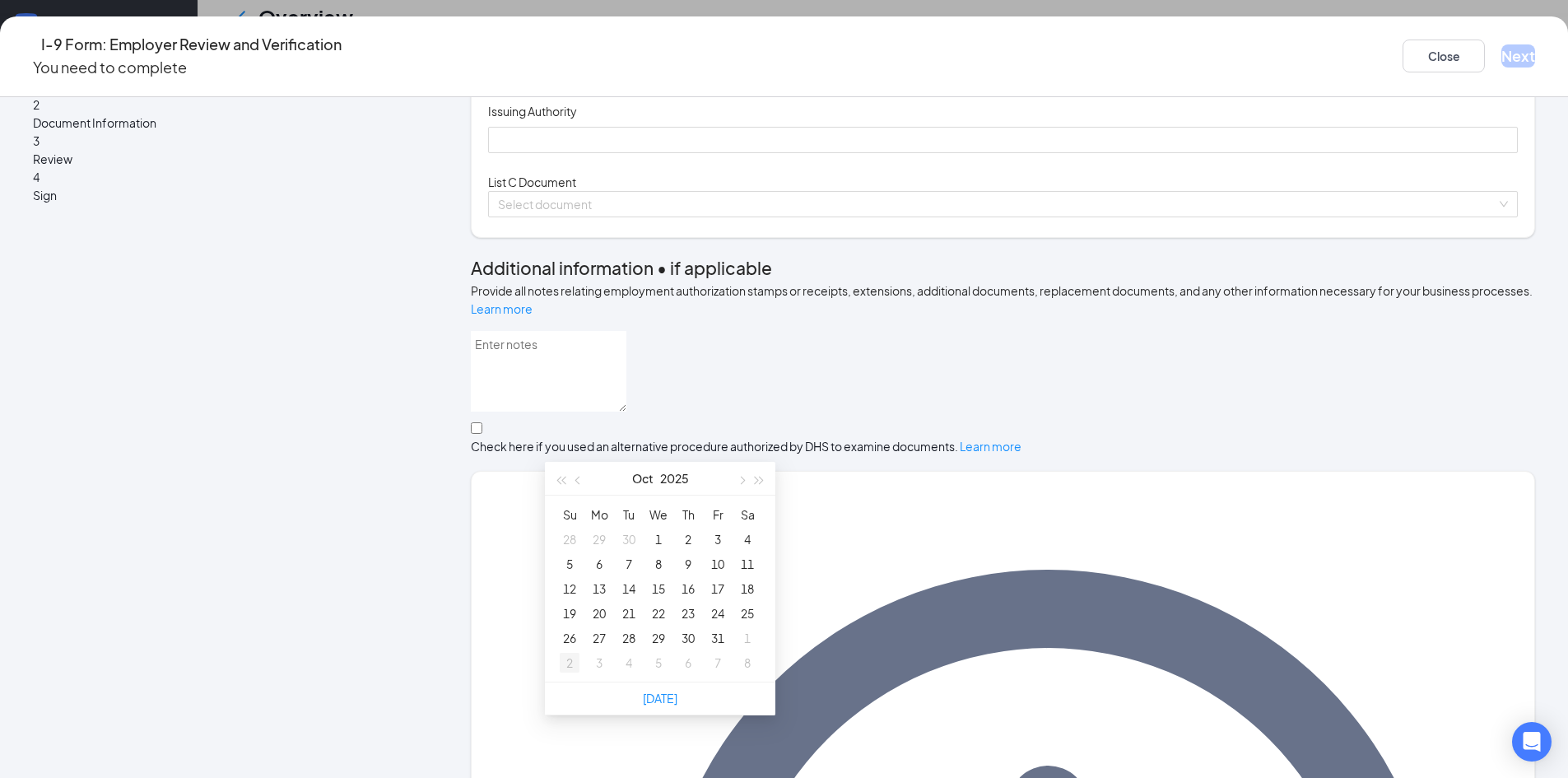
type input "[DATE]"
click at [572, 462] on button "button" at bounding box center [578, 478] width 18 height 33
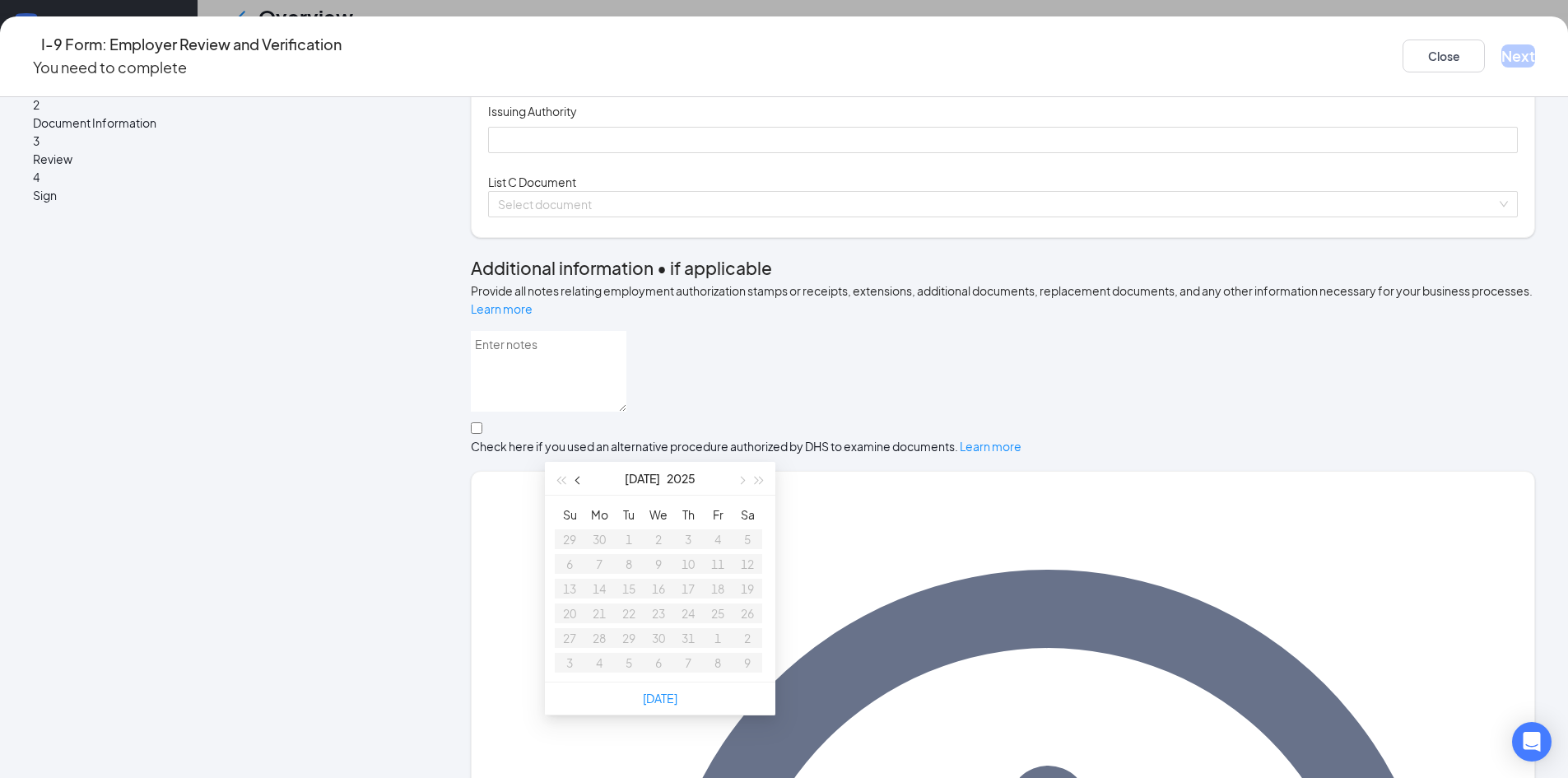
click at [573, 462] on button "button" at bounding box center [578, 478] width 18 height 33
click at [747, 462] on button "button" at bounding box center [740, 478] width 18 height 33
click at [681, 462] on button "2025" at bounding box center [680, 478] width 29 height 33
click at [719, 621] on div "2027" at bounding box center [732, 631] width 50 height 20
type input "[DATE]"
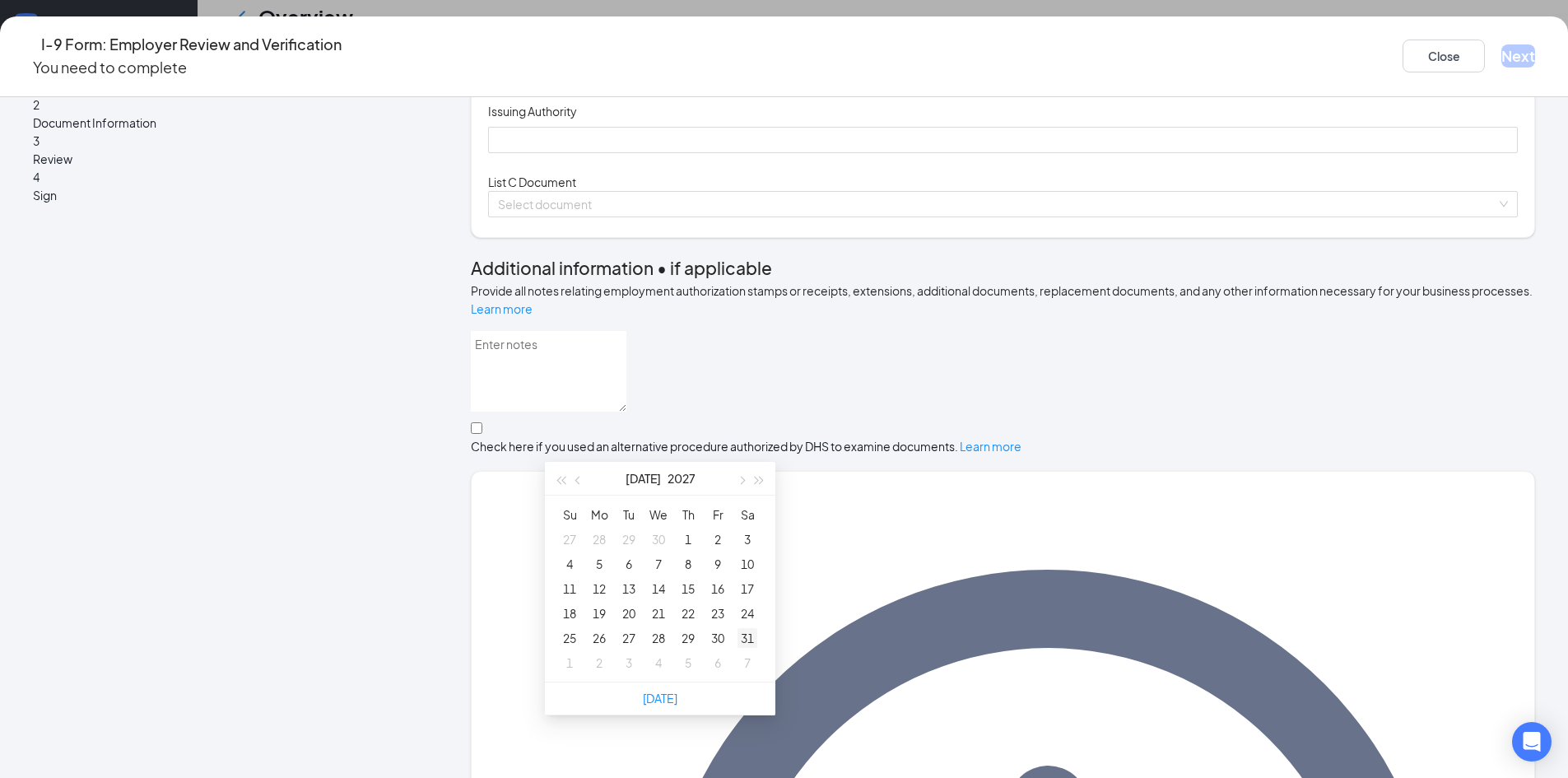
type input "[DATE]"
click at [748, 628] on div "31" at bounding box center [747, 637] width 20 height 20
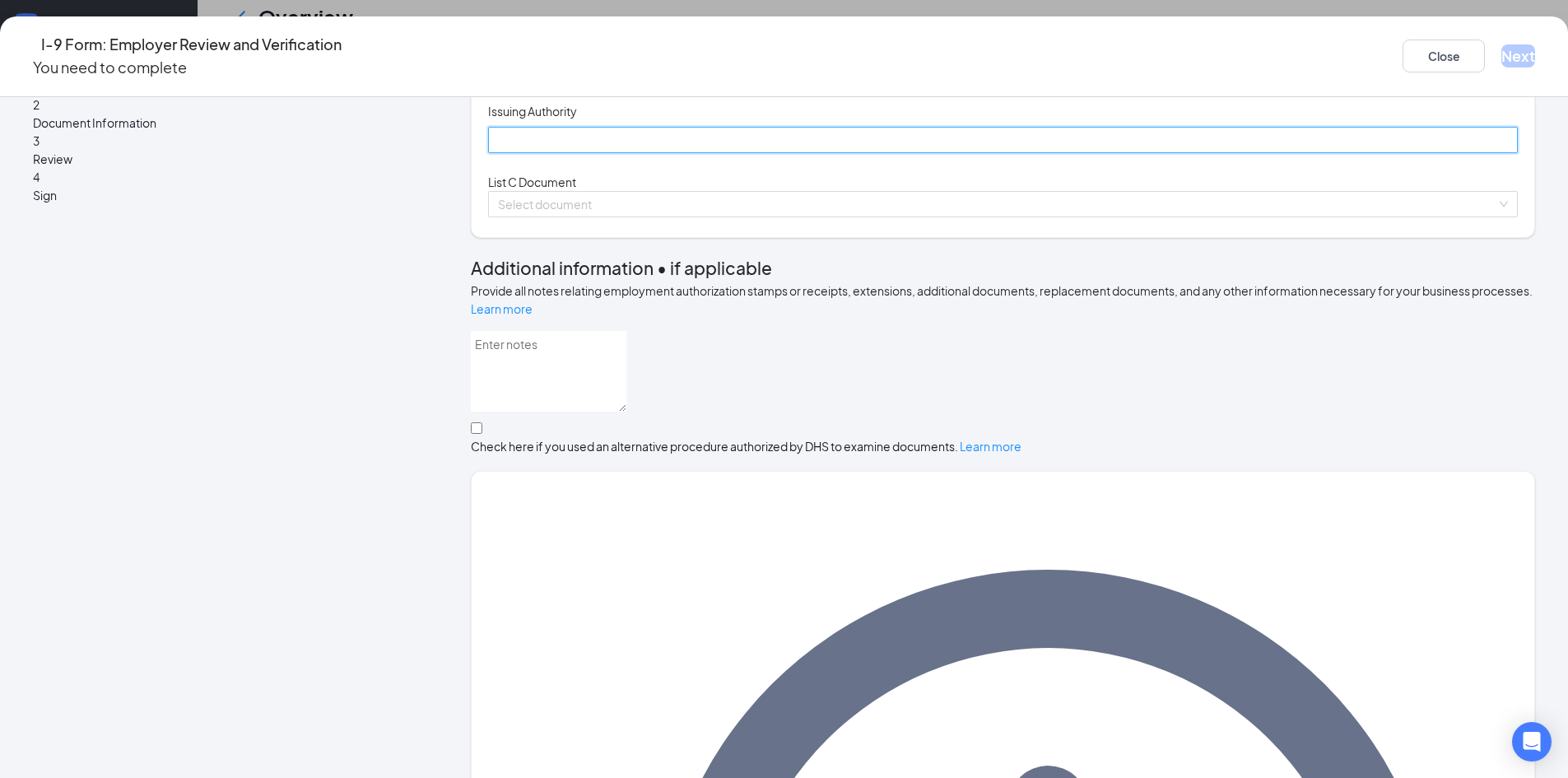
click at [660, 153] on input "Issuing Authority" at bounding box center [1002, 140] width 1029 height 26
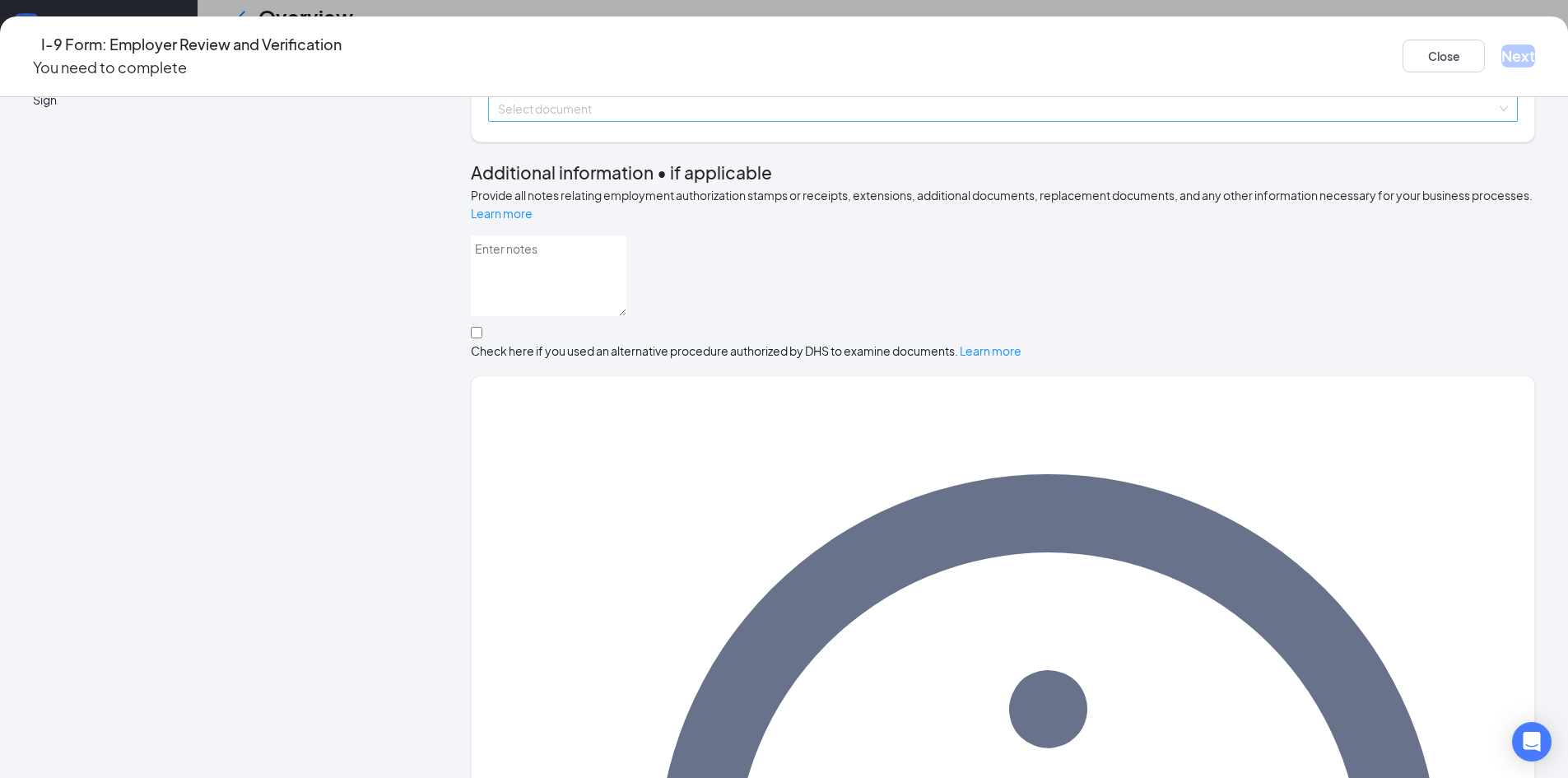
scroll to position [509, 0]
type input "[US_STATE] DMV"
click at [687, 119] on input "search" at bounding box center [997, 107] width 998 height 24
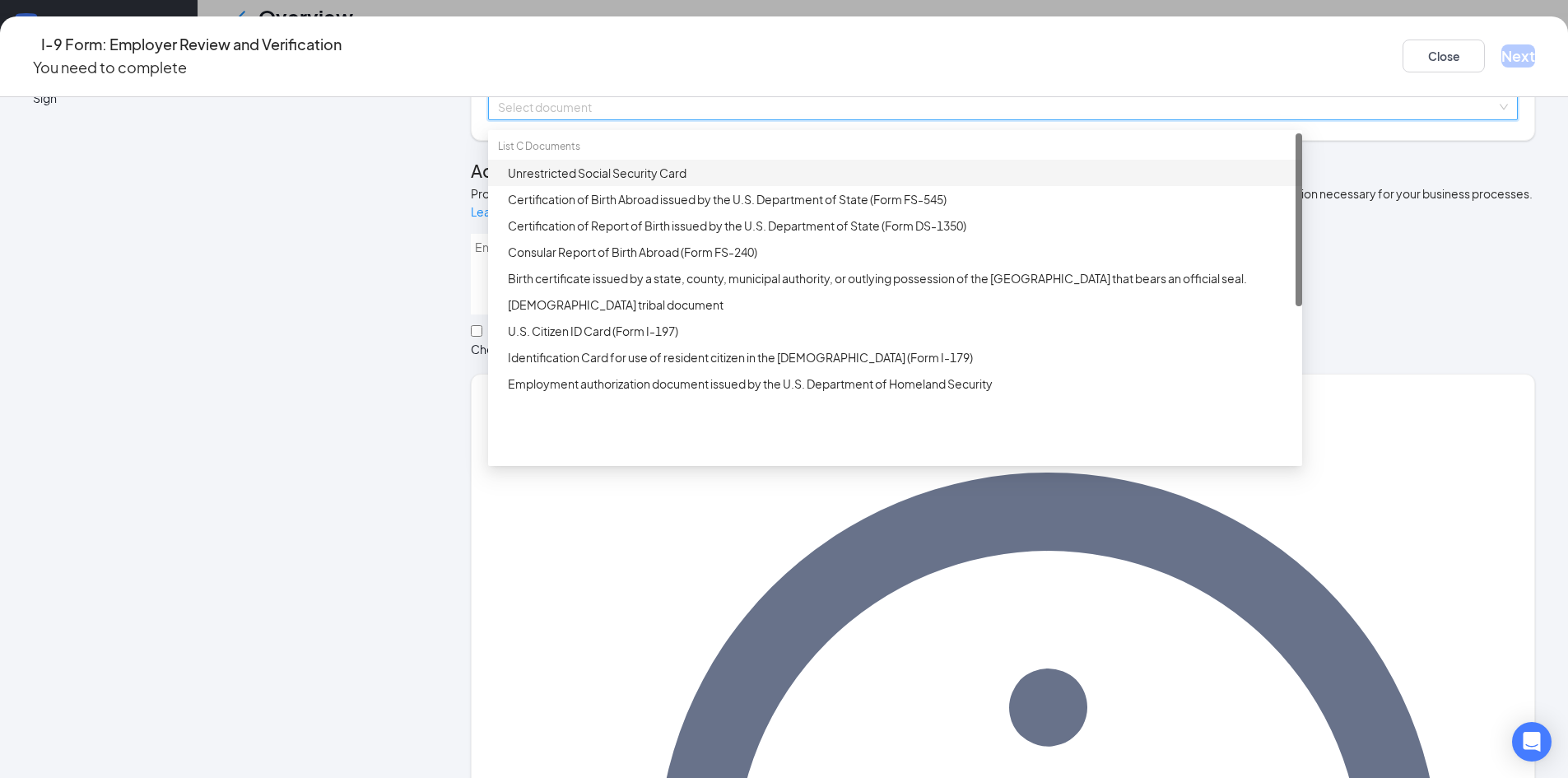
click at [677, 182] on div "Unrestricted Social Security Card" at bounding box center [900, 173] width 784 height 18
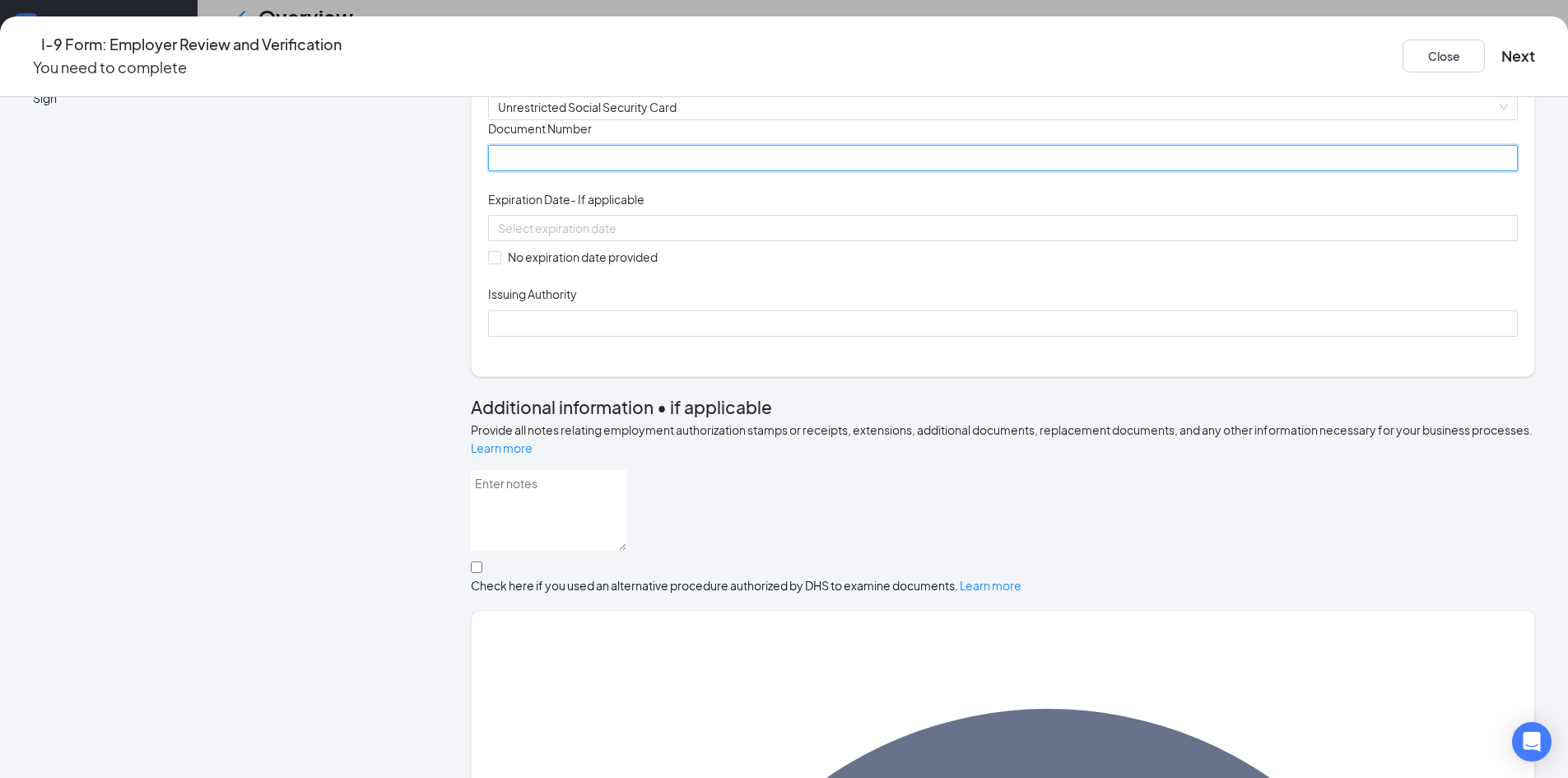
click at [673, 171] on input "Document Number" at bounding box center [1002, 158] width 1029 height 26
type input "636738033"
click at [499, 263] on input "No expiration date provided" at bounding box center [494, 257] width 11 height 11
checkbox input "true"
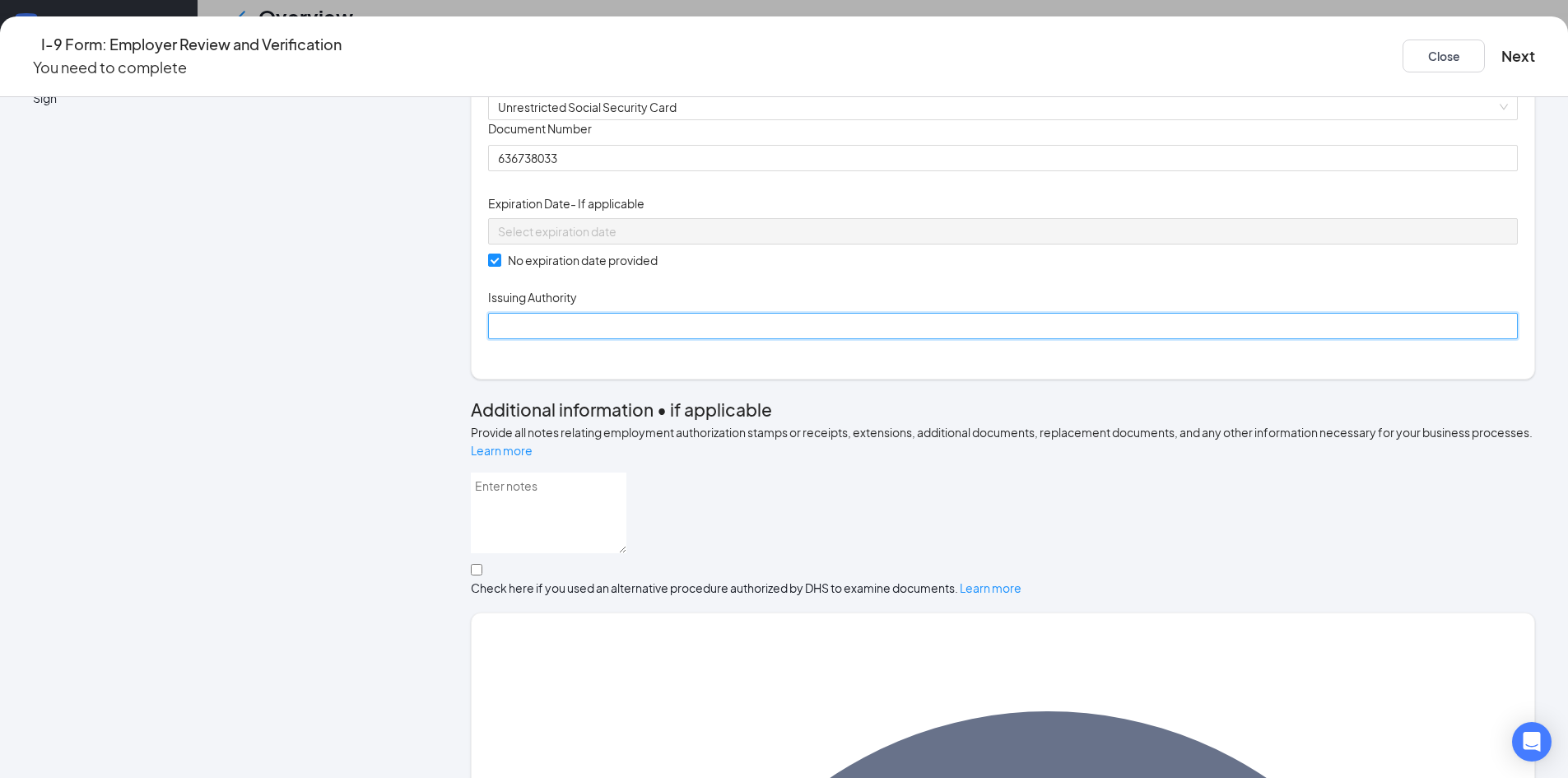
click at [571, 339] on input "Issuing Authority" at bounding box center [1002, 326] width 1029 height 26
type input "Social Security Administration"
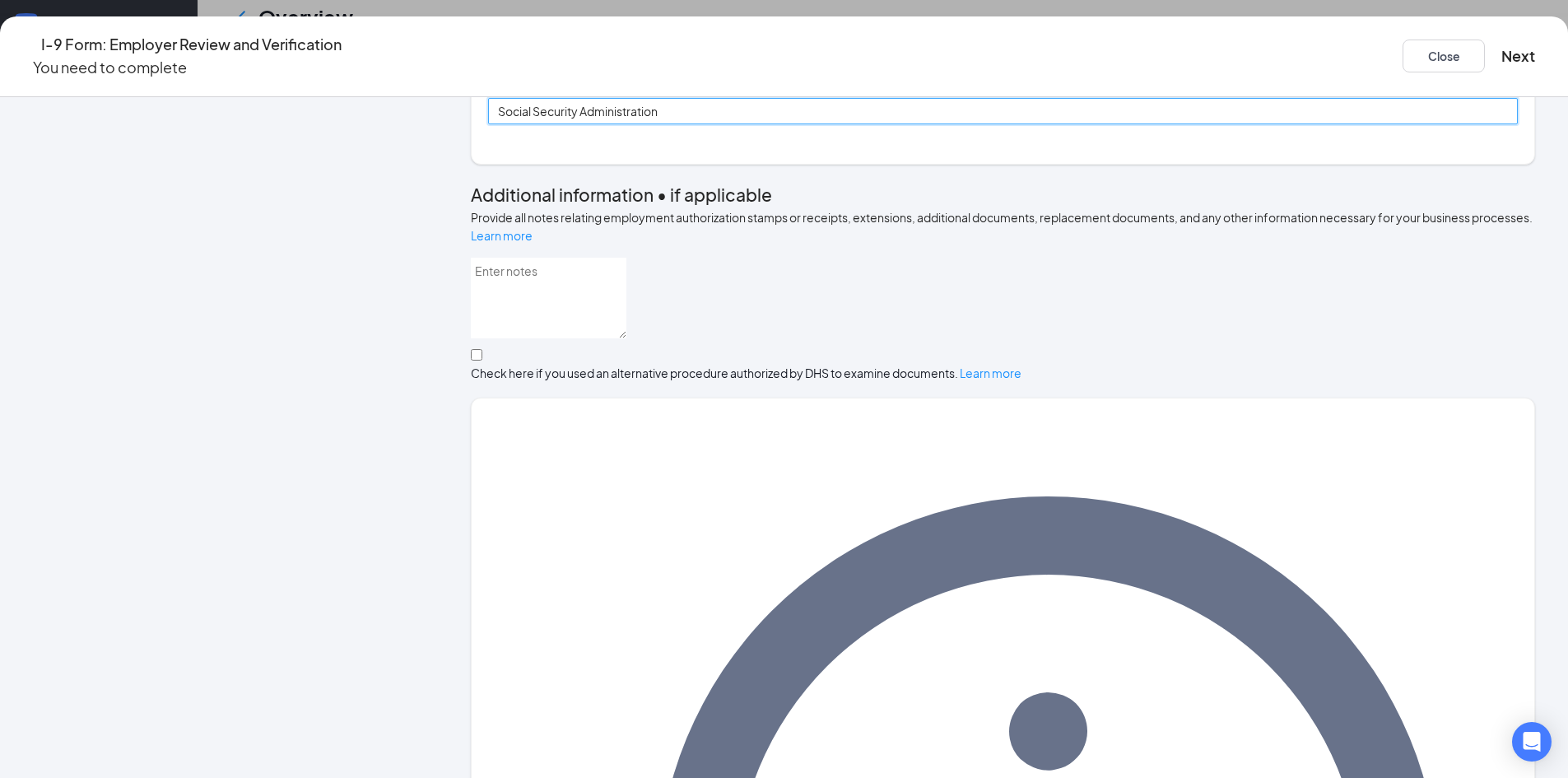
scroll to position [685, 0]
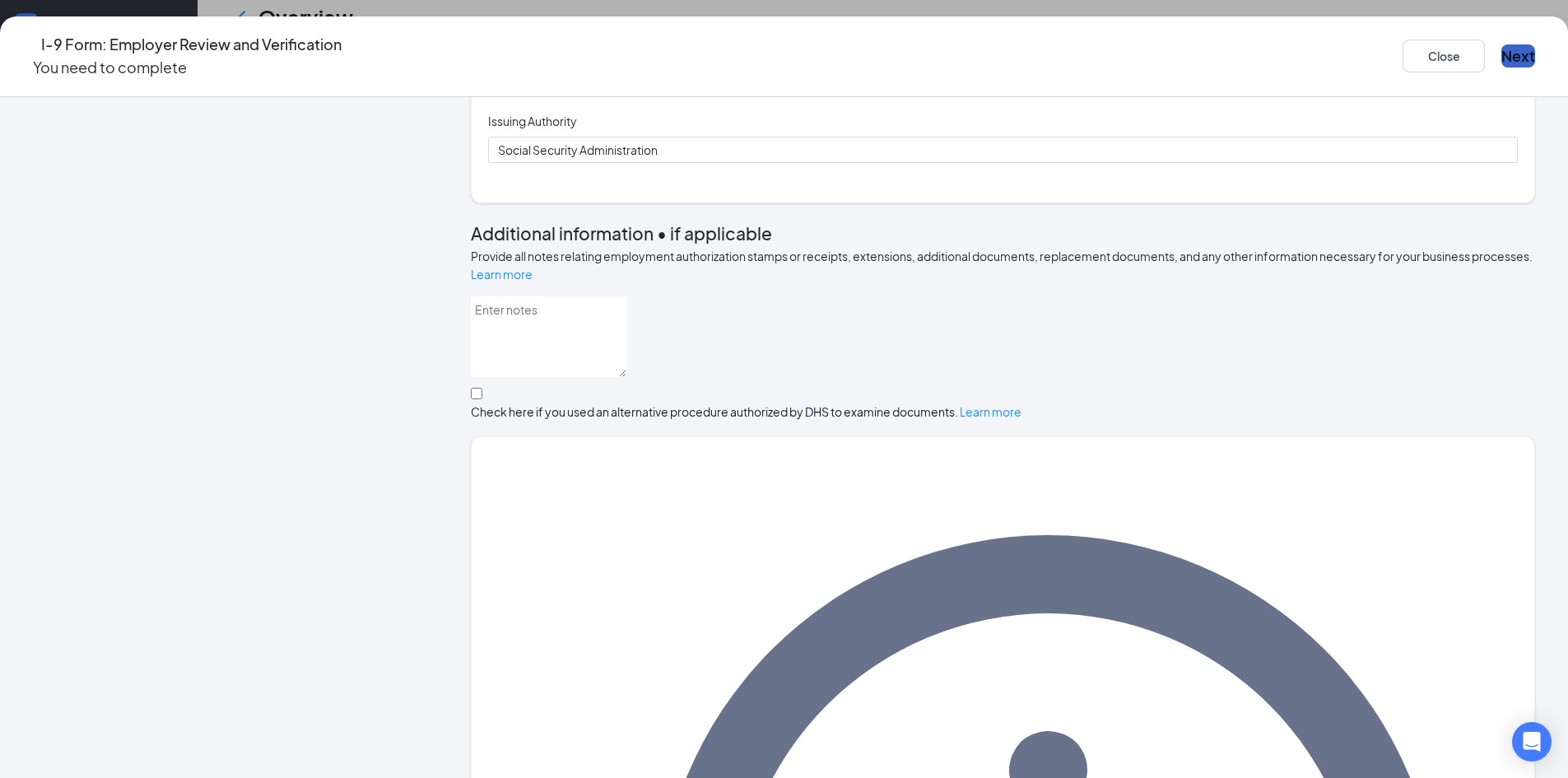
click at [1501, 44] on button "Next" at bounding box center [1518, 55] width 34 height 23
click at [1501, 45] on button "Next" at bounding box center [1518, 55] width 34 height 23
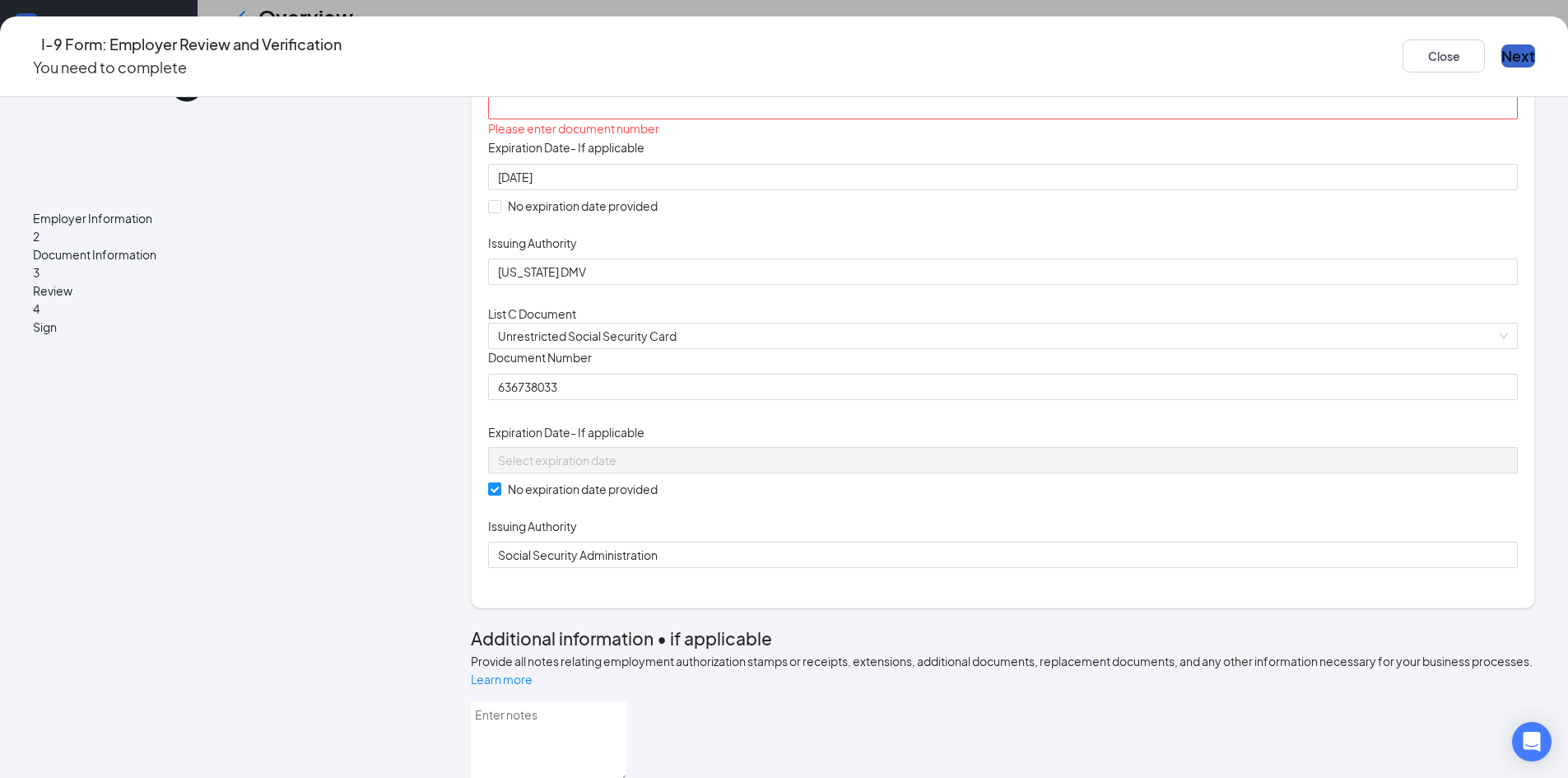
scroll to position [191, 0]
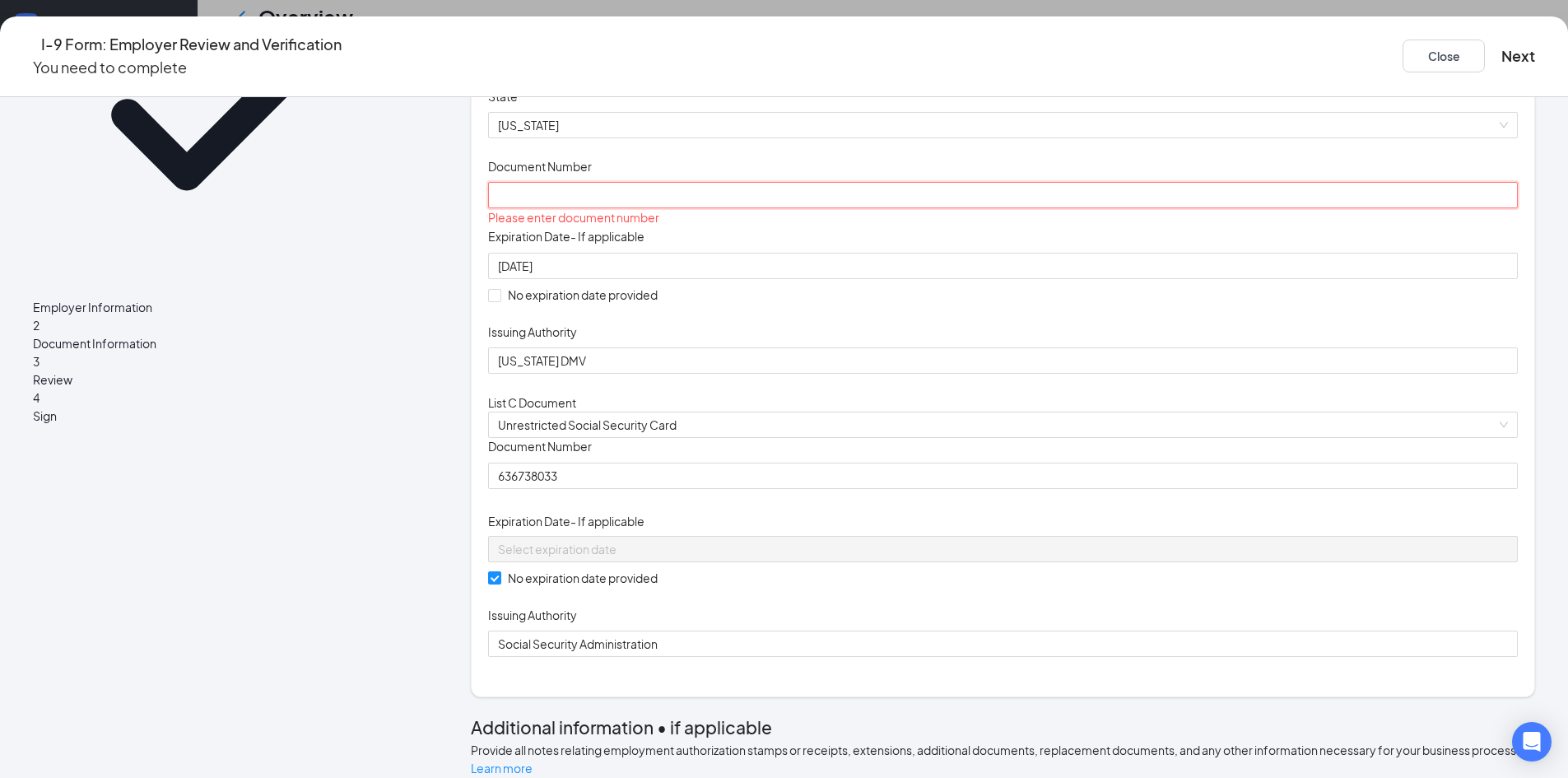
click at [703, 208] on input "Document Number" at bounding box center [1002, 195] width 1029 height 26
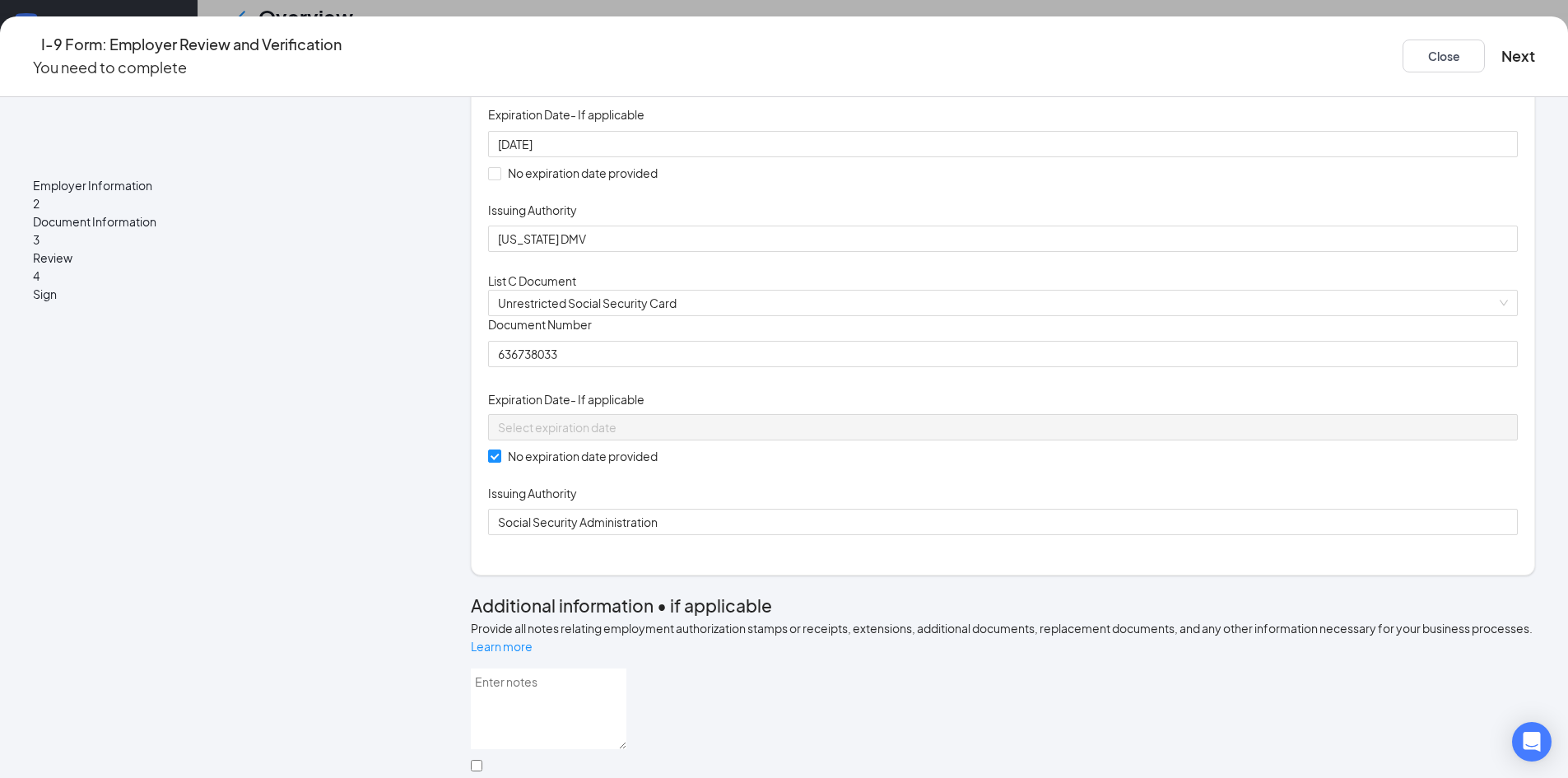
scroll to position [356, 0]
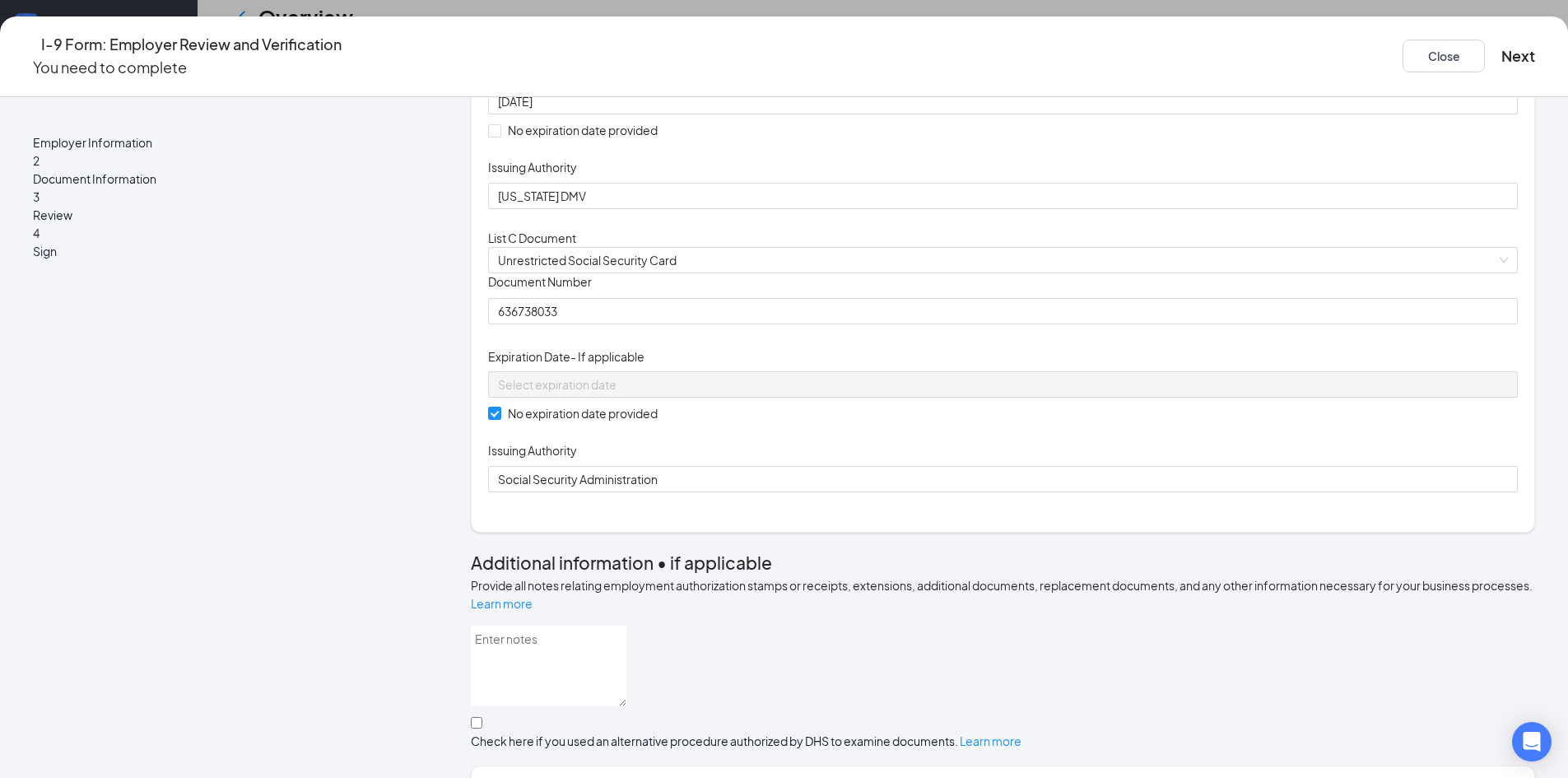
type input "000040582171"
click at [1256, 210] on div "Document Title Driver’s License issued by U.S State or outlying US possession S…" at bounding box center [1002, 66] width 1029 height 286
click at [1501, 44] on button "Next" at bounding box center [1518, 55] width 34 height 23
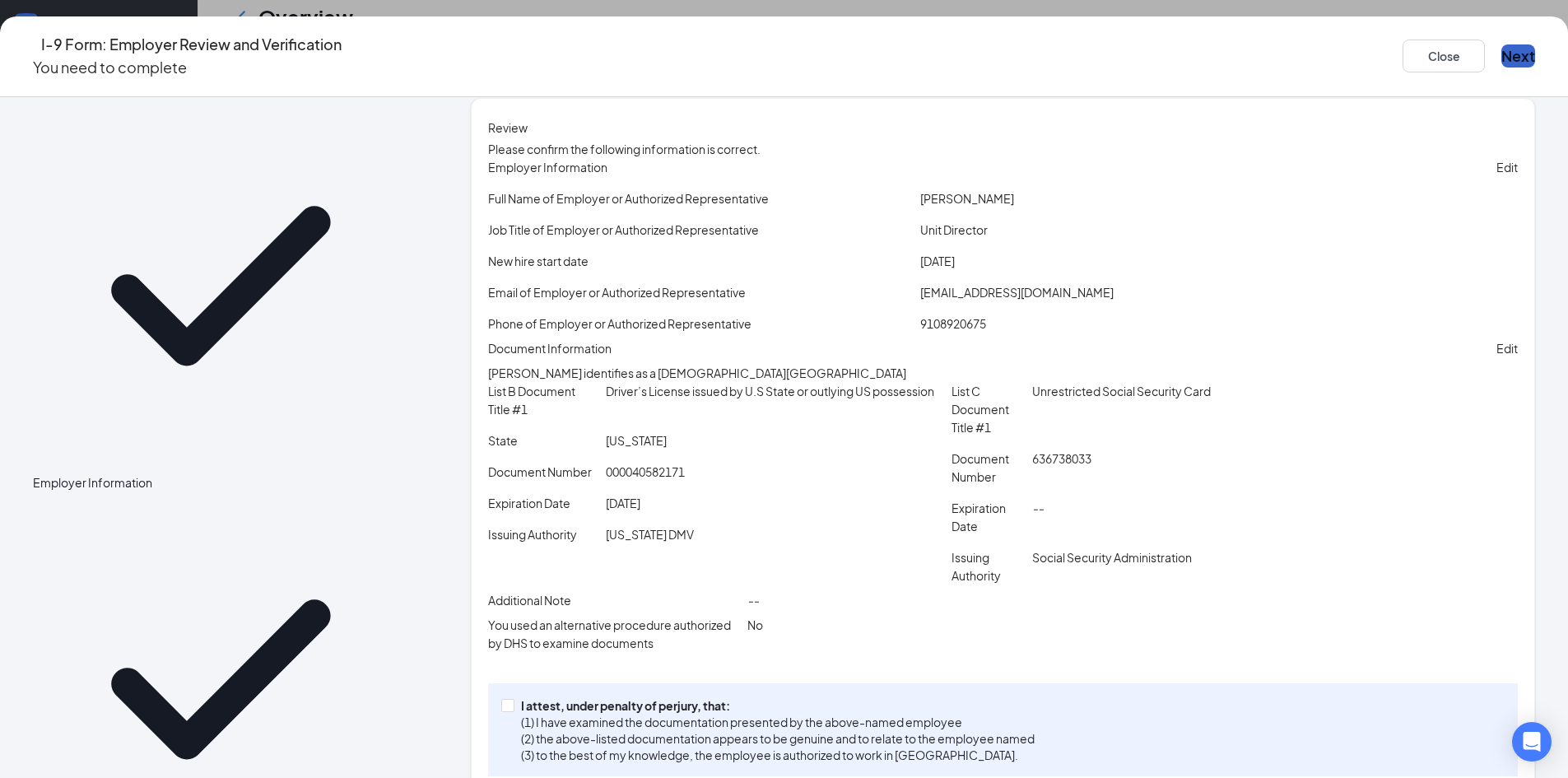
scroll to position [0, 0]
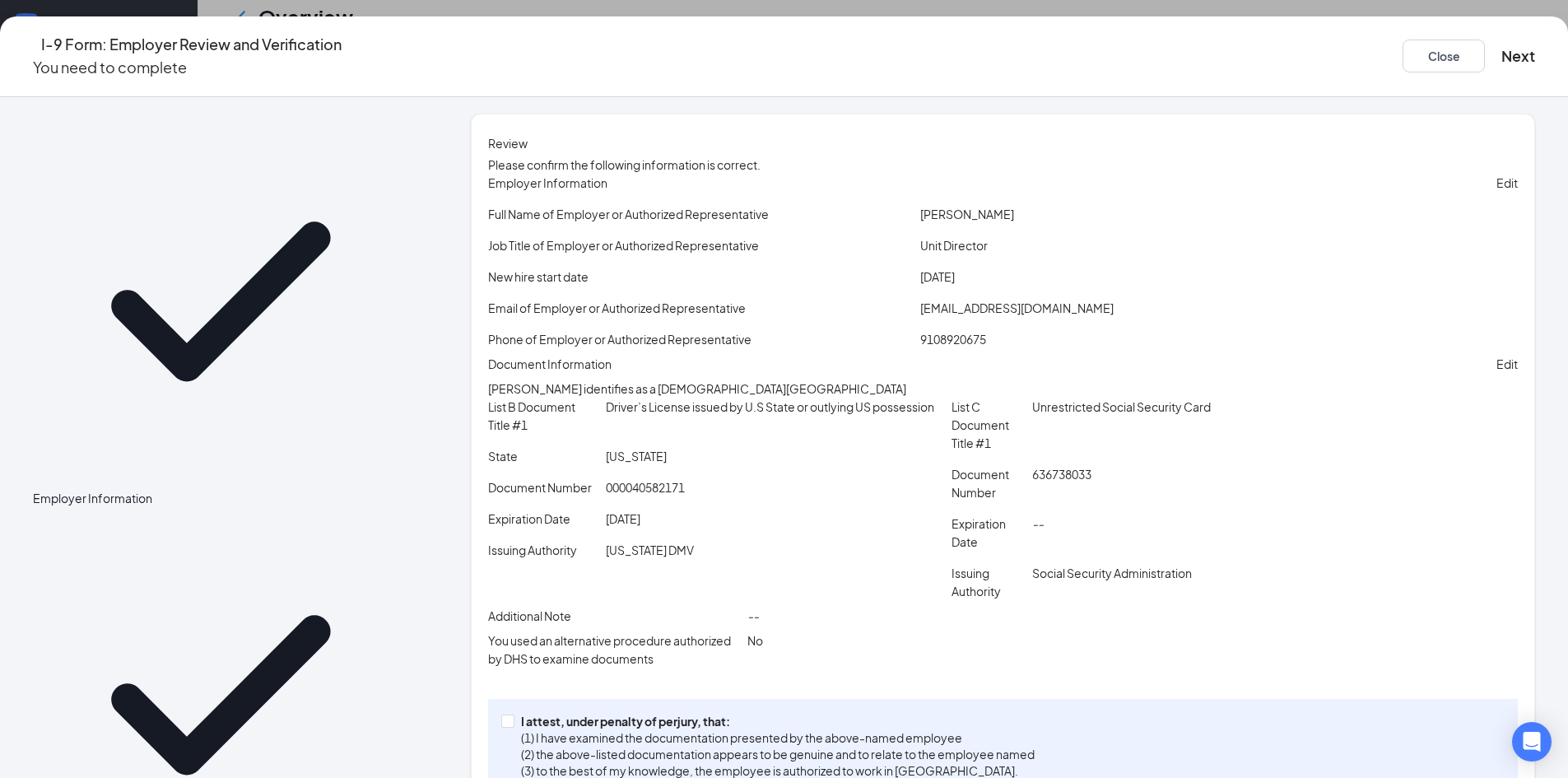
click at [921, 284] on span "[DATE]" at bounding box center [937, 277] width 35 height 15
click at [955, 285] on div "[DATE]" at bounding box center [1219, 276] width 604 height 18
click at [954, 285] on div "[DATE]" at bounding box center [1219, 276] width 604 height 18
click at [1497, 191] on p "Edit" at bounding box center [1507, 182] width 22 height 18
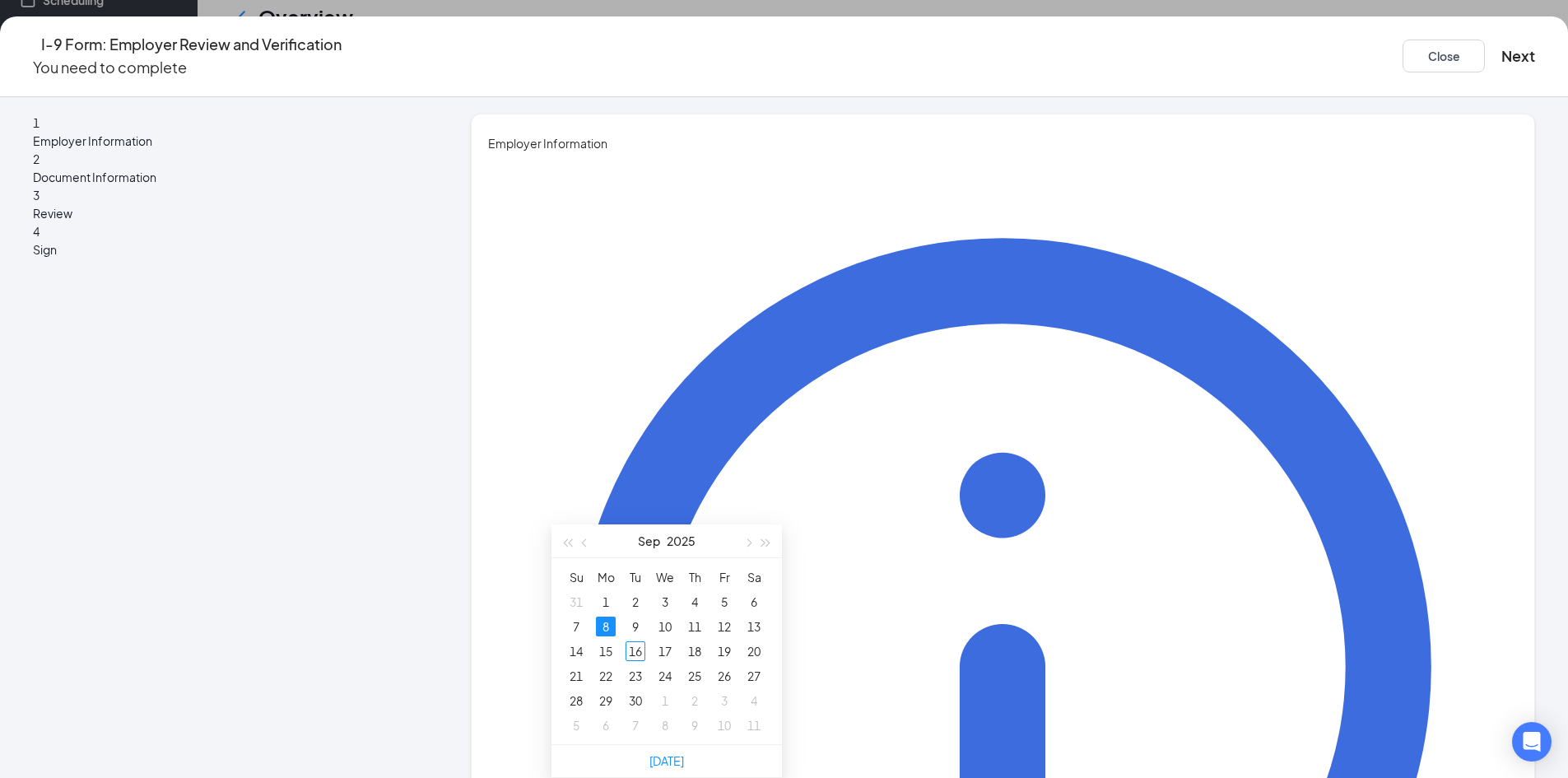
type input "[DATE]"
click at [1501, 44] on button "Next" at bounding box center [1518, 55] width 34 height 23
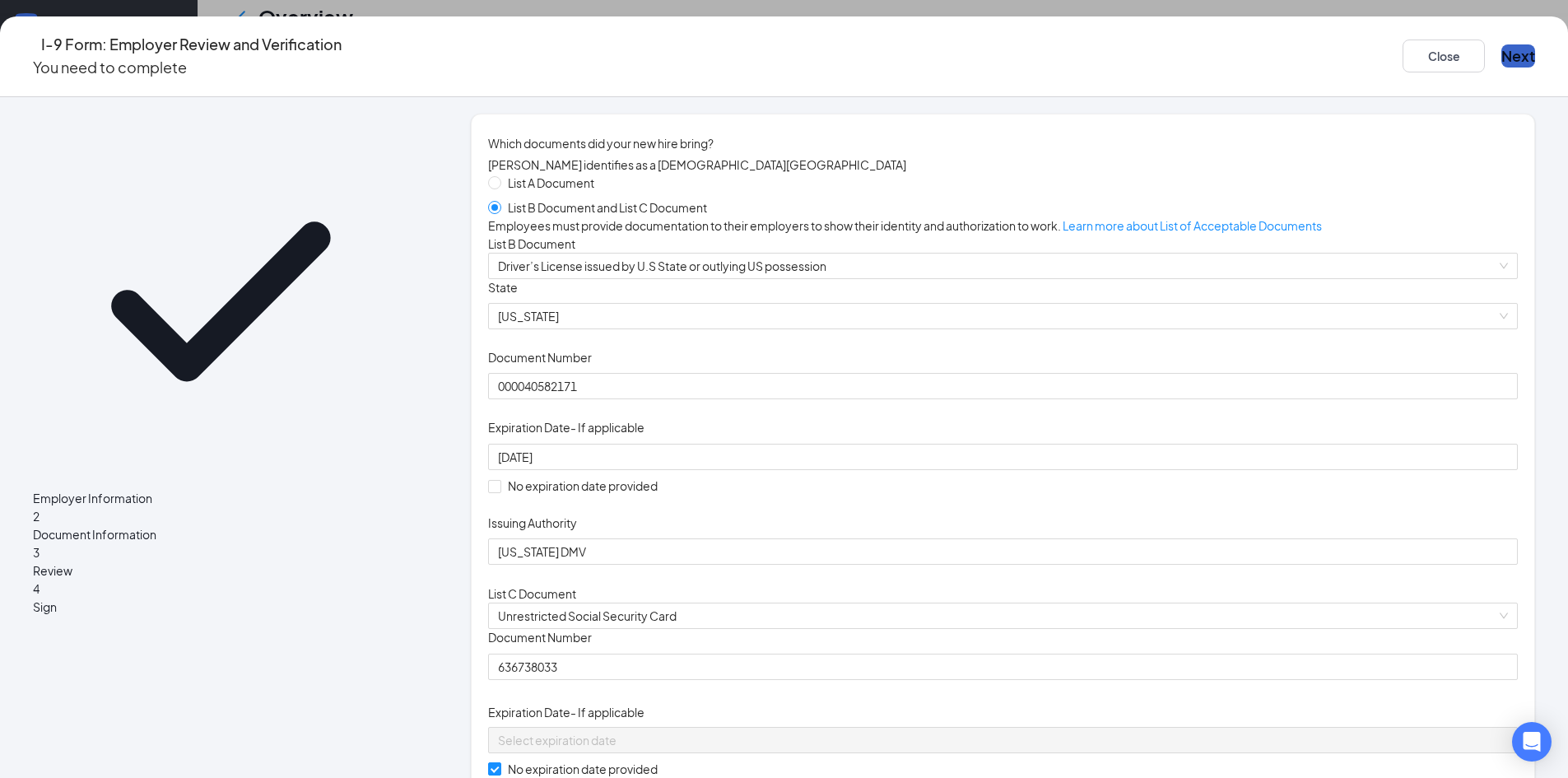
click at [1501, 46] on button "Next" at bounding box center [1518, 55] width 34 height 23
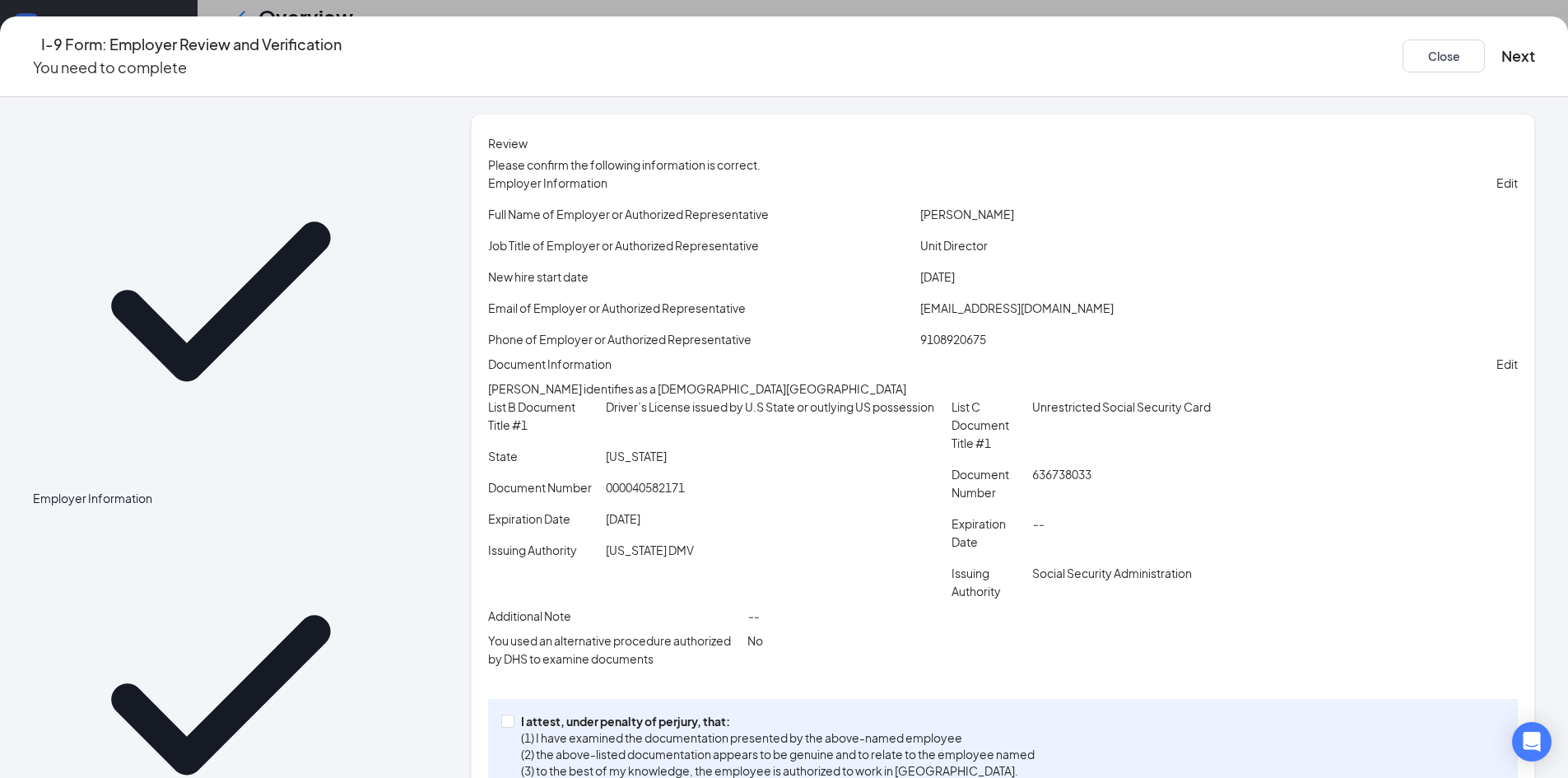
click at [1497, 191] on div "Edit" at bounding box center [1507, 182] width 22 height 18
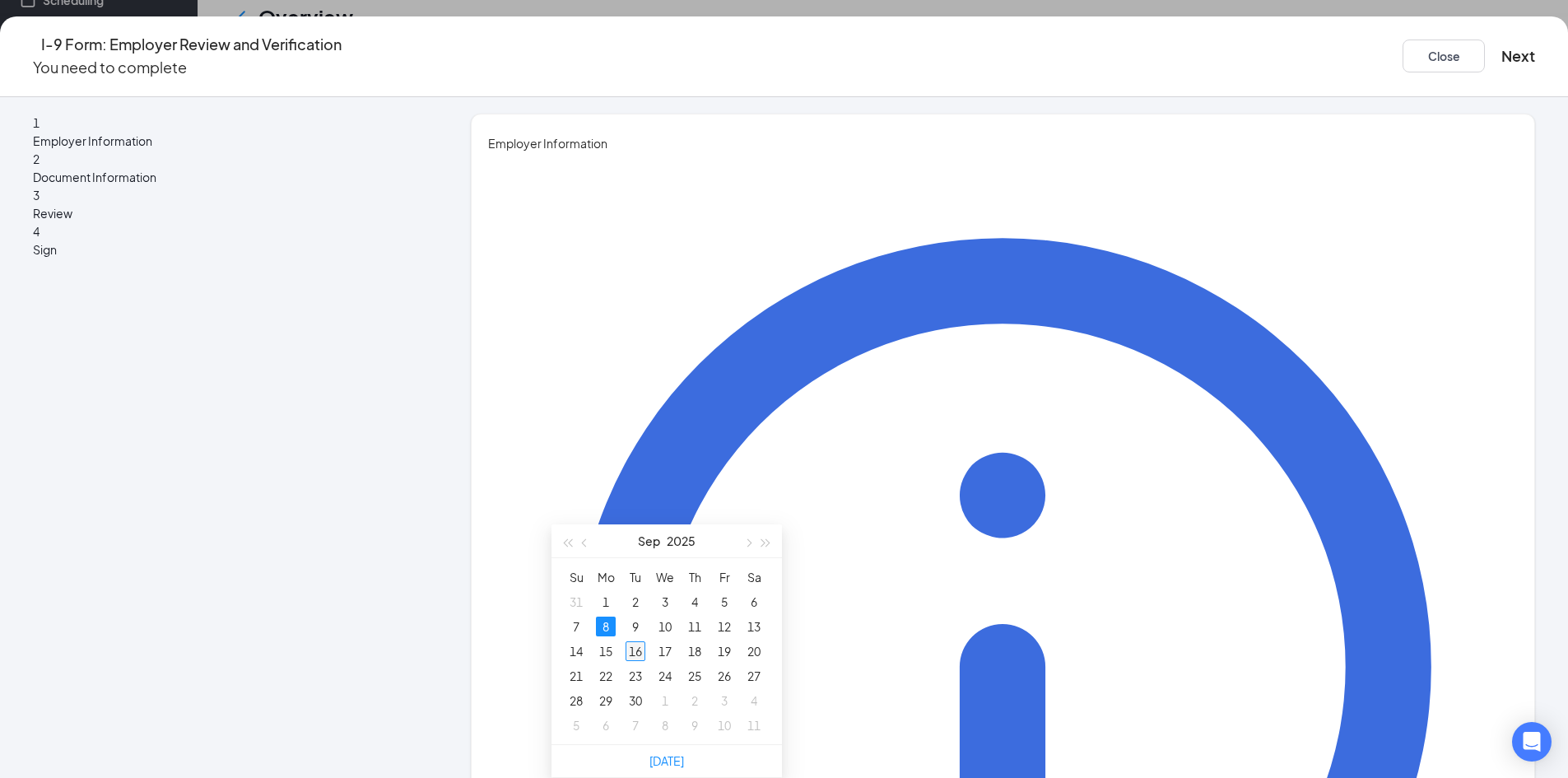
type input "[DATE]"
click at [632, 641] on div "16" at bounding box center [635, 650] width 20 height 20
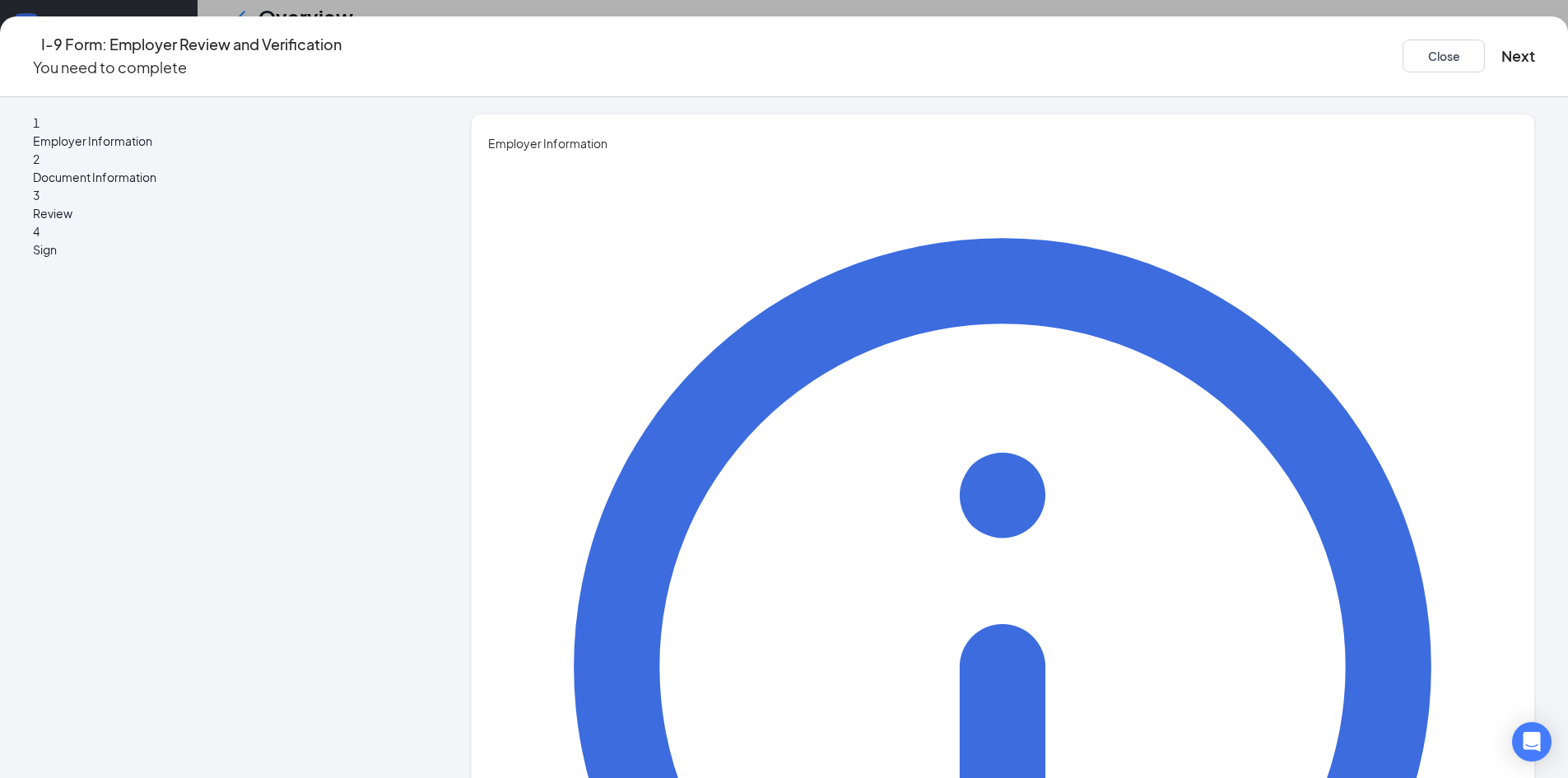
drag, startPoint x: 1243, startPoint y: 282, endPoint x: 1231, endPoint y: 327, distance: 46.6
click at [1501, 49] on button "Next" at bounding box center [1518, 55] width 34 height 23
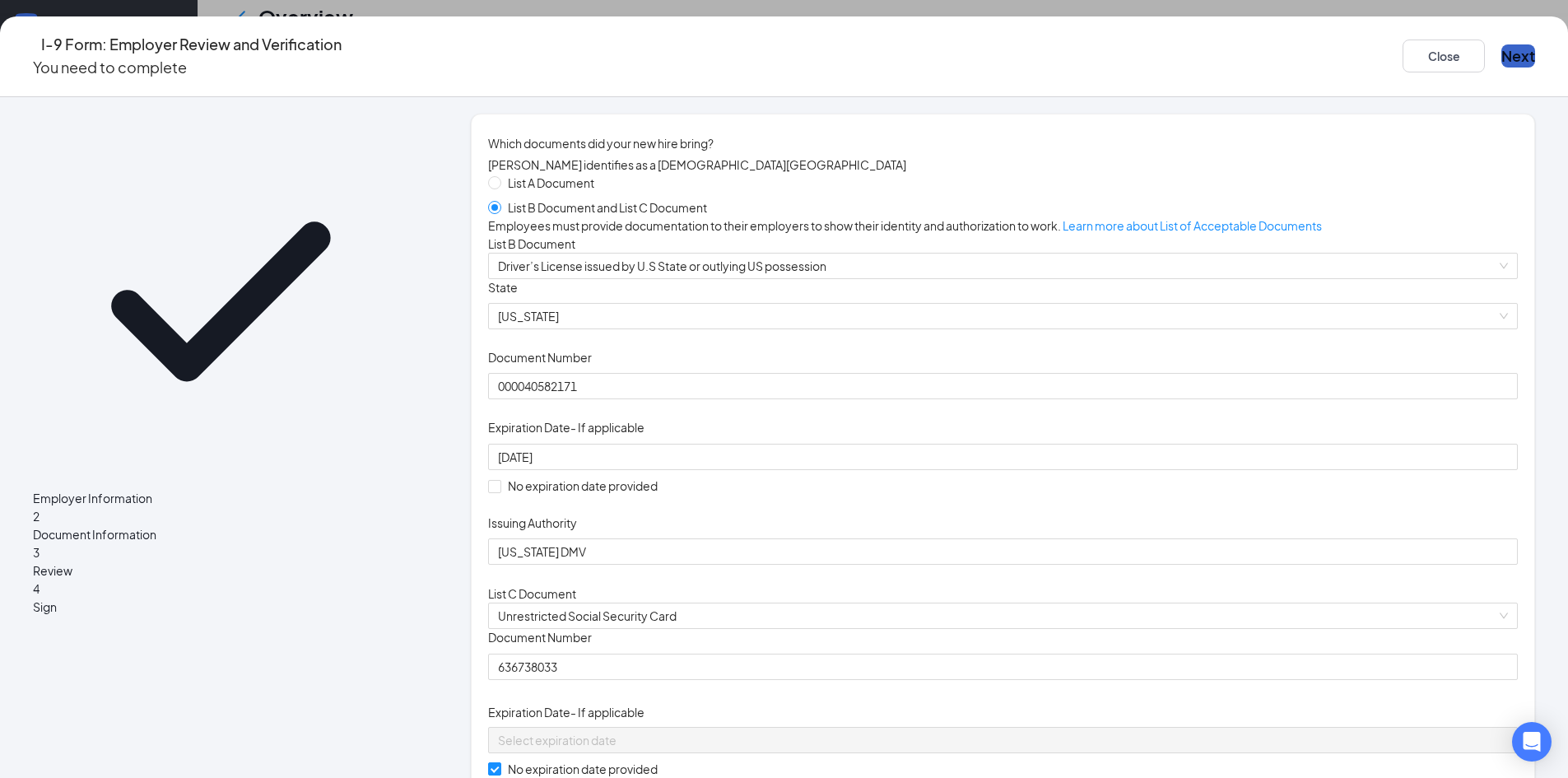
click at [1501, 45] on button "Next" at bounding box center [1518, 55] width 34 height 23
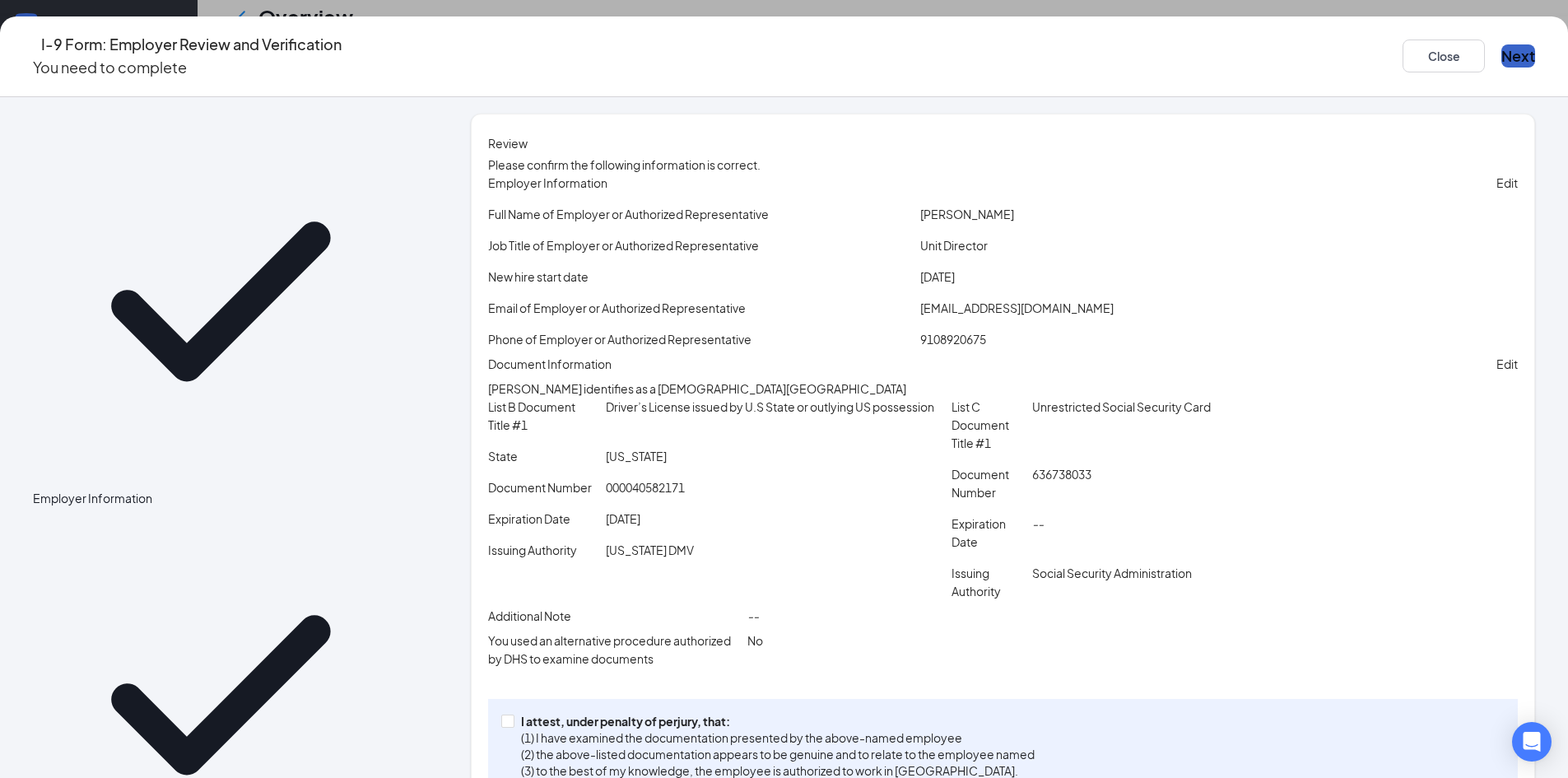
scroll to position [643, 0]
click at [1501, 57] on button "Next" at bounding box center [1518, 55] width 34 height 23
click at [1501, 50] on button "Next" at bounding box center [1518, 55] width 34 height 23
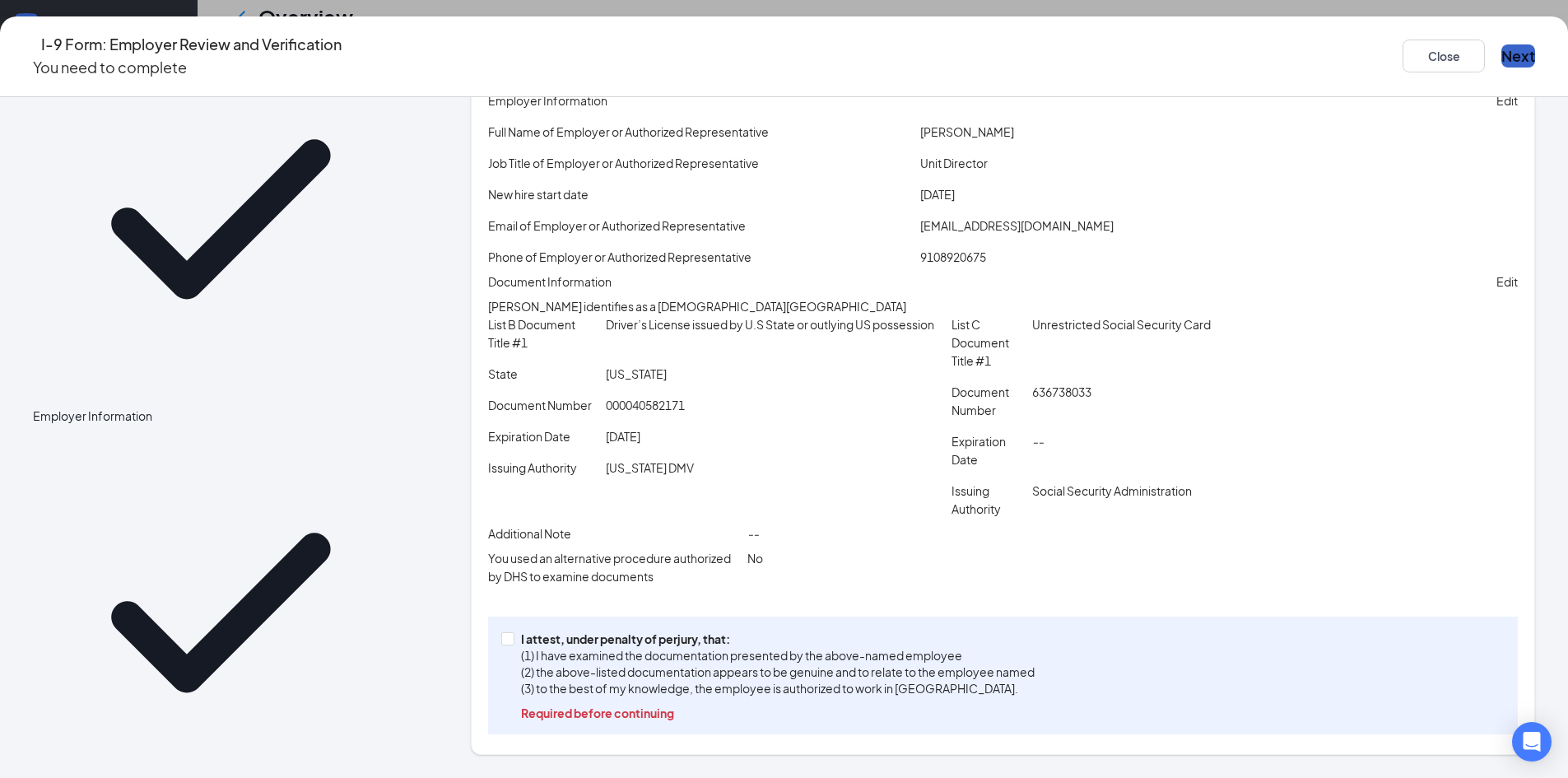
click at [1501, 50] on button "Next" at bounding box center [1518, 55] width 34 height 23
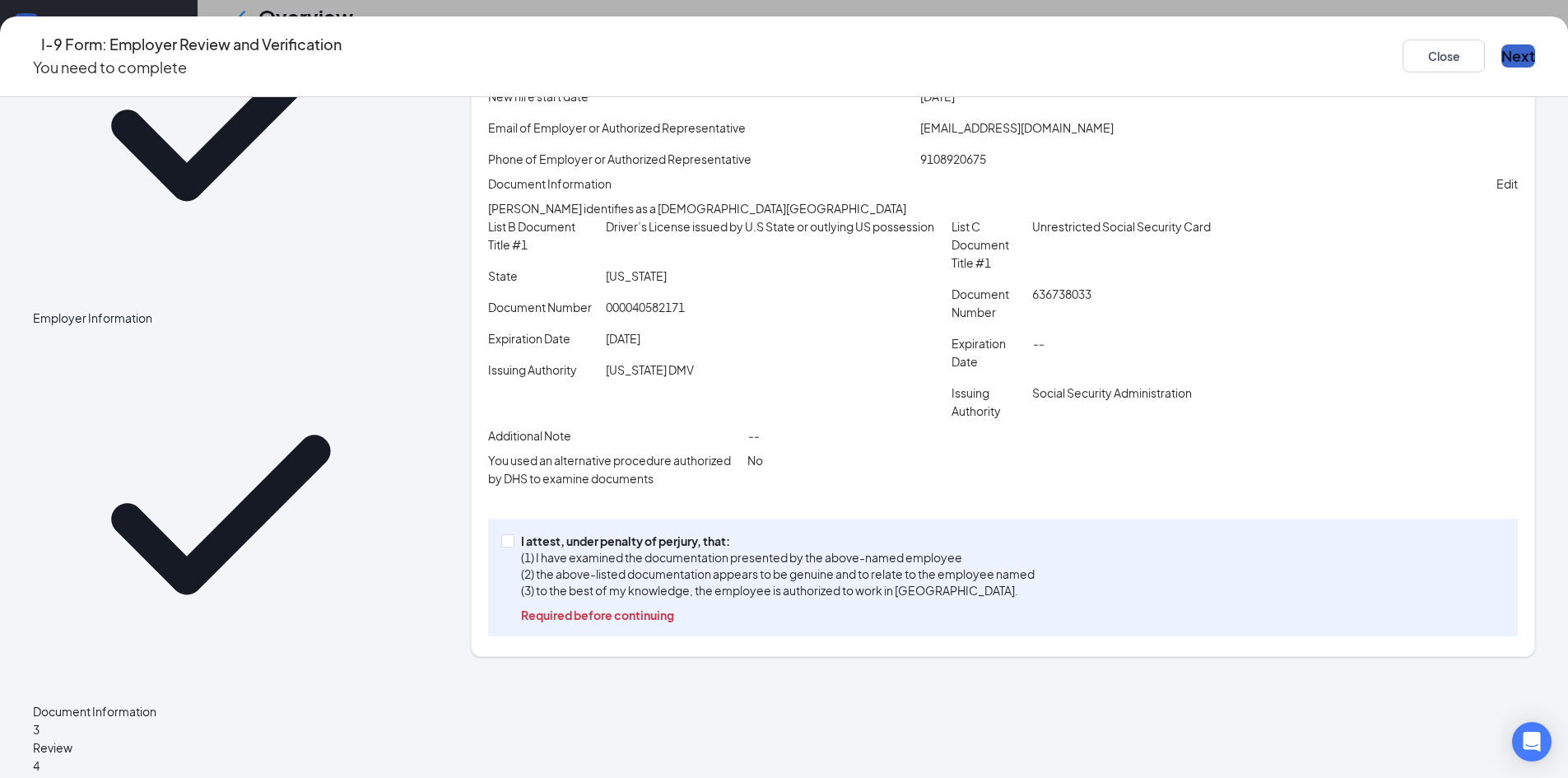
scroll to position [200, 0]
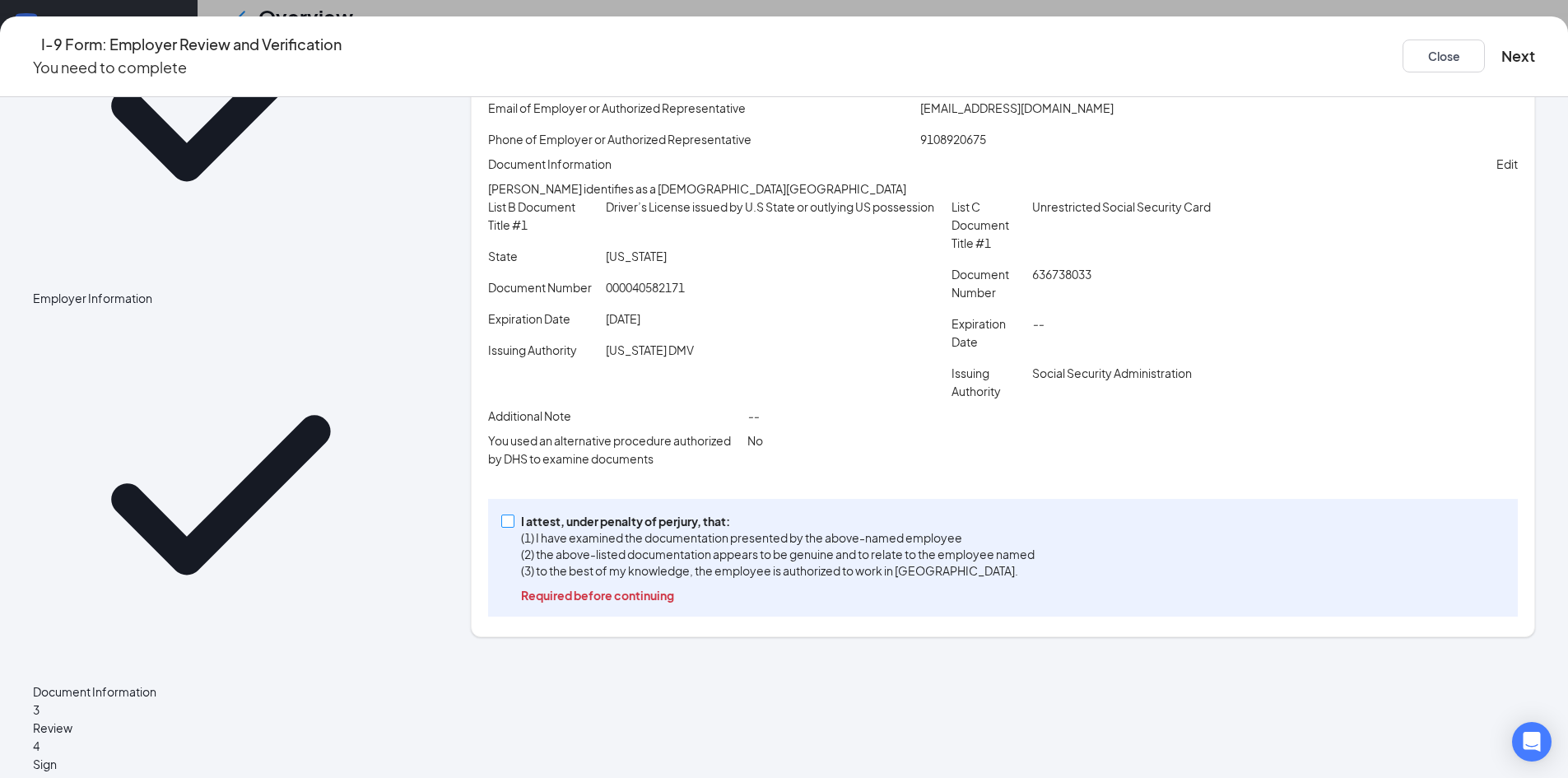
click at [512, 526] on input "I attest, under penalty of [PERSON_NAME], that: (1) I have examined the documen…" at bounding box center [507, 520] width 11 height 11
checkbox input "true"
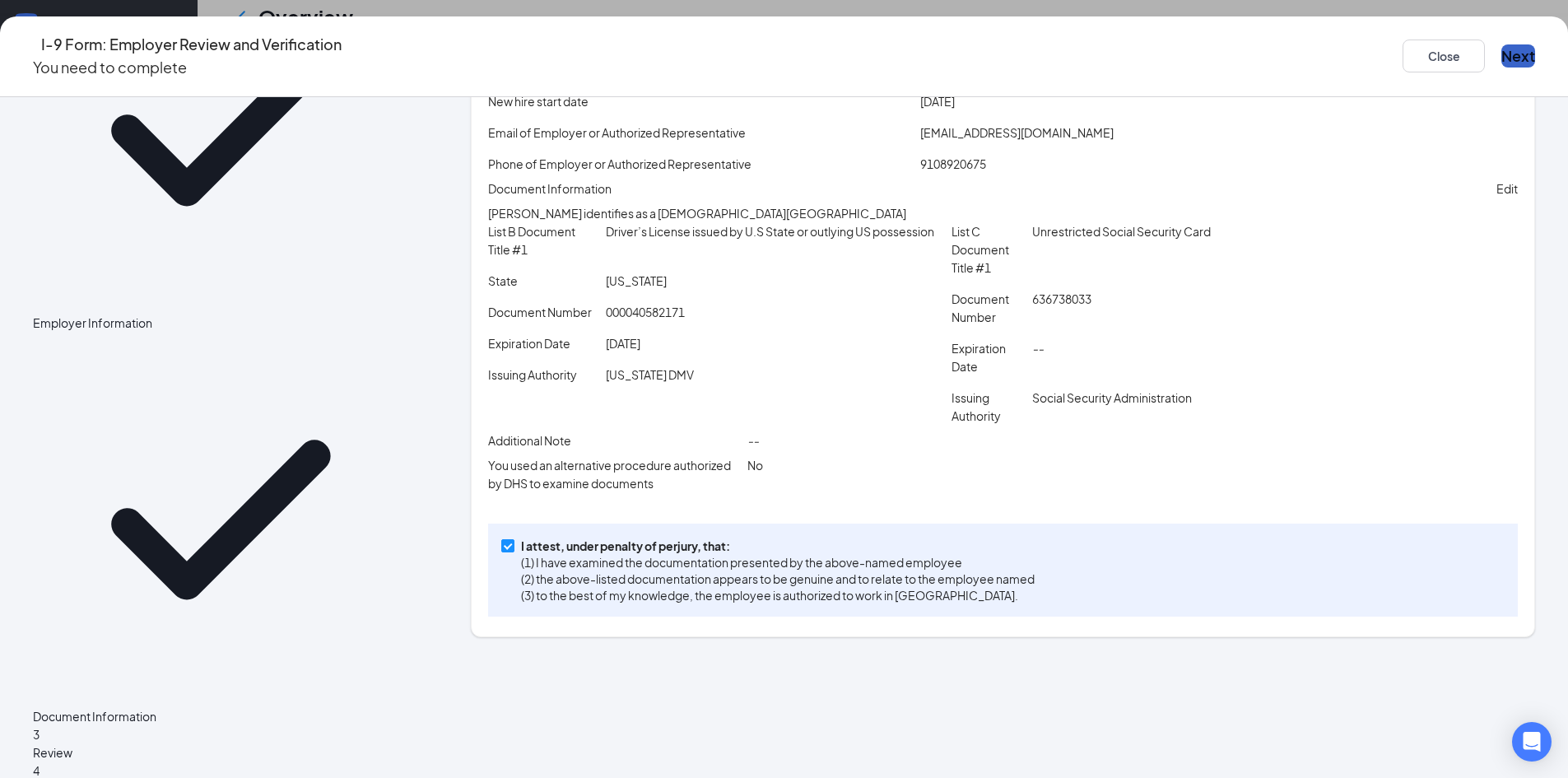
click at [1501, 47] on button "Next" at bounding box center [1518, 55] width 34 height 23
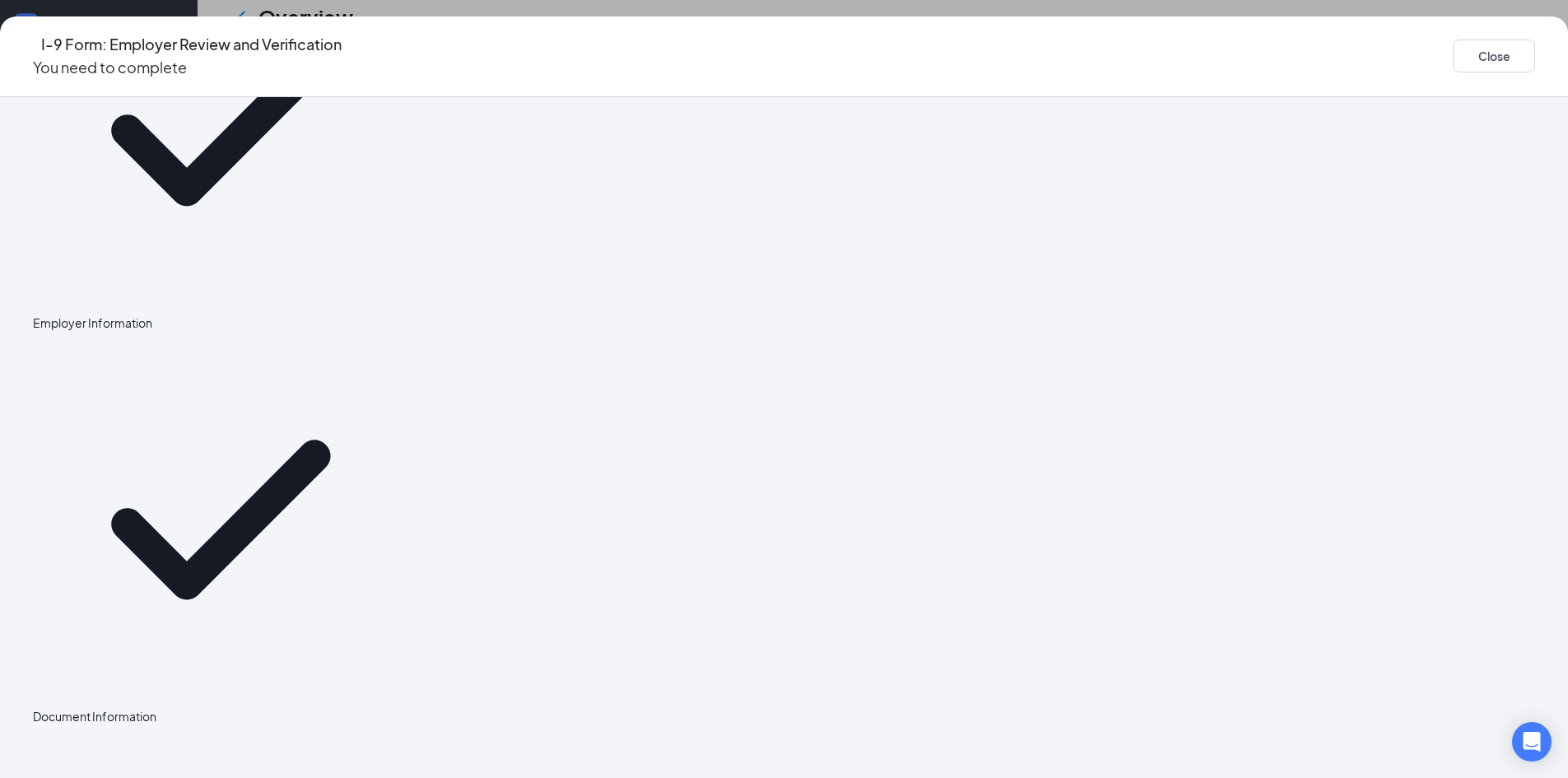
scroll to position [0, 0]
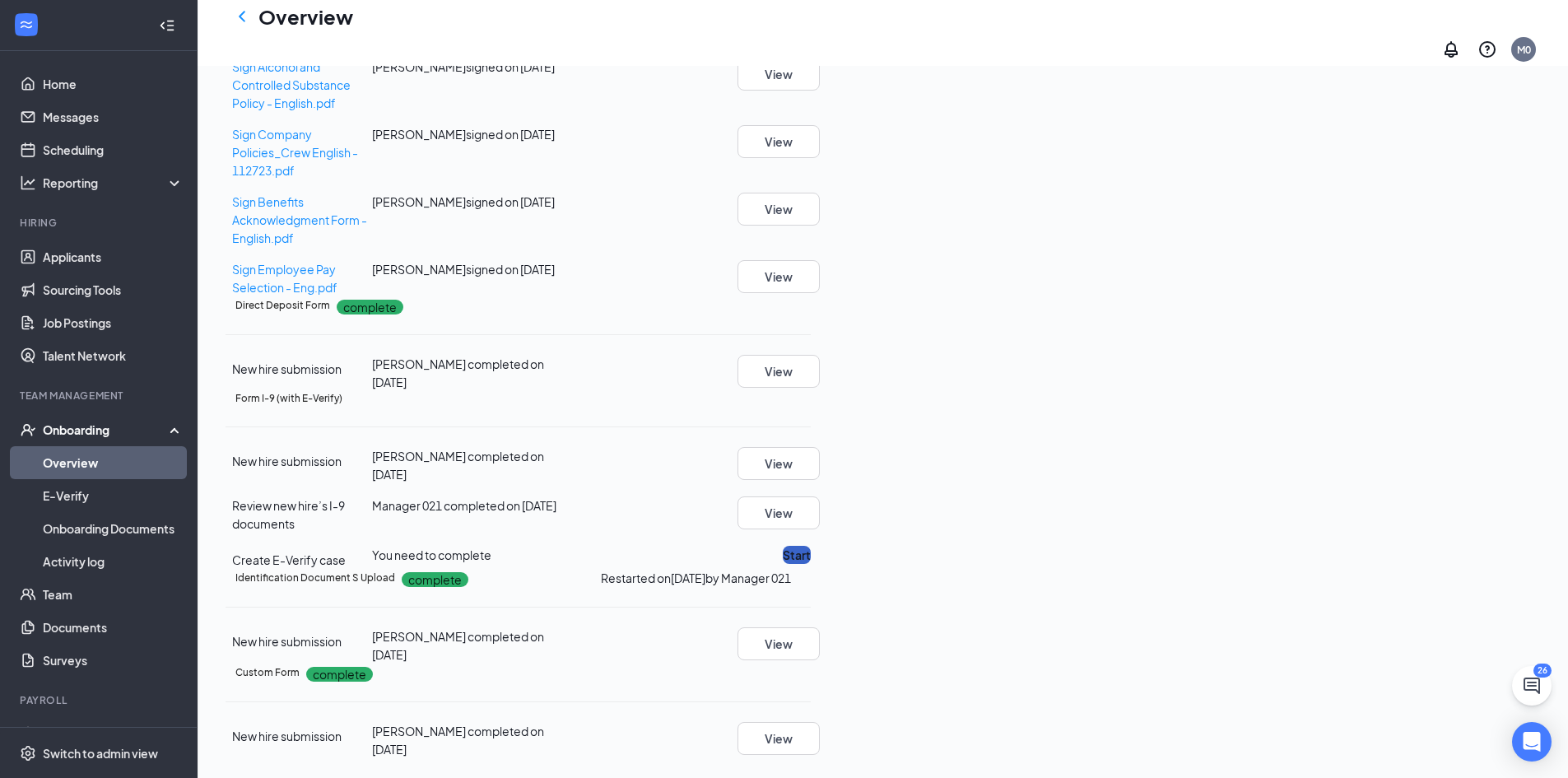
click at [811, 546] on button "Start" at bounding box center [797, 555] width 28 height 18
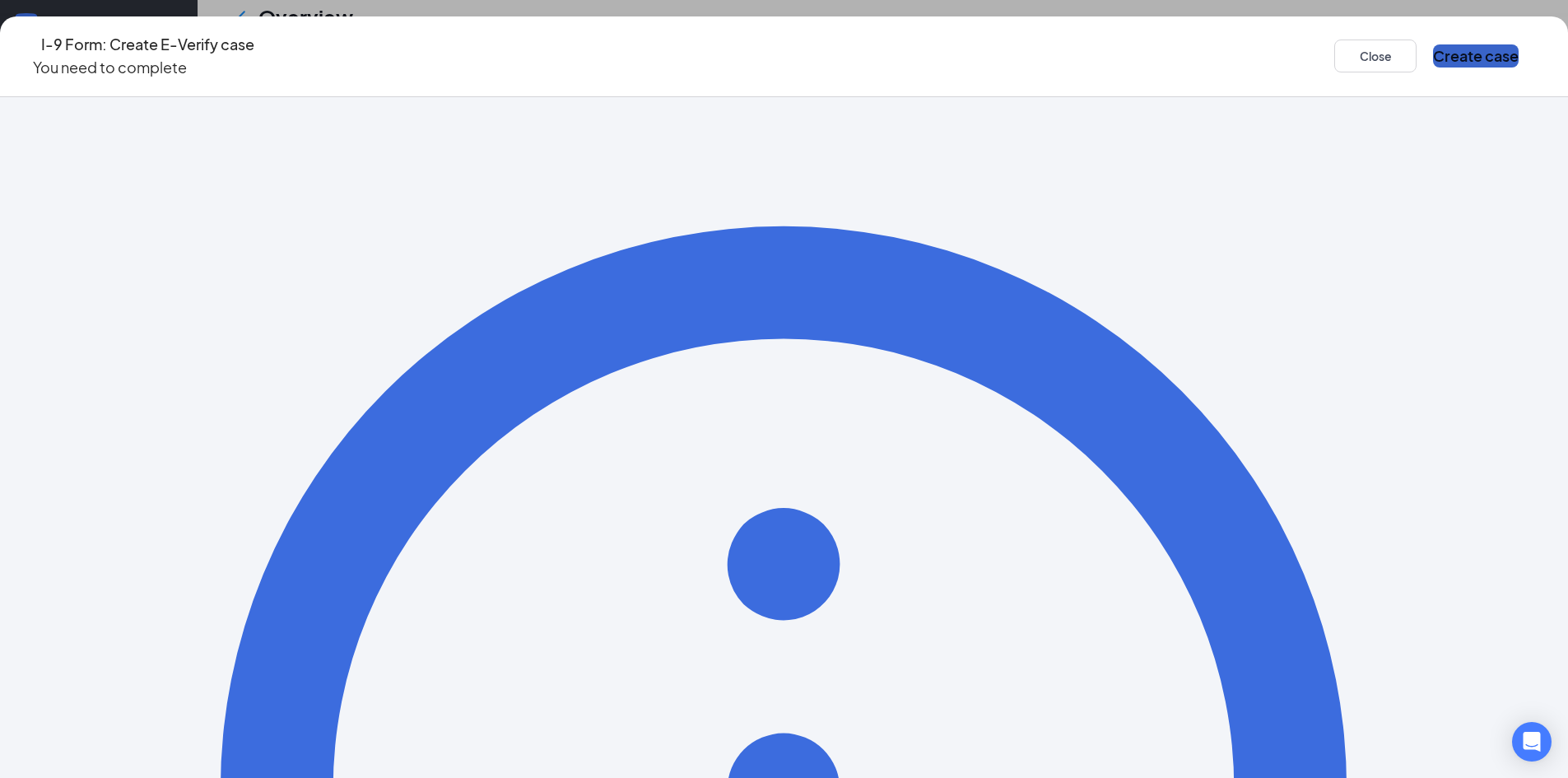
click at [1433, 53] on button "Create case" at bounding box center [1475, 55] width 85 height 23
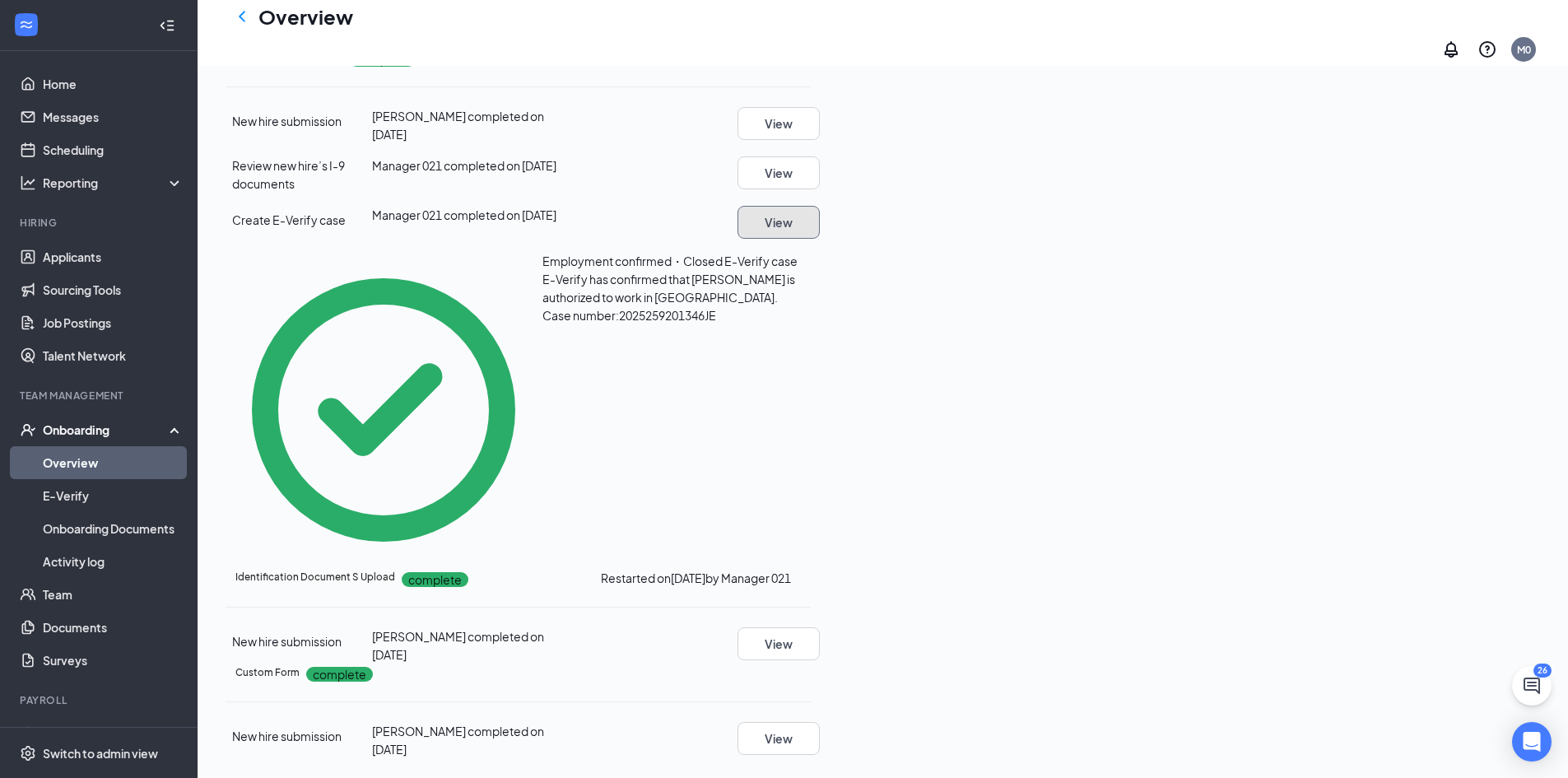
scroll to position [1069, 0]
